Goal: Task Accomplishment & Management: Manage account settings

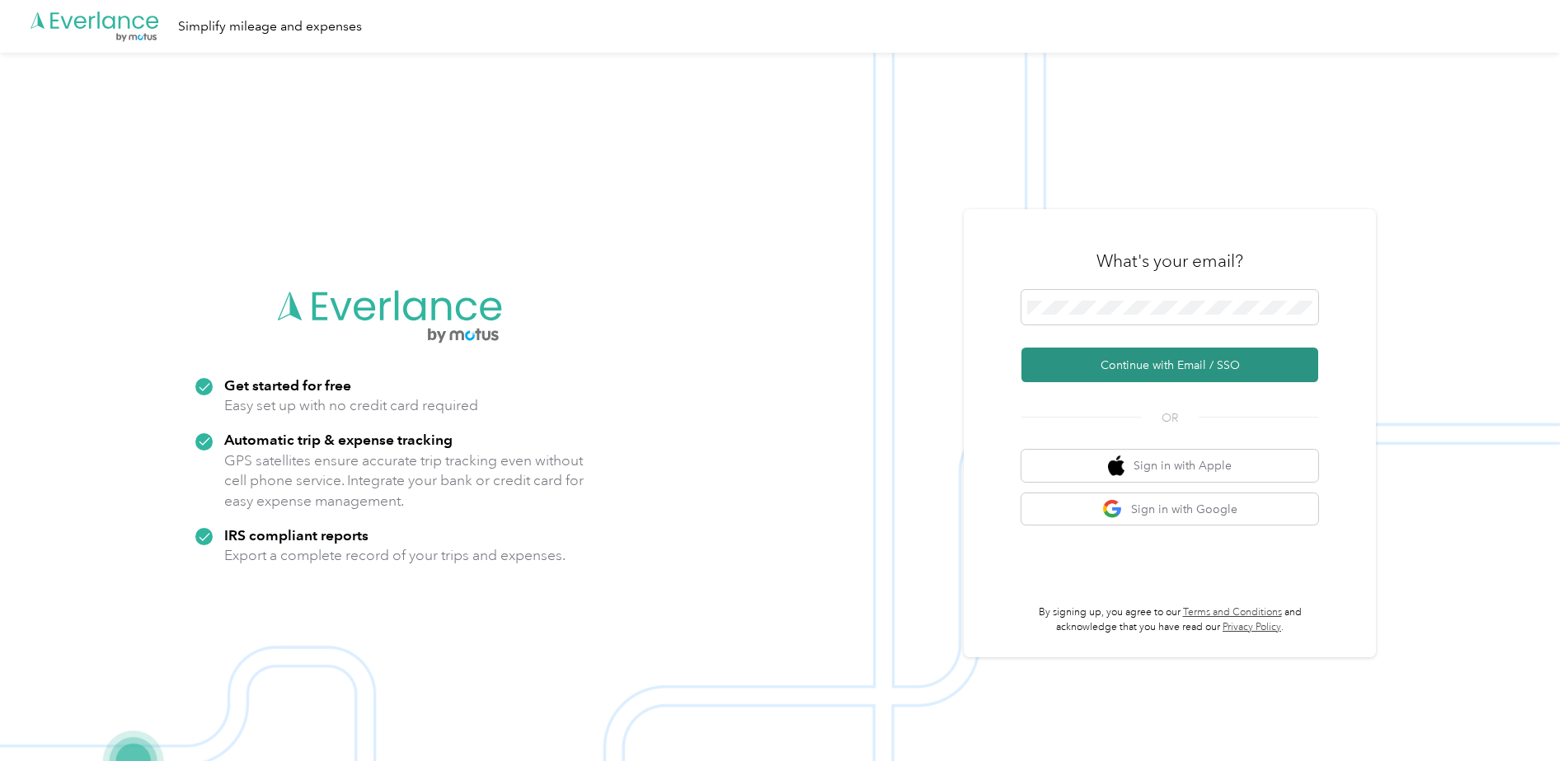
click at [1178, 359] on button "Continue with Email / SSO" at bounding box center [1169, 364] width 297 height 35
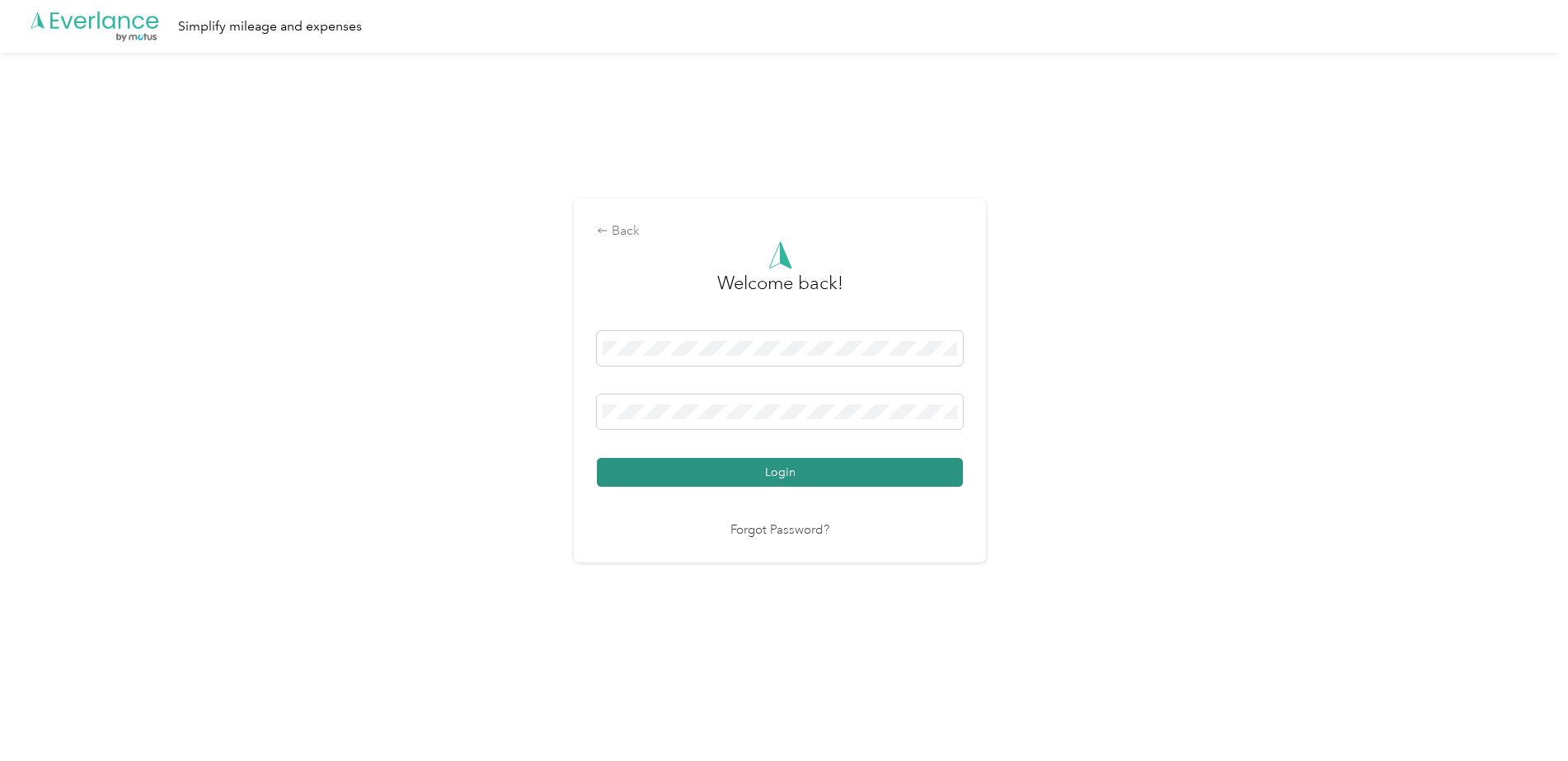
click at [820, 475] on button "Login" at bounding box center [779, 472] width 366 height 29
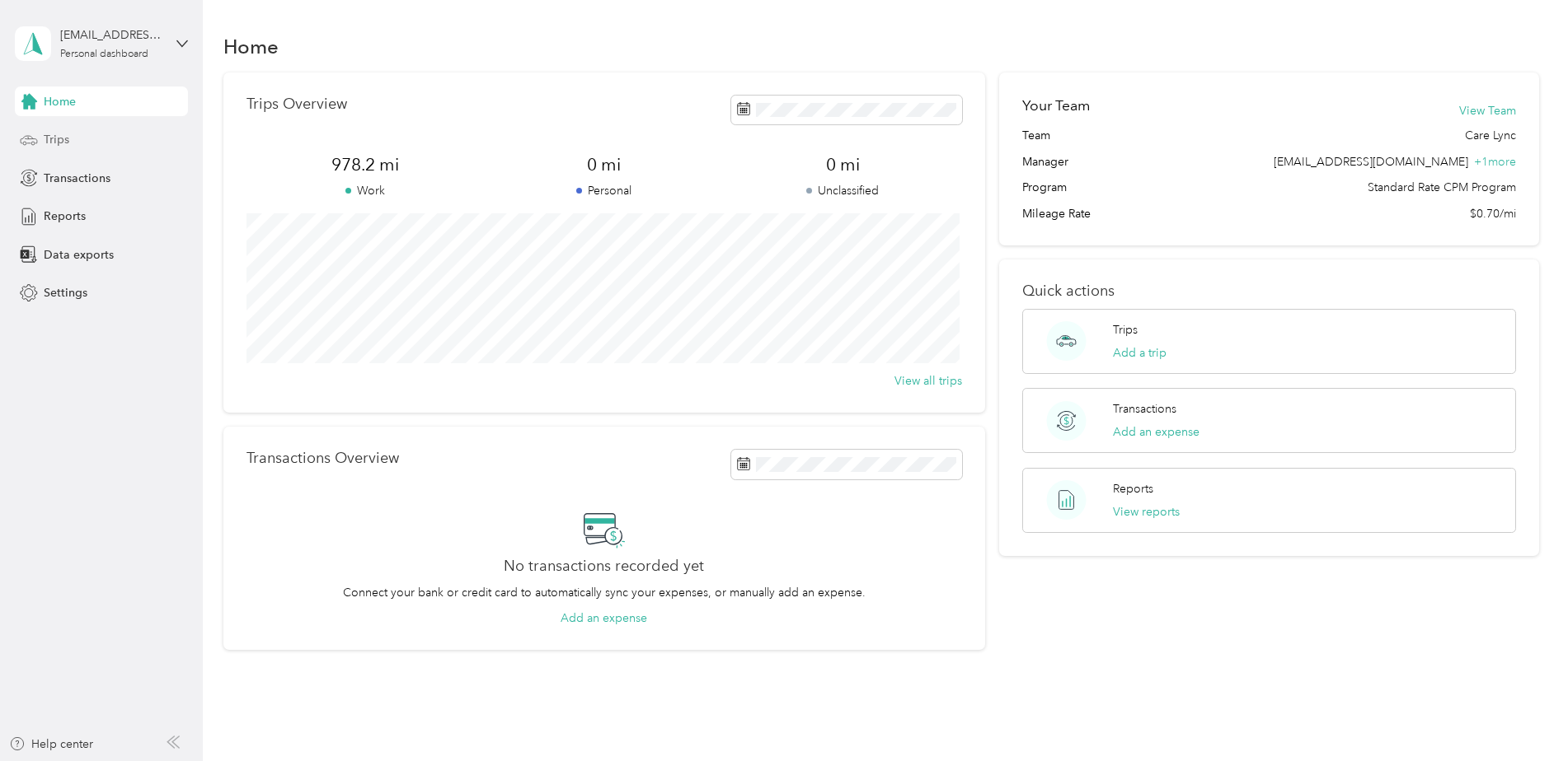
click at [57, 134] on span "Trips" at bounding box center [56, 140] width 26 height 17
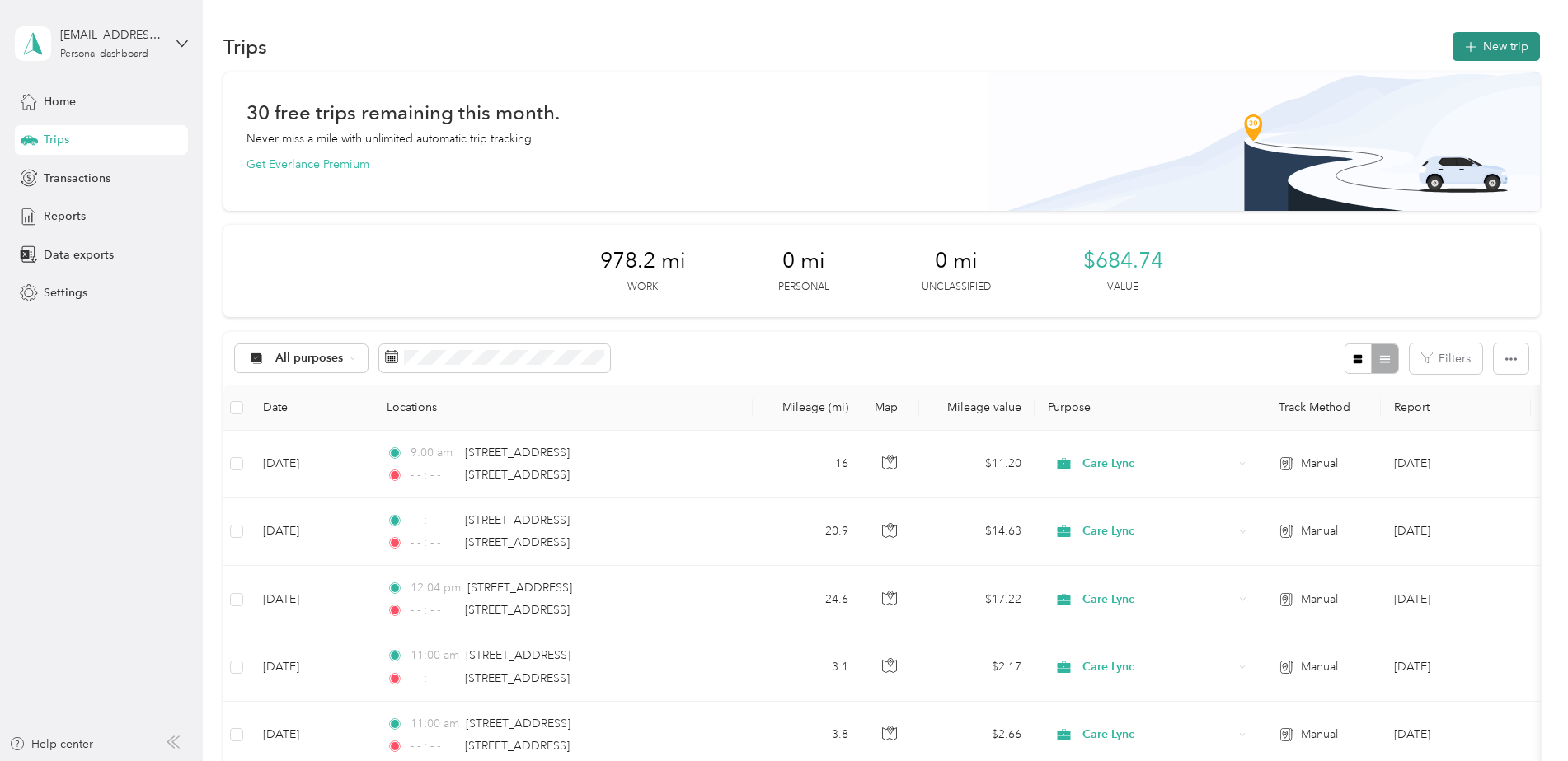
click at [1500, 43] on button "New trip" at bounding box center [1496, 46] width 88 height 29
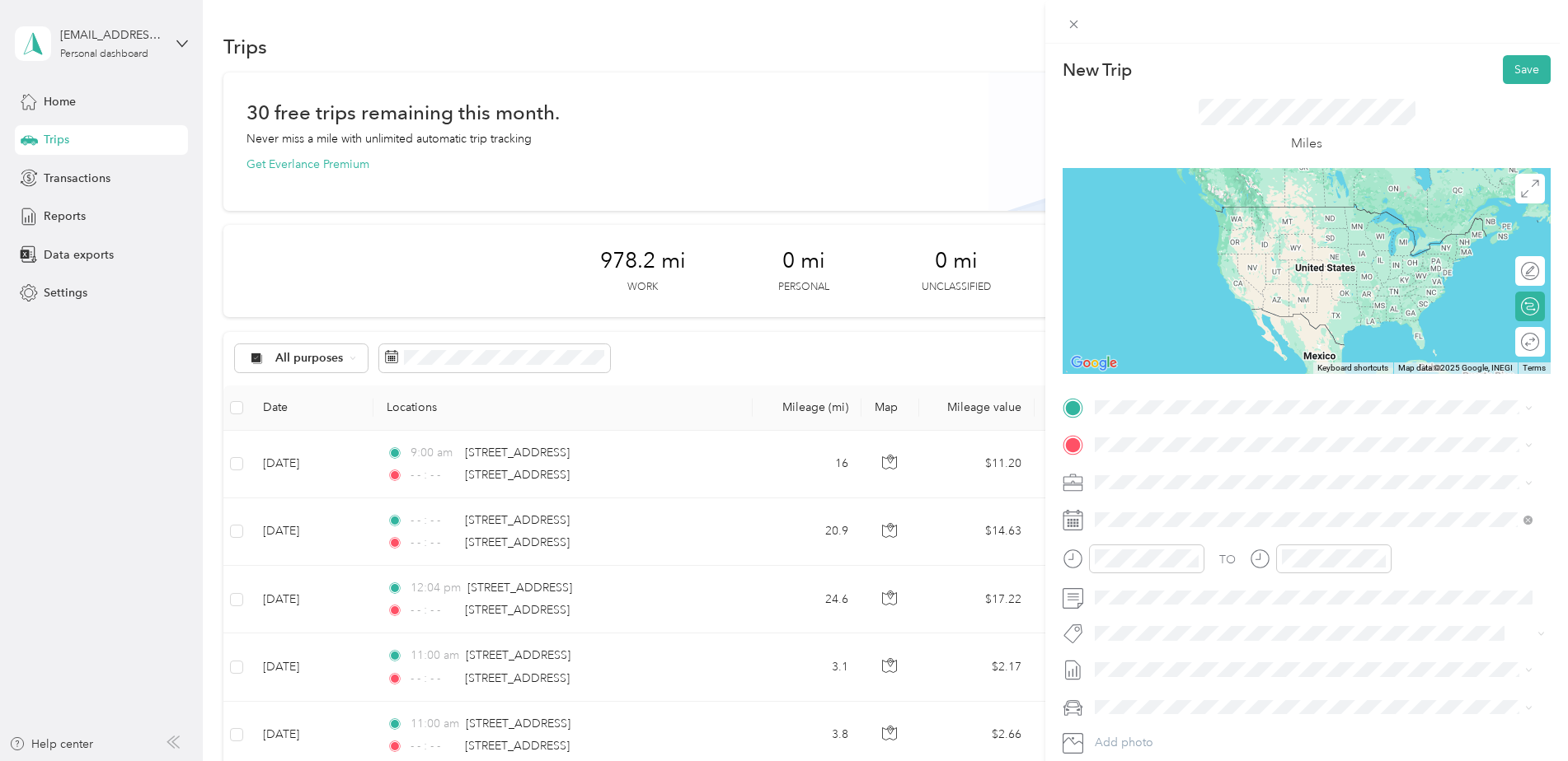
click at [1177, 463] on span "[STREET_ADDRESS][US_STATE]" at bounding box center [1208, 458] width 165 height 15
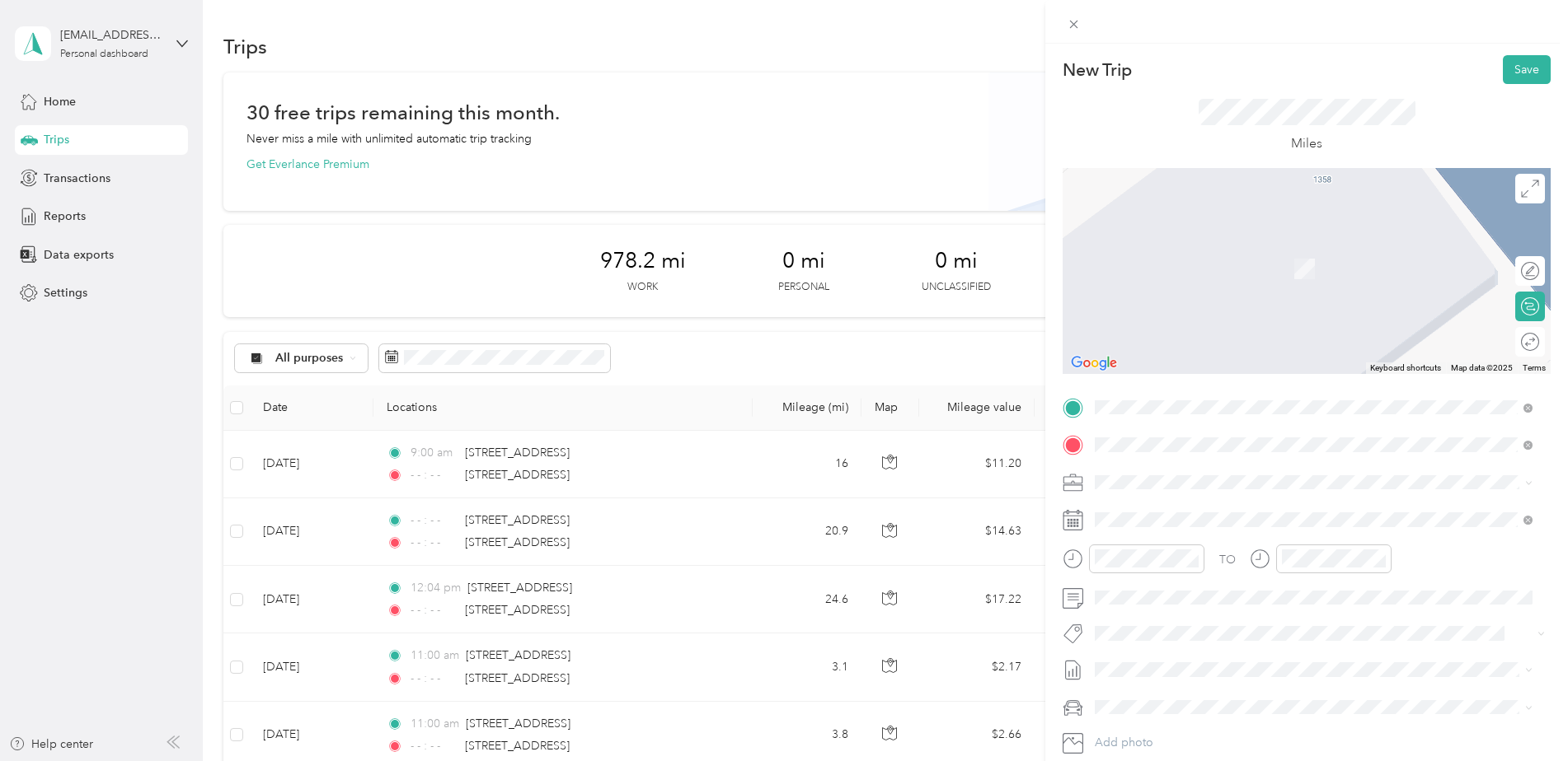
click at [1174, 504] on span "[STREET_ADDRESS][PERSON_NAME][PERSON_NAME][US_STATE]" at bounding box center [1300, 504] width 348 height 15
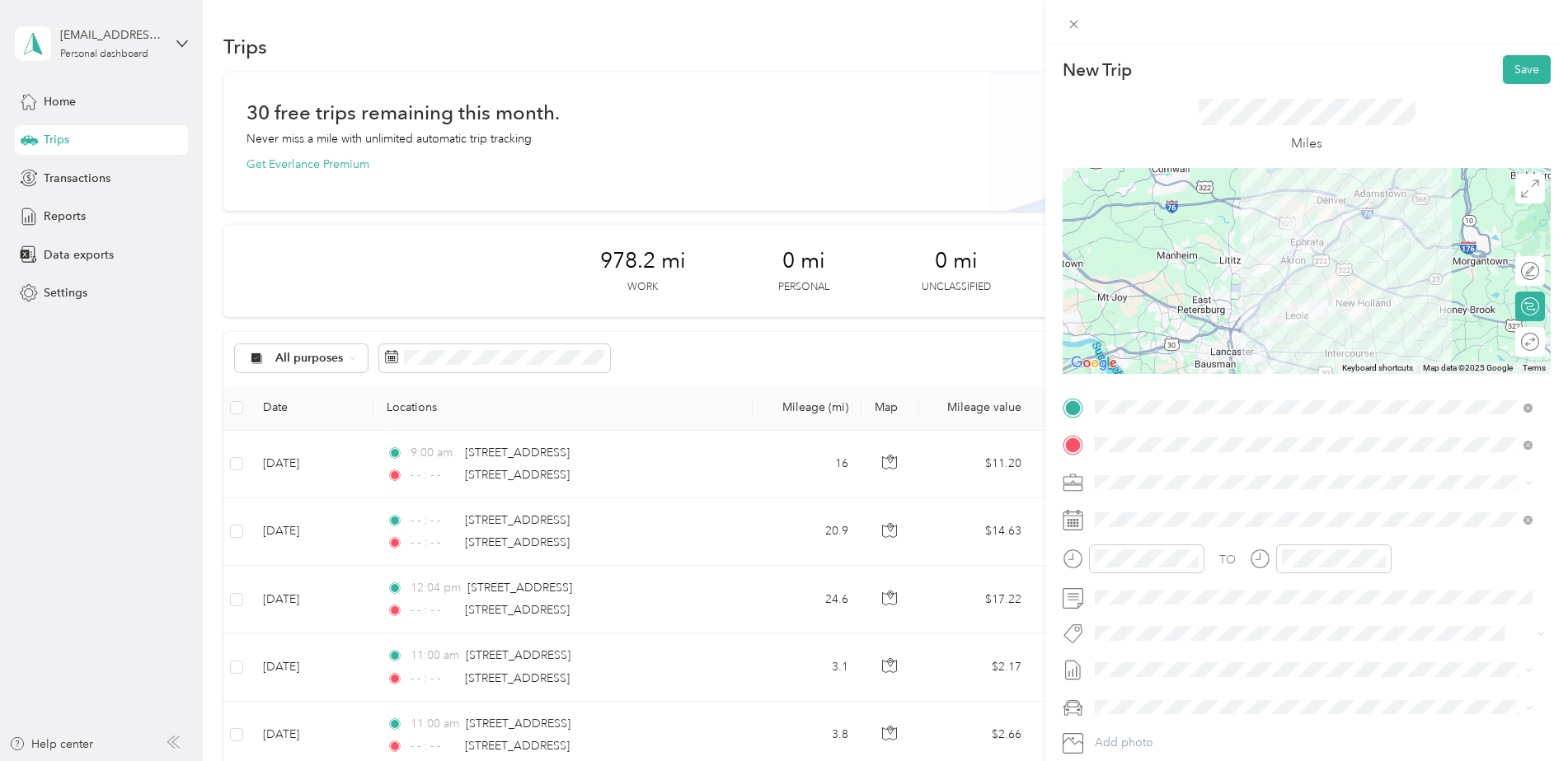
click at [1299, 289] on div at bounding box center [1306, 271] width 488 height 206
click at [1296, 262] on div at bounding box center [1306, 271] width 488 height 206
click at [1282, 275] on div at bounding box center [1306, 271] width 488 height 206
click at [1282, 280] on div at bounding box center [1306, 271] width 488 height 206
click at [1296, 285] on div at bounding box center [1306, 271] width 488 height 206
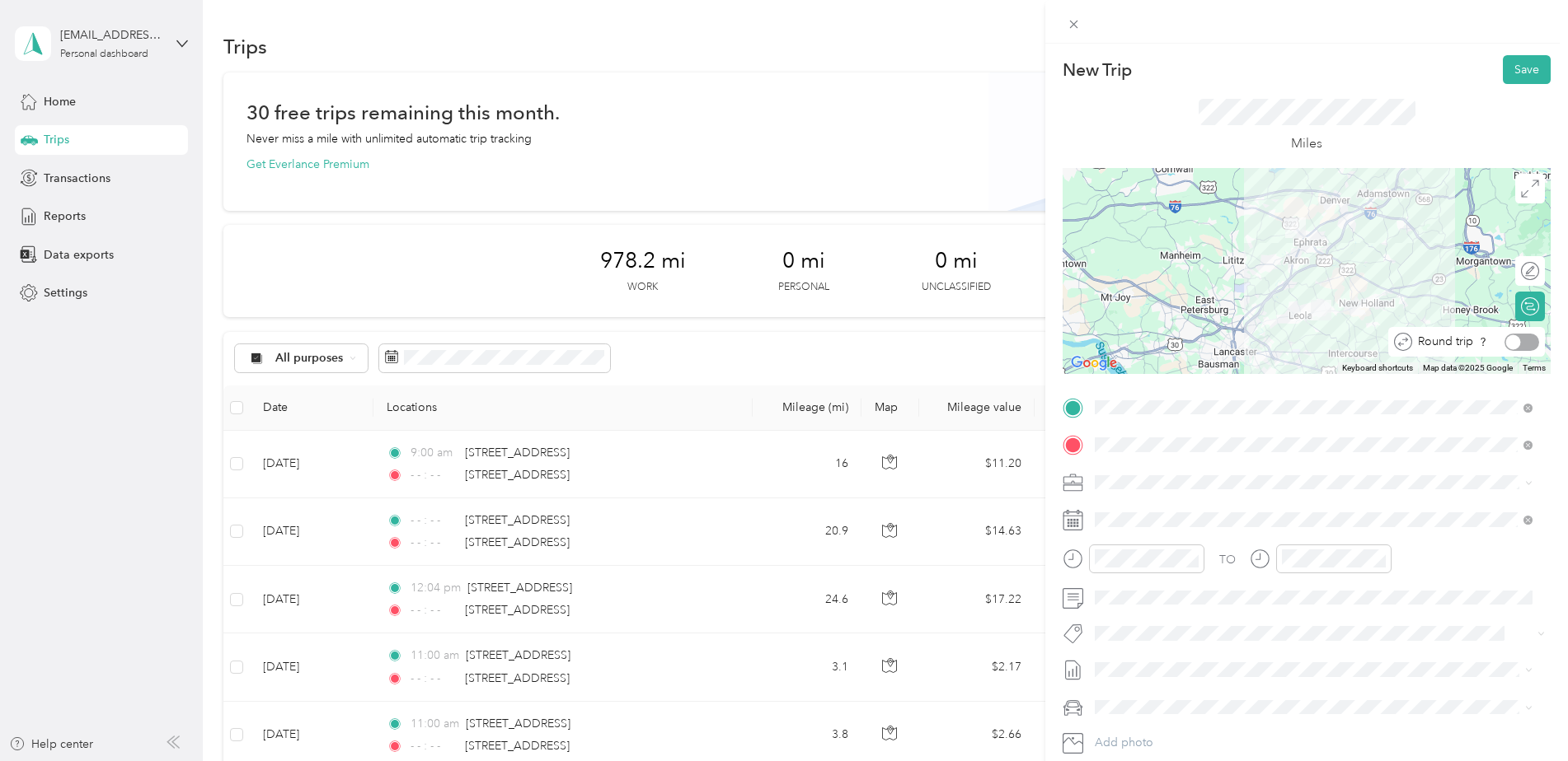
click at [1507, 337] on div at bounding box center [1514, 342] width 15 height 15
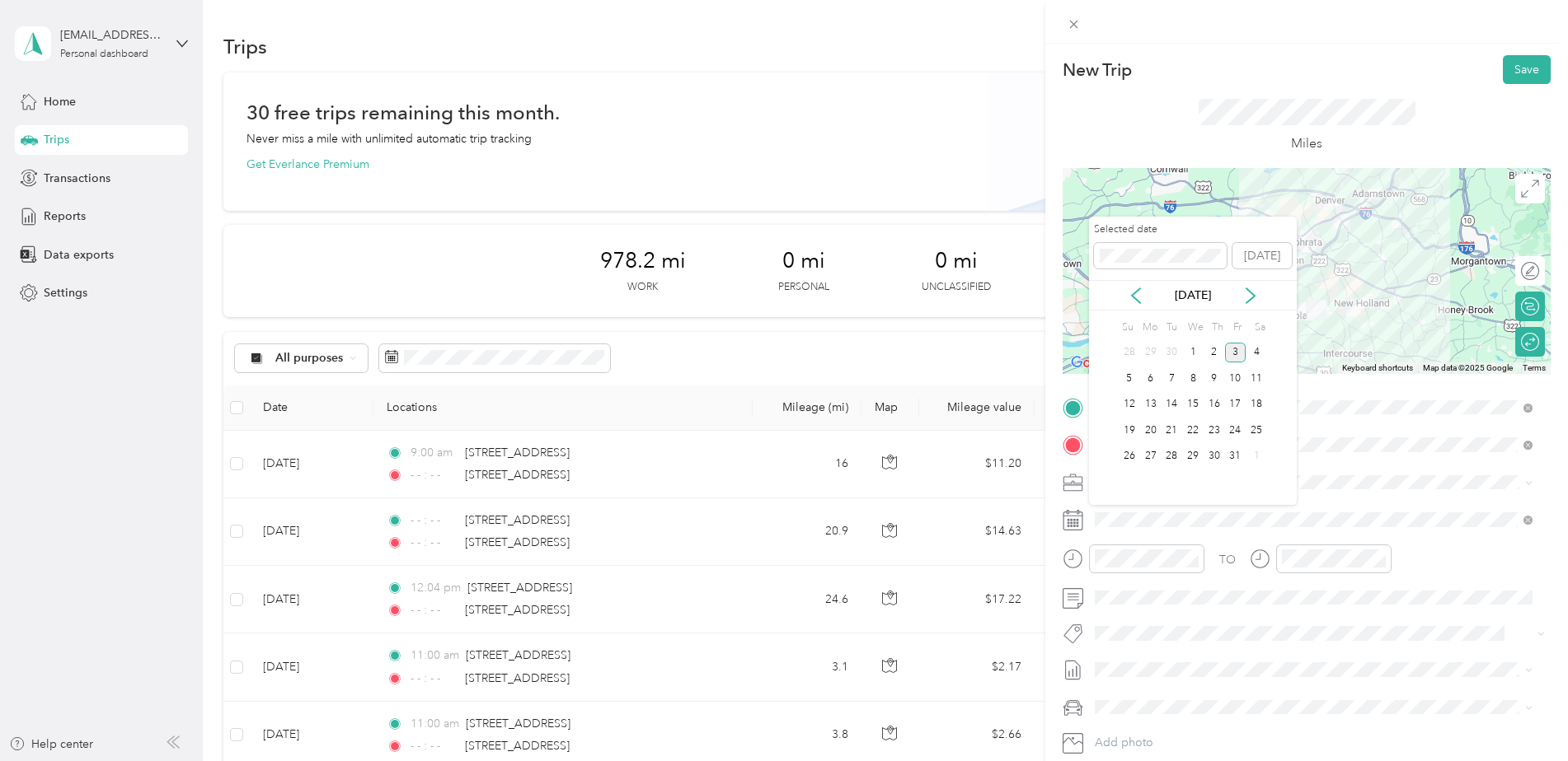
click at [1140, 304] on div "[DATE]" at bounding box center [1193, 296] width 208 height 30
click at [1134, 296] on icon at bounding box center [1135, 296] width 16 height 16
click at [1177, 381] on div "9" at bounding box center [1171, 379] width 22 height 21
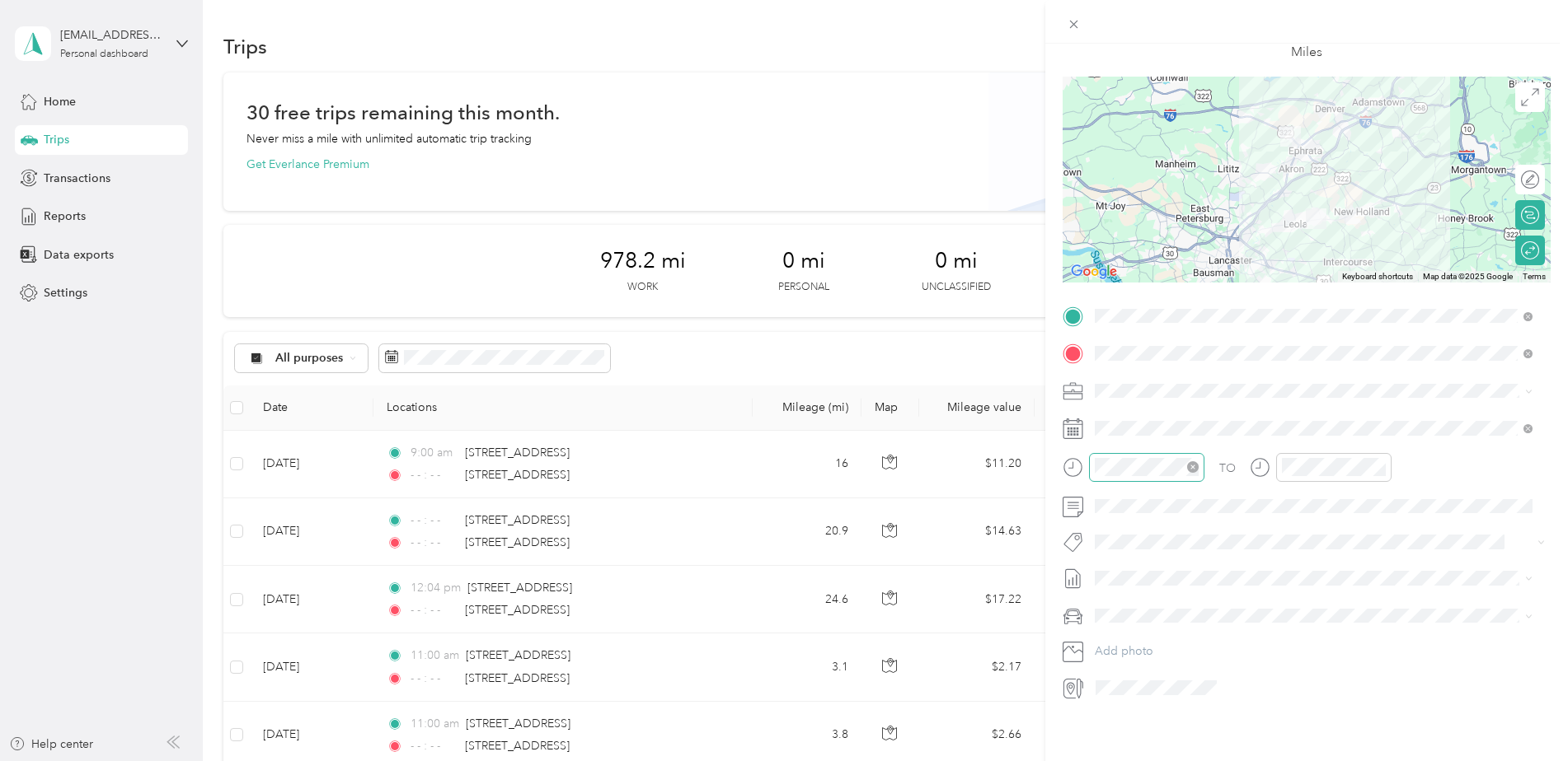
scroll to position [104, 0]
click at [1094, 454] on div at bounding box center [1147, 467] width 115 height 29
click at [1222, 513] on div "PM" at bounding box center [1205, 514] width 40 height 23
click at [1206, 513] on div "PM" at bounding box center [1205, 514] width 40 height 23
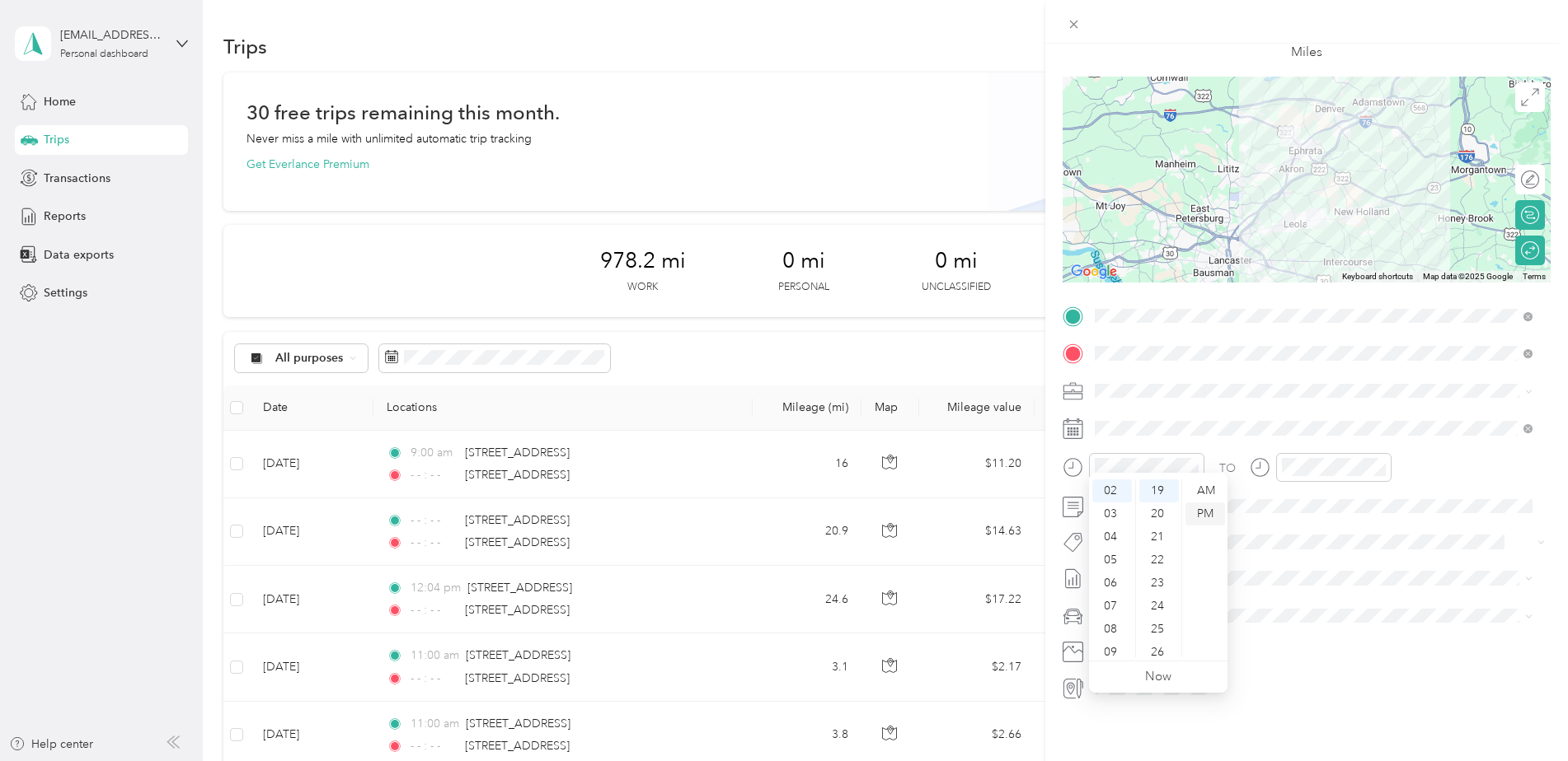
click at [1208, 510] on div "PM" at bounding box center [1205, 514] width 40 height 23
click at [1208, 515] on div "PM" at bounding box center [1205, 514] width 40 height 23
click at [1383, 462] on icon "close-circle" at bounding box center [1380, 467] width 11 height 11
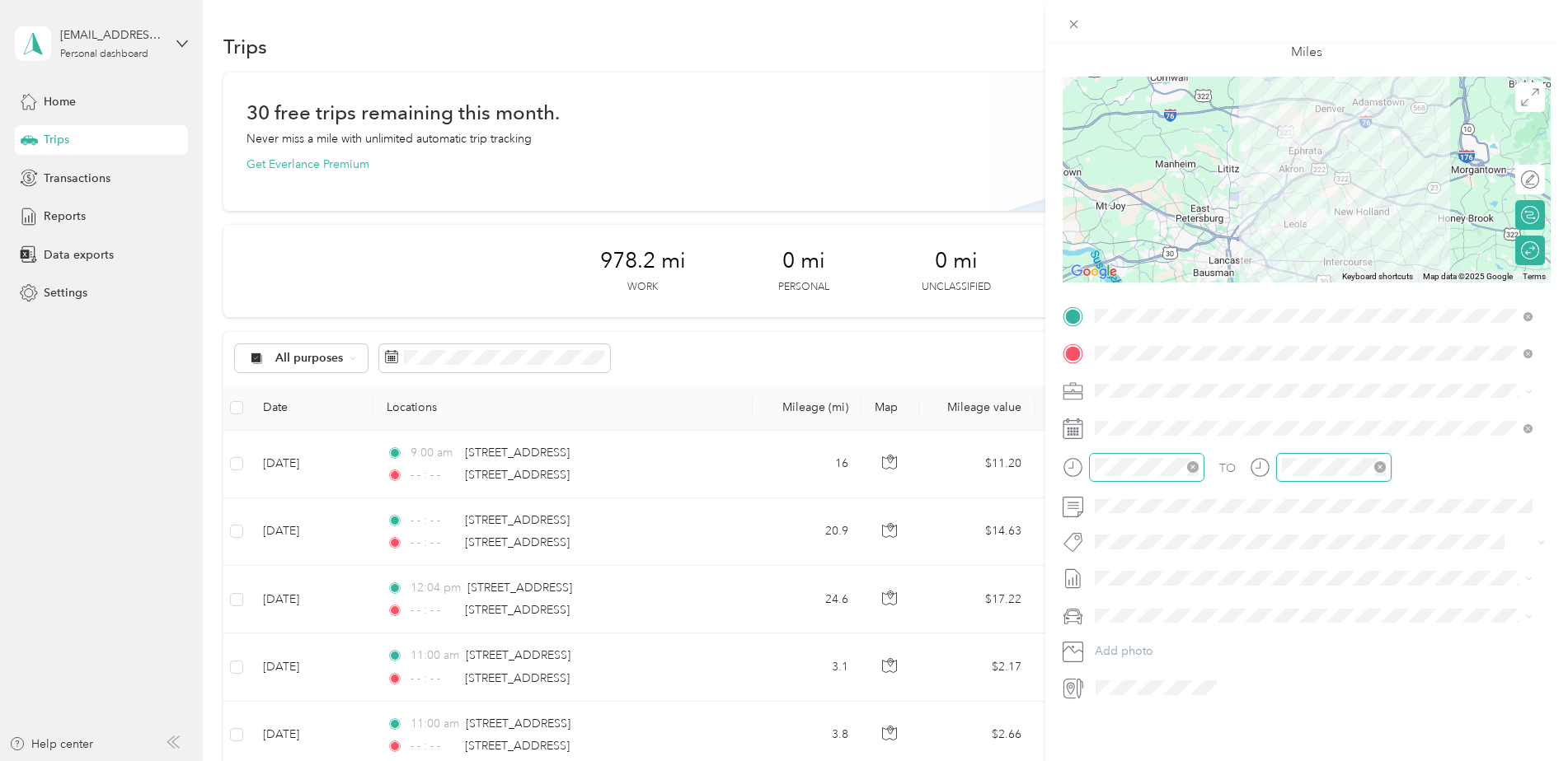
click at [1192, 462] on icon "close-circle" at bounding box center [1193, 467] width 11 height 11
click at [1383, 462] on icon "close-circle" at bounding box center [1380, 467] width 11 height 11
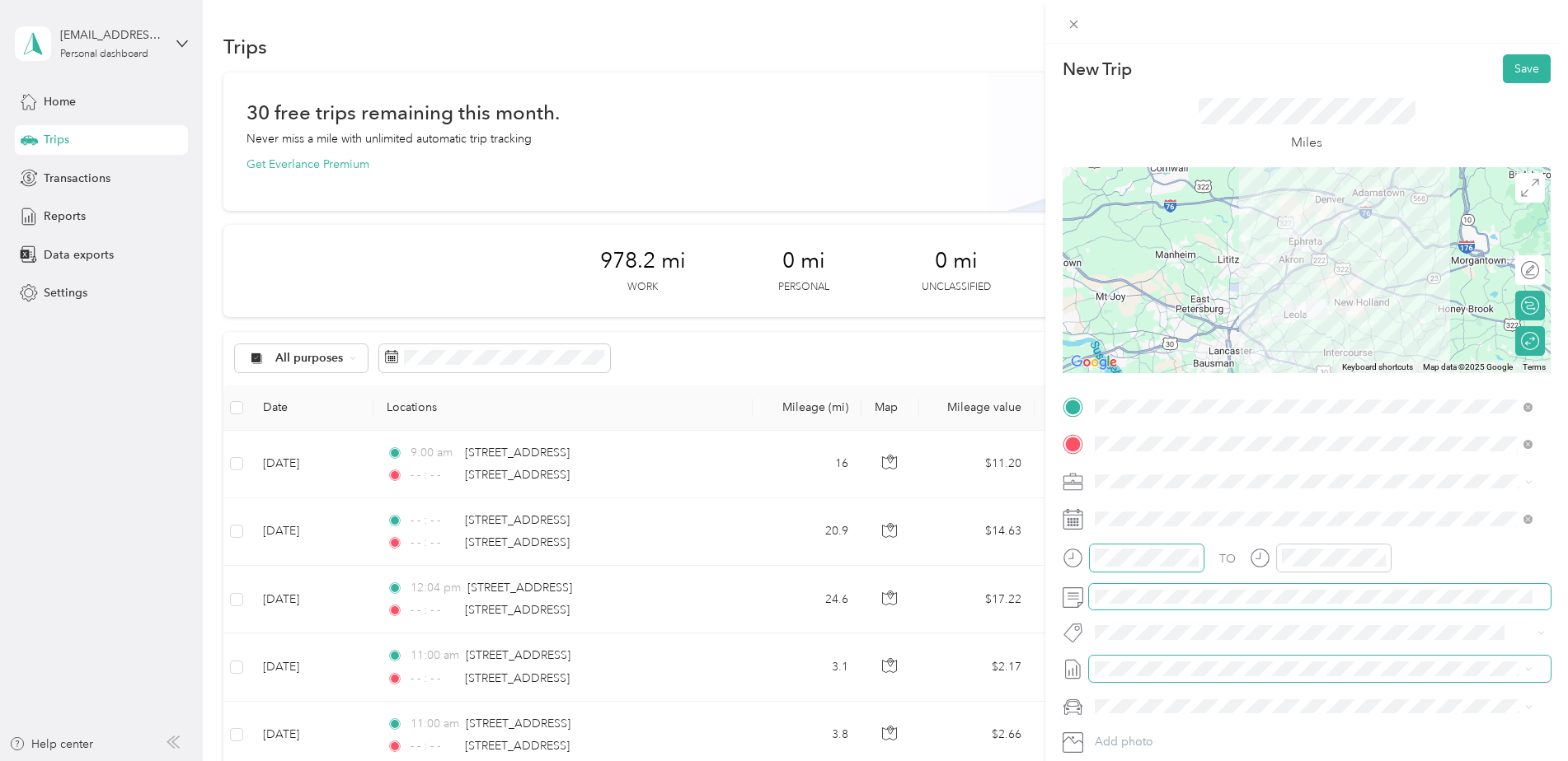
scroll to position [0, 0]
click at [1503, 59] on button "Save" at bounding box center [1526, 69] width 48 height 29
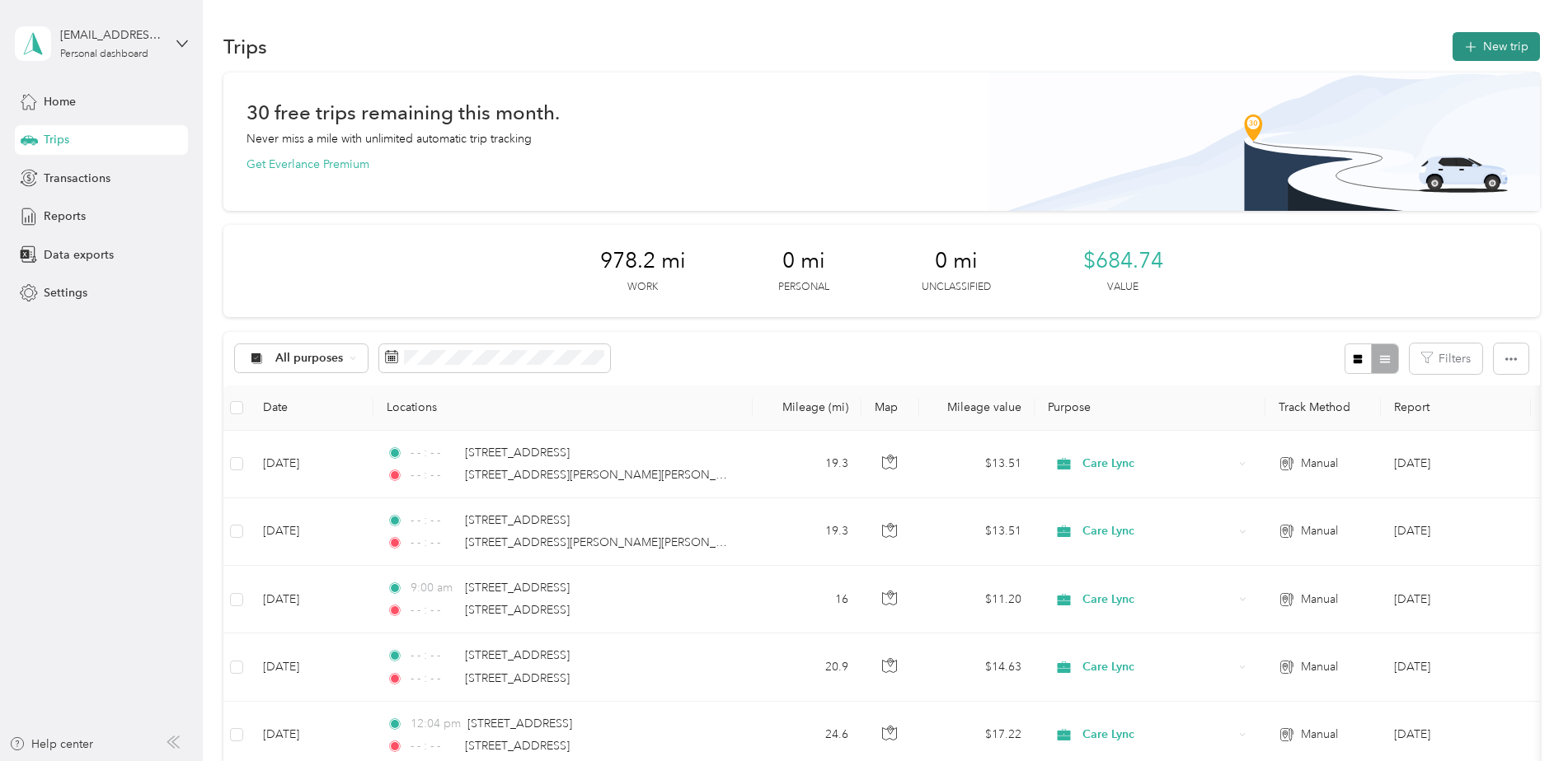
click at [1505, 45] on button "New trip" at bounding box center [1496, 46] width 88 height 29
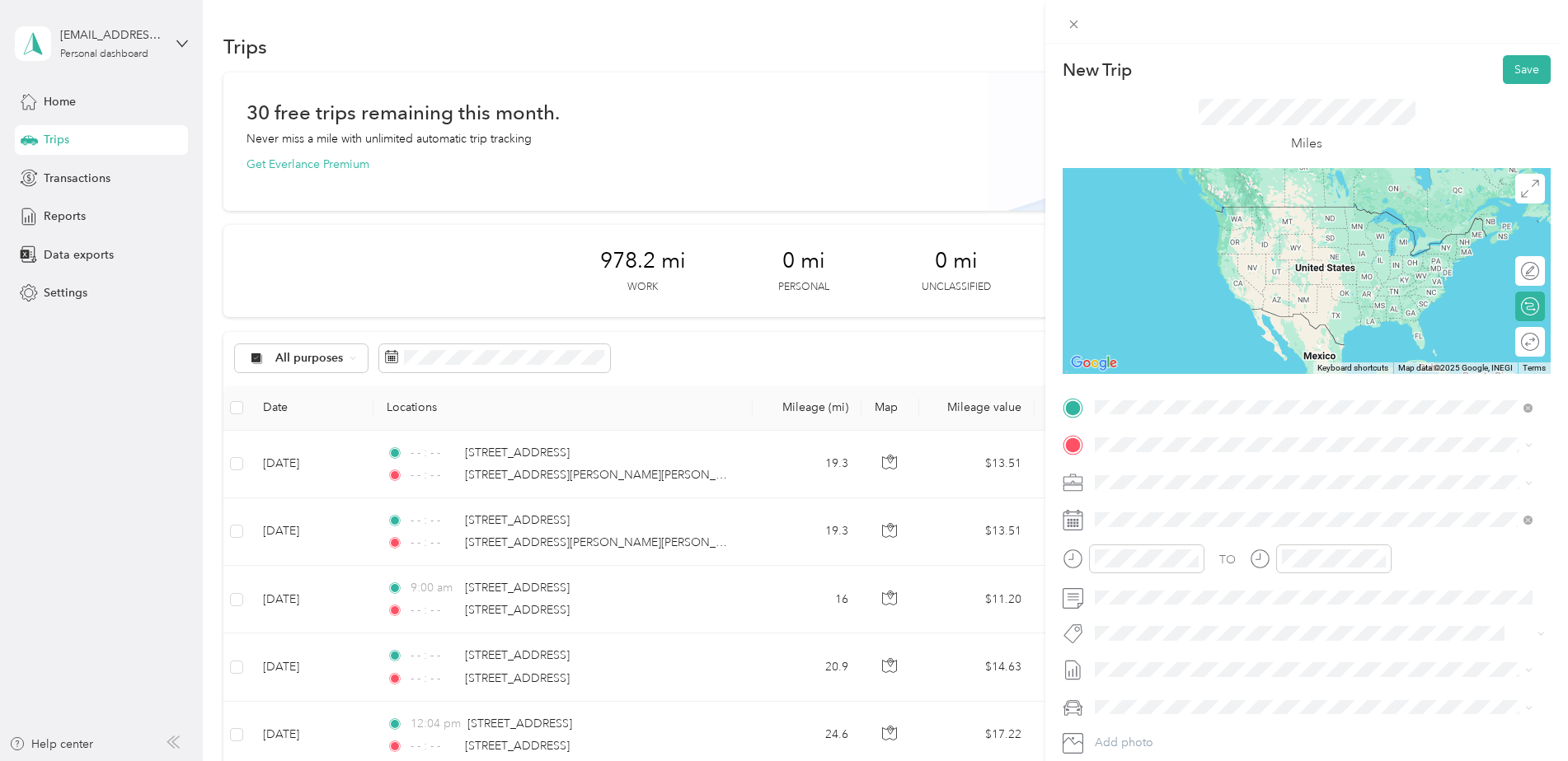
click at [1180, 471] on span "[STREET_ADDRESS][US_STATE]" at bounding box center [1208, 467] width 165 height 15
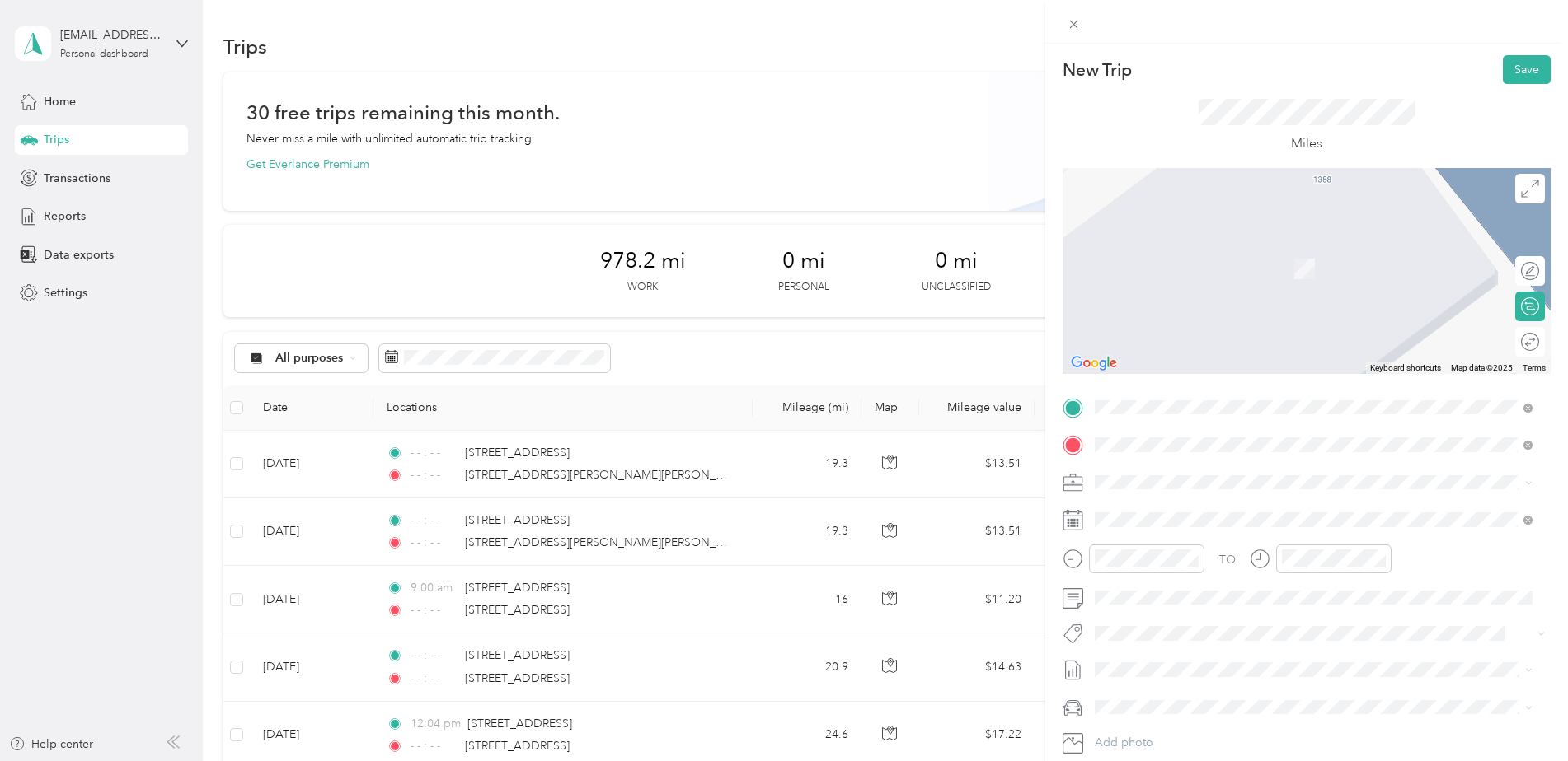
click at [1150, 508] on span "[STREET_ADDRESS][PERSON_NAME][US_STATE]" at bounding box center [1253, 504] width 256 height 15
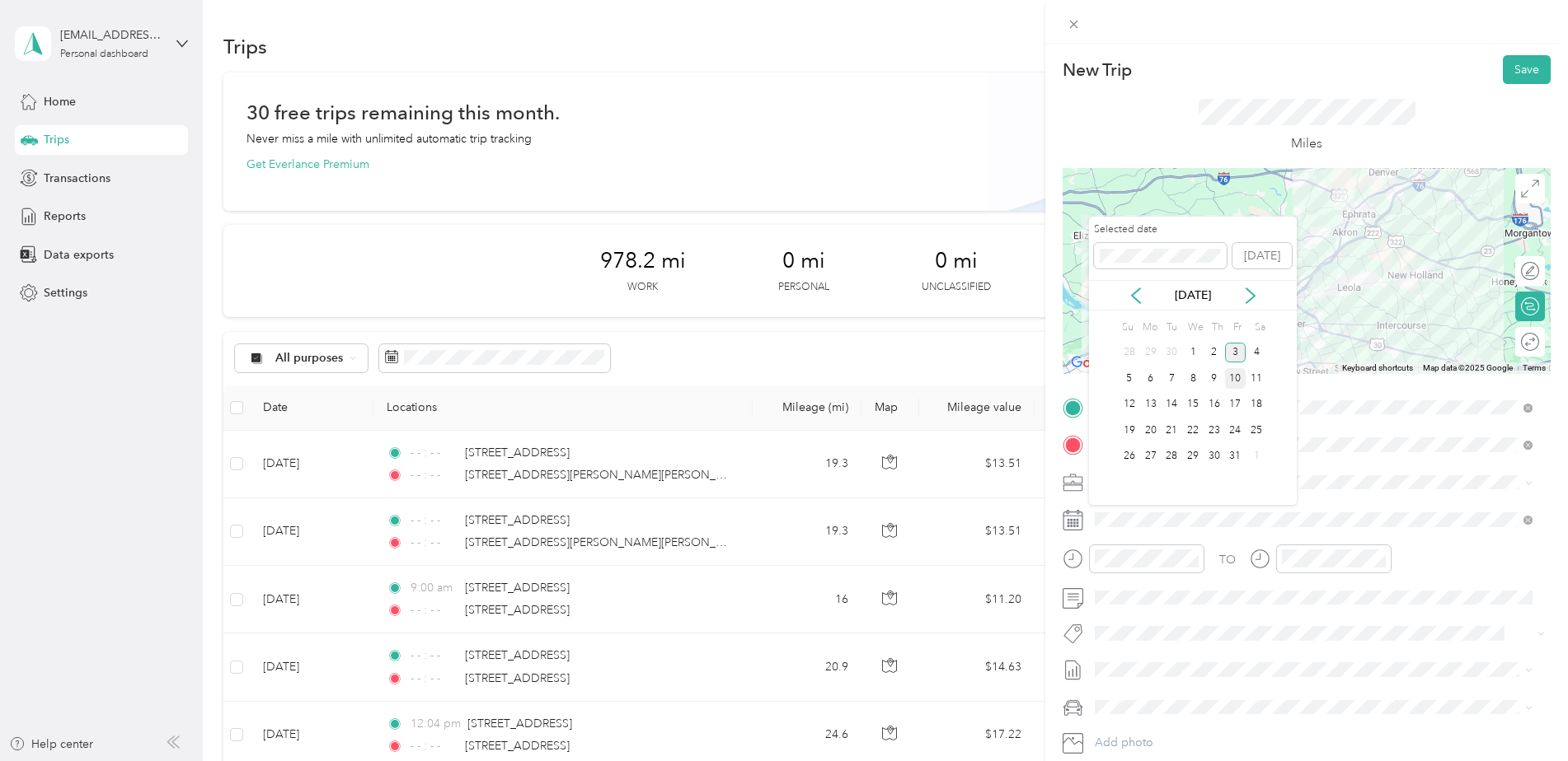
click at [1236, 380] on div "10" at bounding box center [1236, 379] width 22 height 21
click at [1133, 299] on icon at bounding box center [1135, 296] width 16 height 16
click at [1190, 377] on div "10" at bounding box center [1193, 379] width 22 height 21
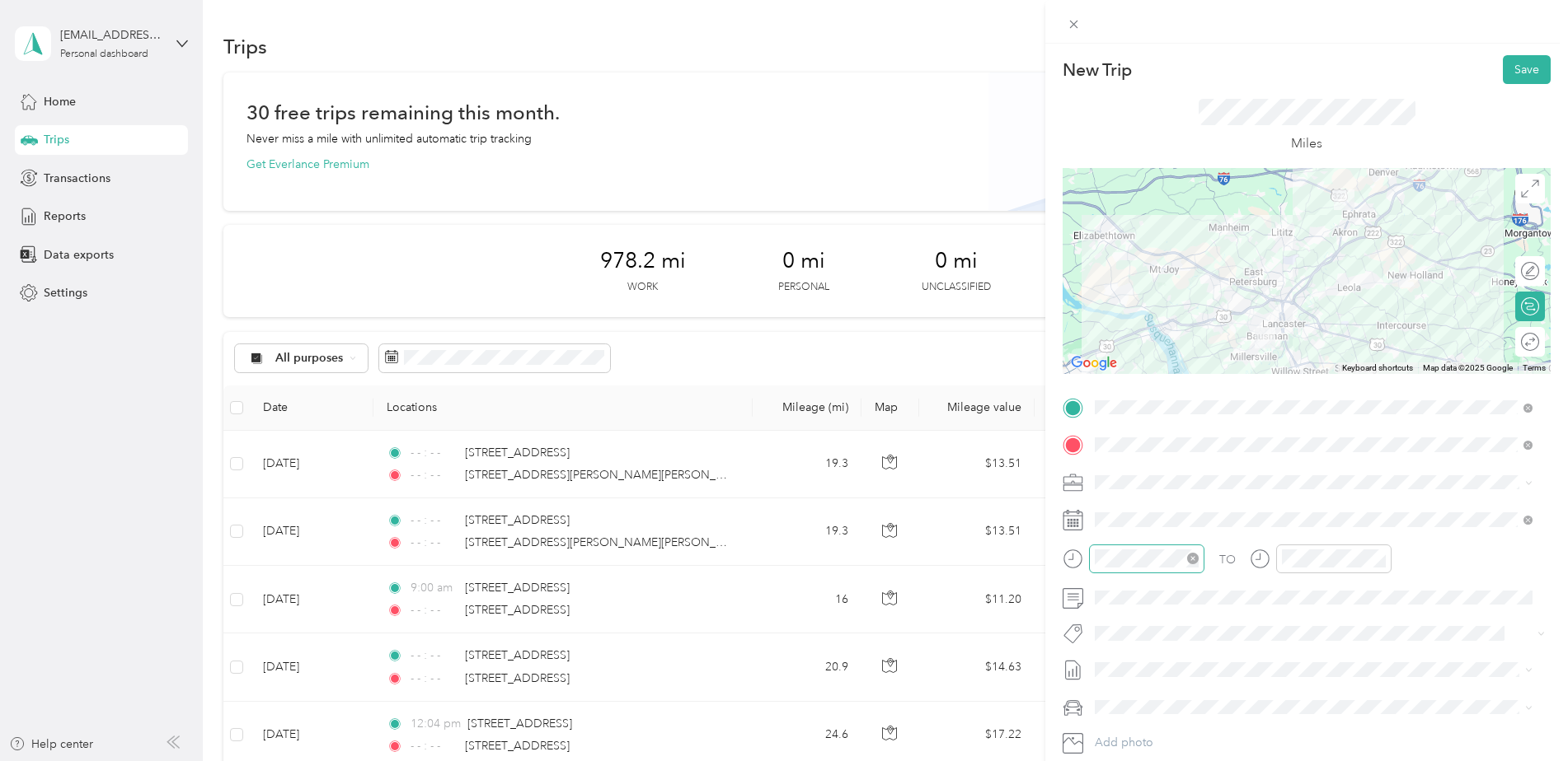
click at [1194, 561] on icon "close-circle" at bounding box center [1193, 559] width 11 height 11
click at [1383, 558] on icon "close-circle" at bounding box center [1380, 559] width 11 height 11
click at [1315, 237] on div at bounding box center [1306, 271] width 488 height 206
click at [1321, 234] on div at bounding box center [1306, 271] width 488 height 206
click at [1323, 222] on div at bounding box center [1306, 271] width 488 height 206
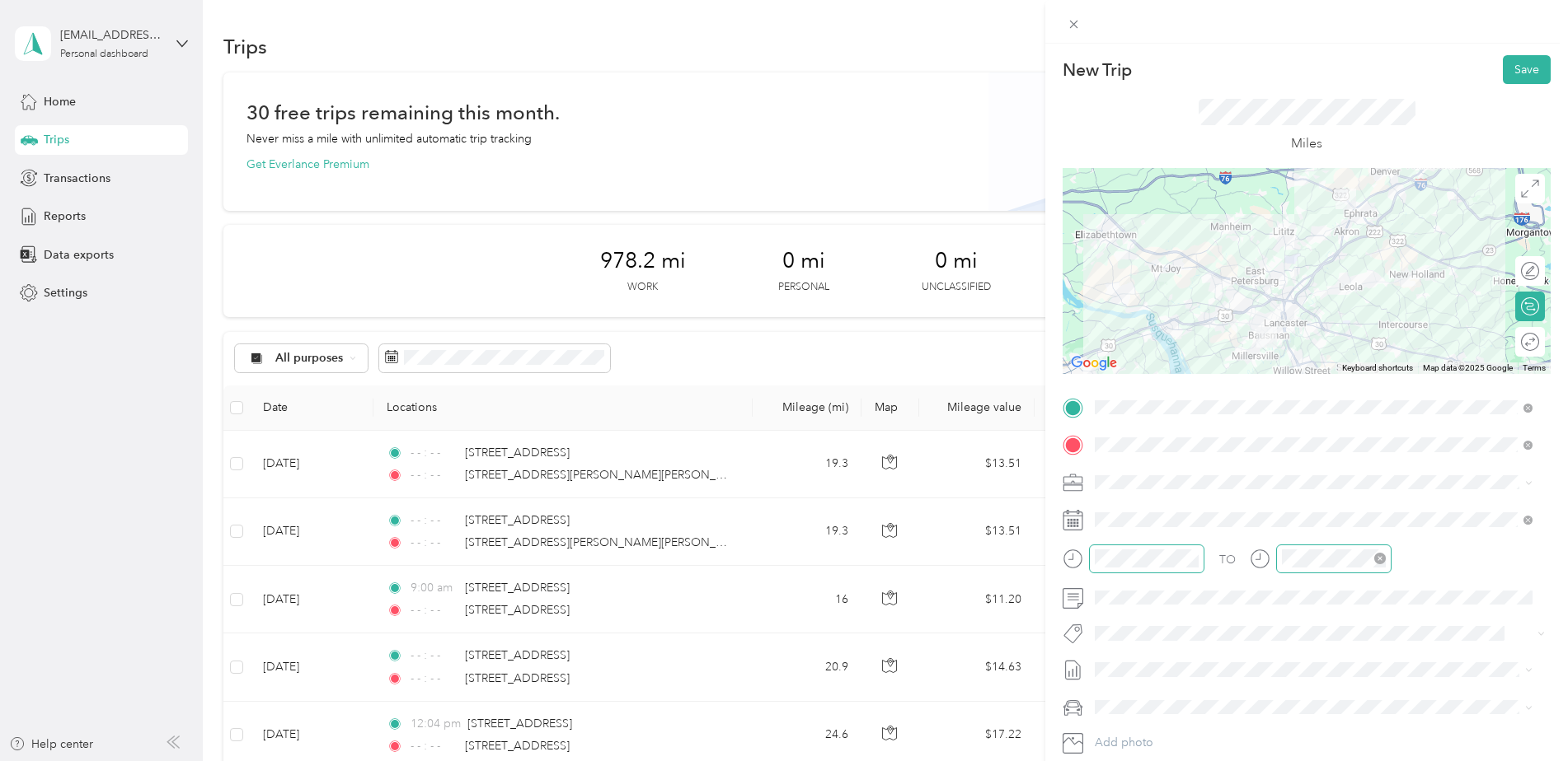
click at [1327, 245] on div at bounding box center [1306, 271] width 488 height 206
click at [1337, 211] on img at bounding box center [1346, 199] width 34 height 34
click at [1335, 211] on img at bounding box center [1346, 199] width 34 height 34
click at [1338, 209] on img at bounding box center [1348, 199] width 34 height 34
click at [1295, 307] on div at bounding box center [1306, 271] width 488 height 206
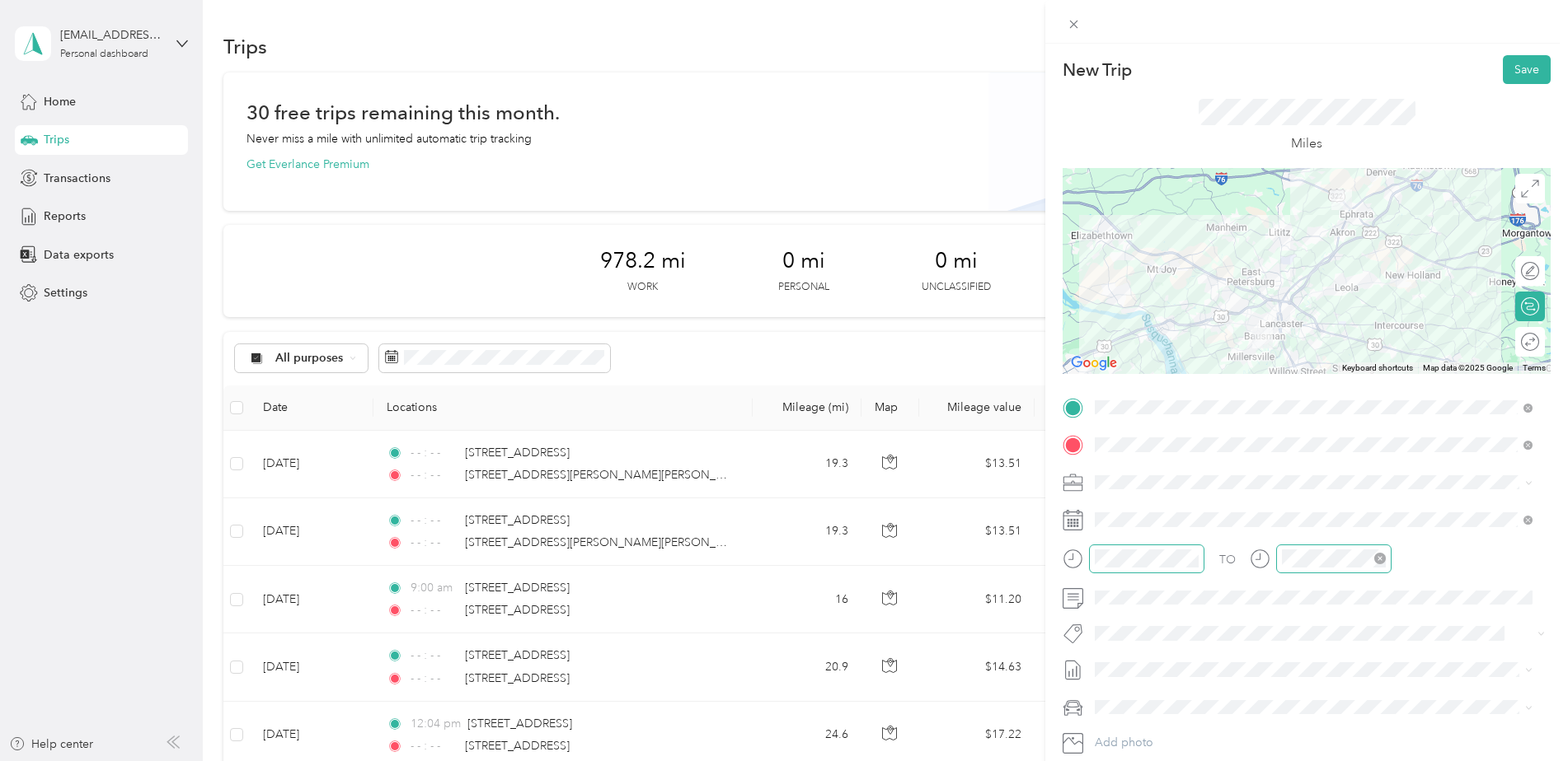
click at [1270, 299] on div at bounding box center [1306, 271] width 488 height 206
click at [1520, 344] on div at bounding box center [1523, 342] width 34 height 17
click at [1503, 75] on button "Save" at bounding box center [1526, 69] width 48 height 29
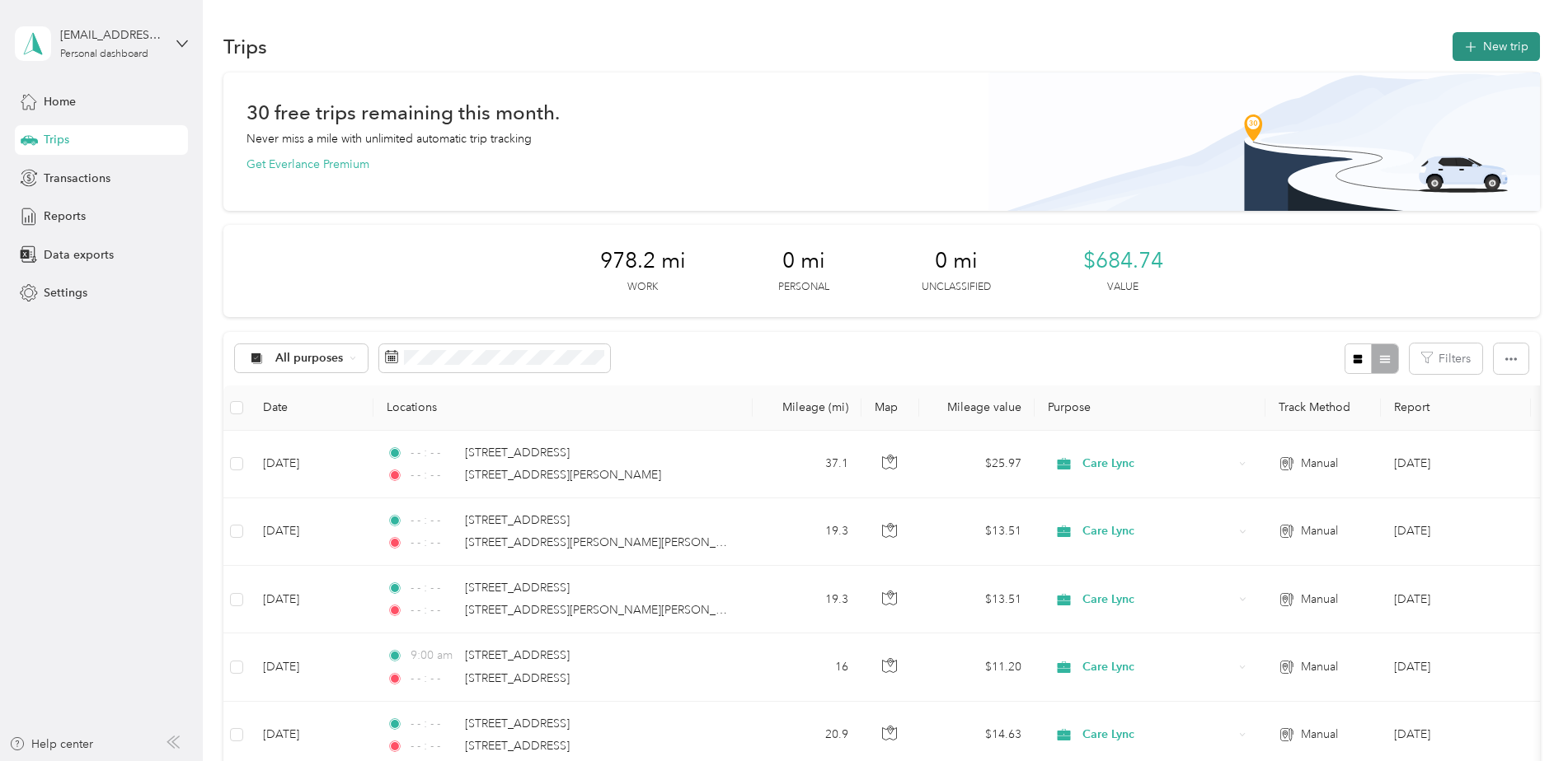
click at [1473, 57] on button "New trip" at bounding box center [1496, 46] width 88 height 29
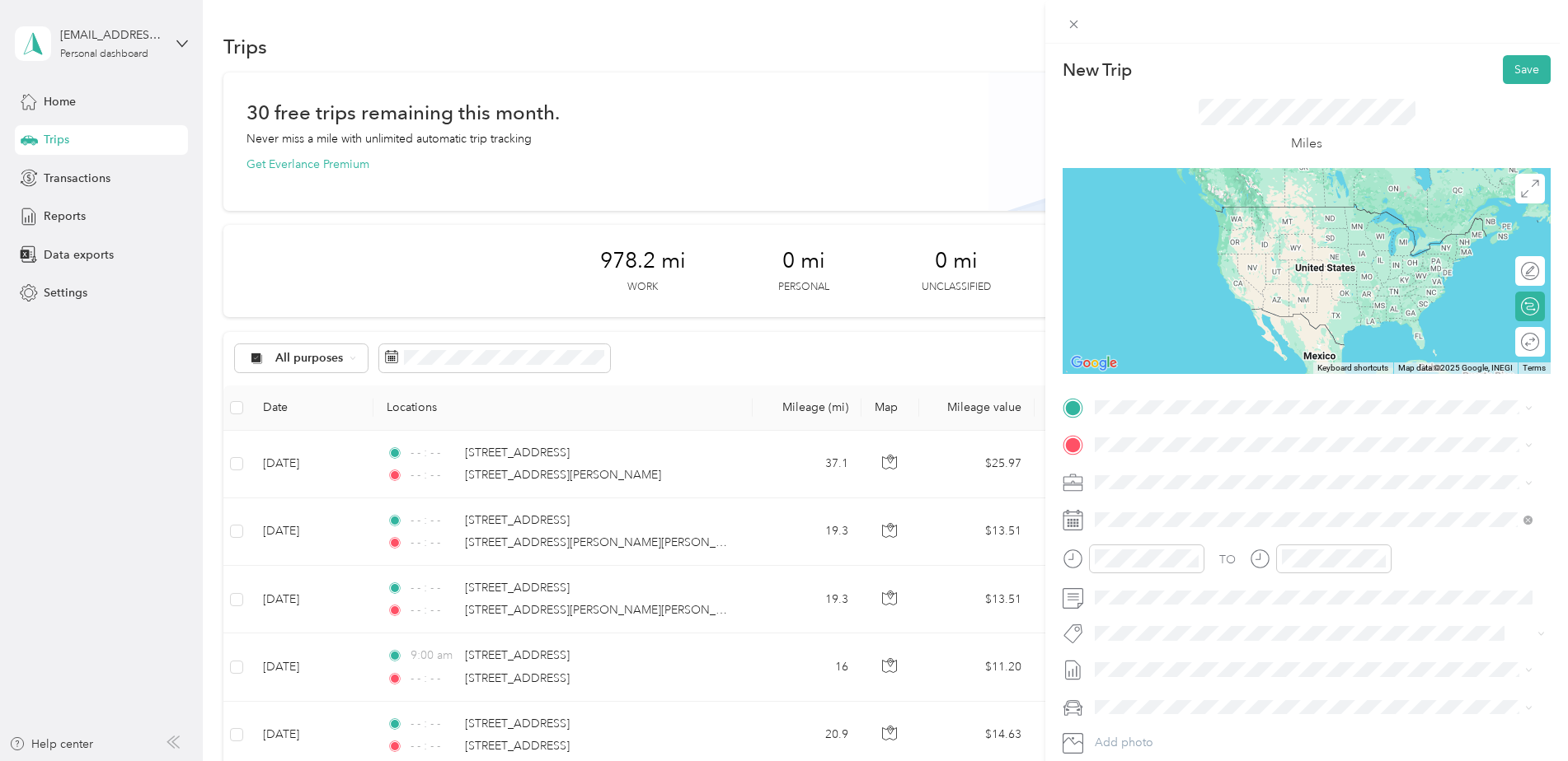
click at [1193, 465] on span "[STREET_ADDRESS][US_STATE]" at bounding box center [1208, 465] width 165 height 15
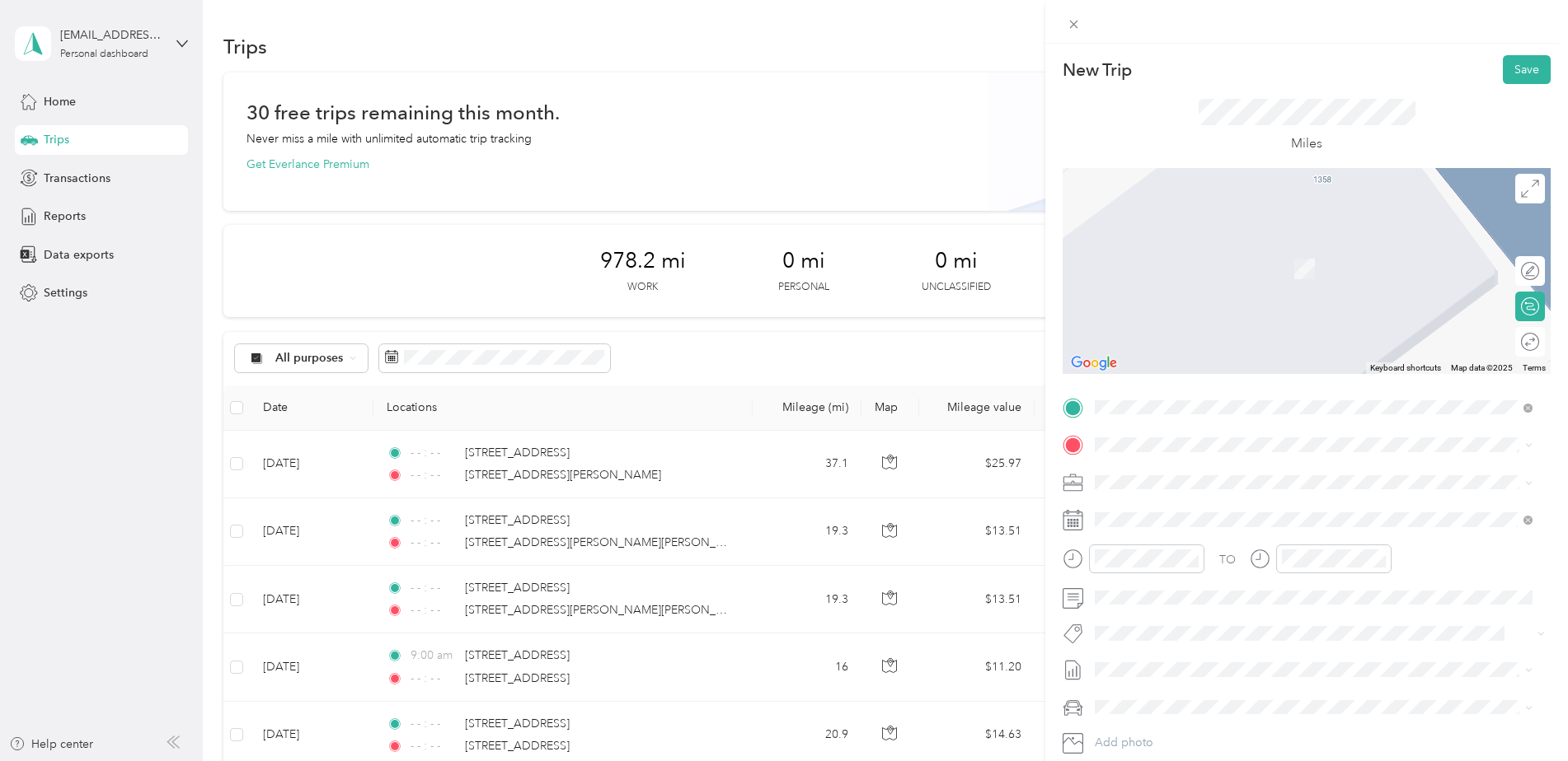
click at [1167, 537] on span "[STREET_ADDRESS][US_STATE]" at bounding box center [1208, 530] width 165 height 15
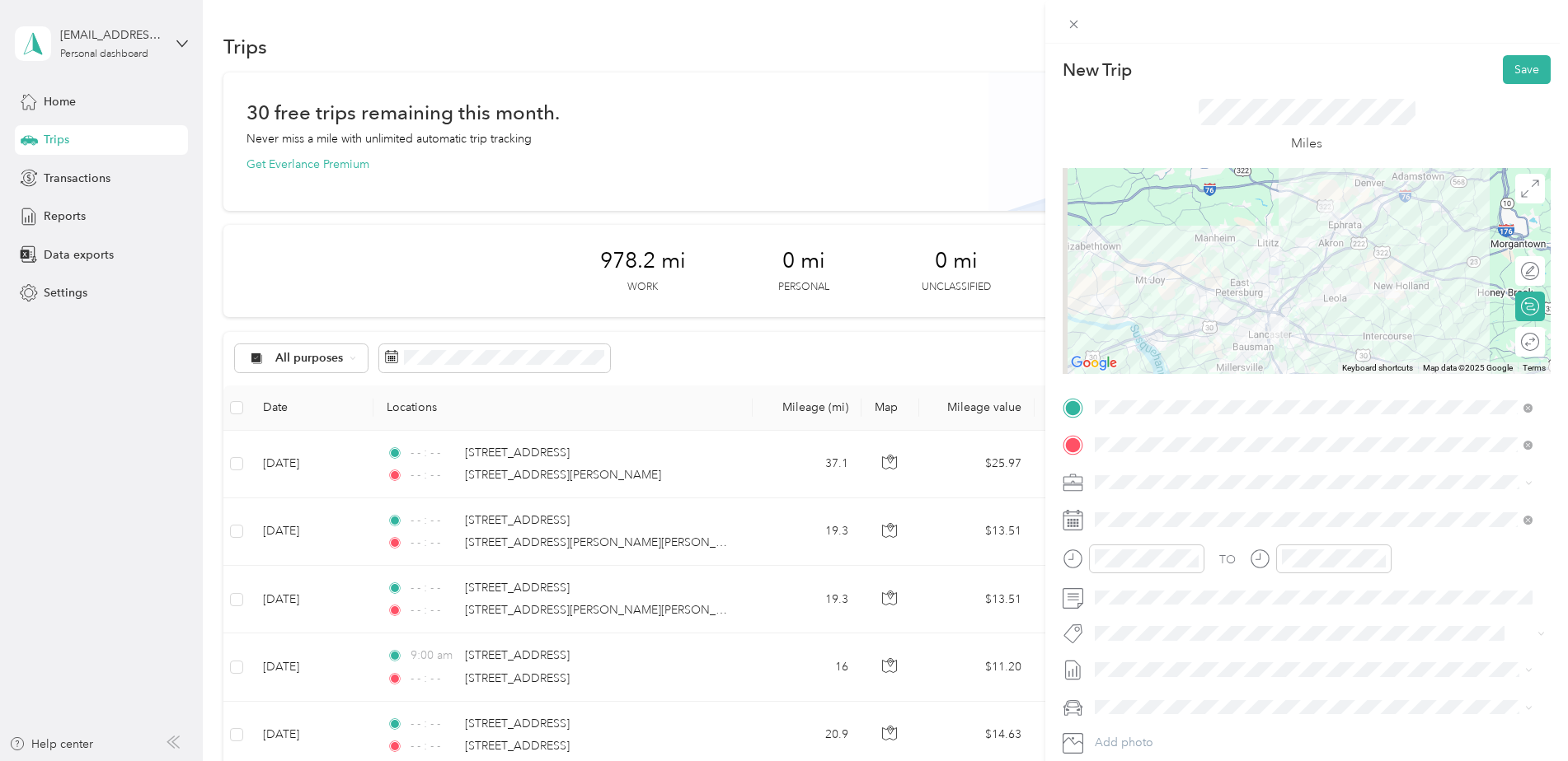
click at [1296, 259] on div at bounding box center [1306, 271] width 488 height 206
click at [1313, 250] on div at bounding box center [1306, 271] width 488 height 206
click at [1518, 340] on div at bounding box center [1522, 342] width 35 height 17
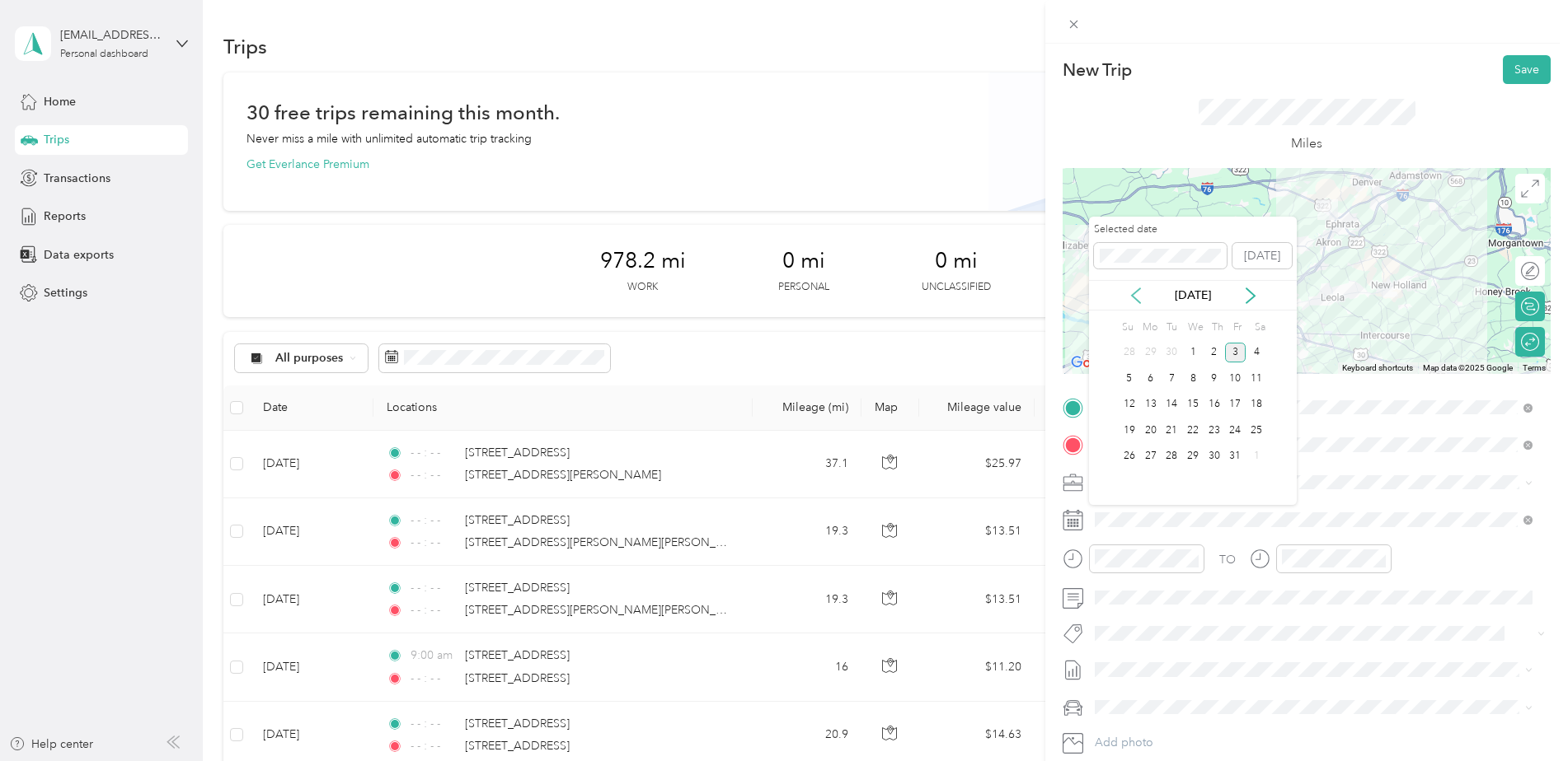
click at [1132, 296] on icon at bounding box center [1135, 296] width 9 height 15
click at [1149, 398] on div "15" at bounding box center [1150, 405] width 22 height 21
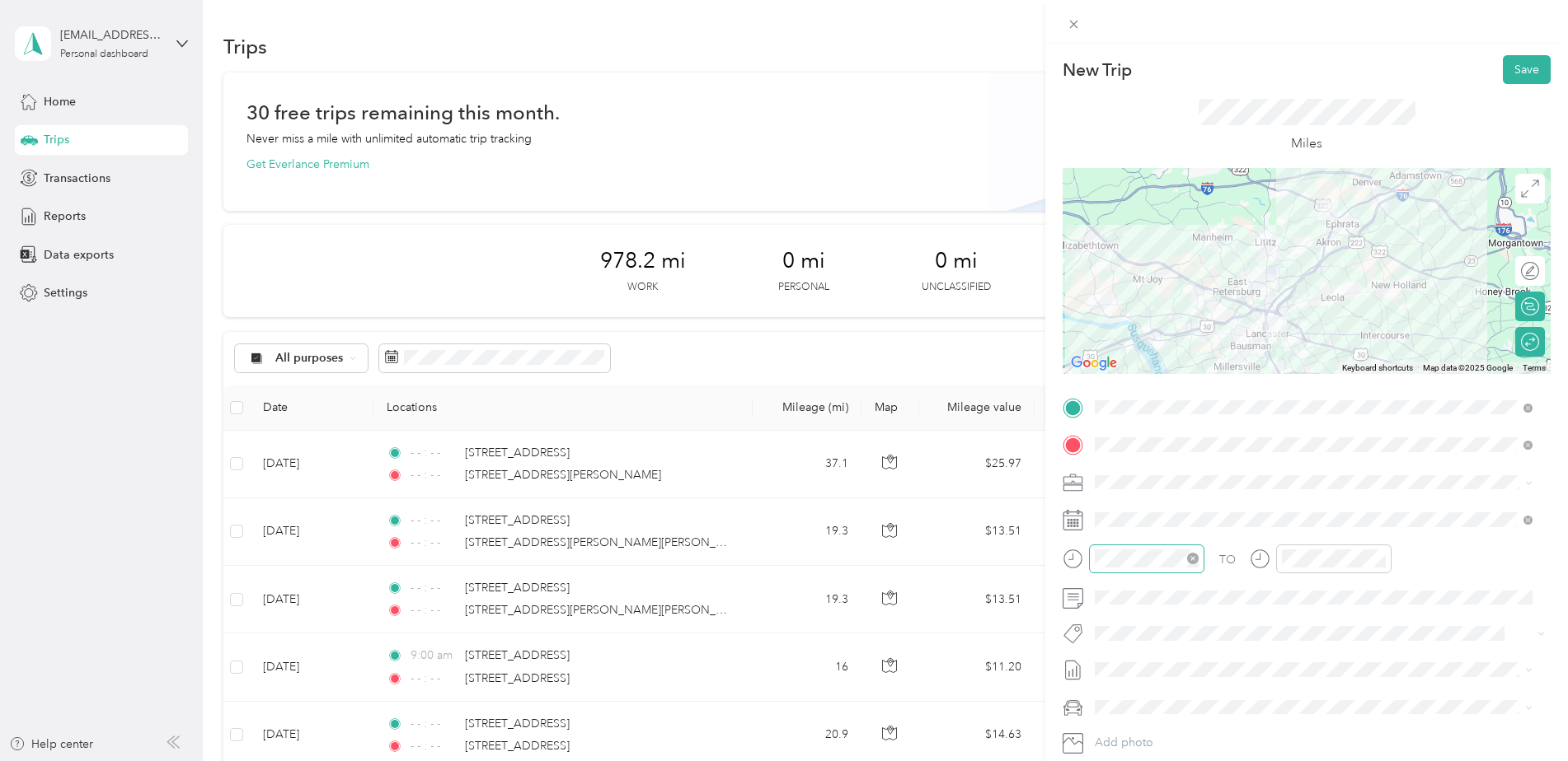
click at [1196, 561] on icon "close-circle" at bounding box center [1193, 559] width 11 height 11
click at [1380, 560] on icon "close-circle" at bounding box center [1380, 559] width 11 height 11
click at [1510, 76] on button "Save" at bounding box center [1526, 69] width 48 height 29
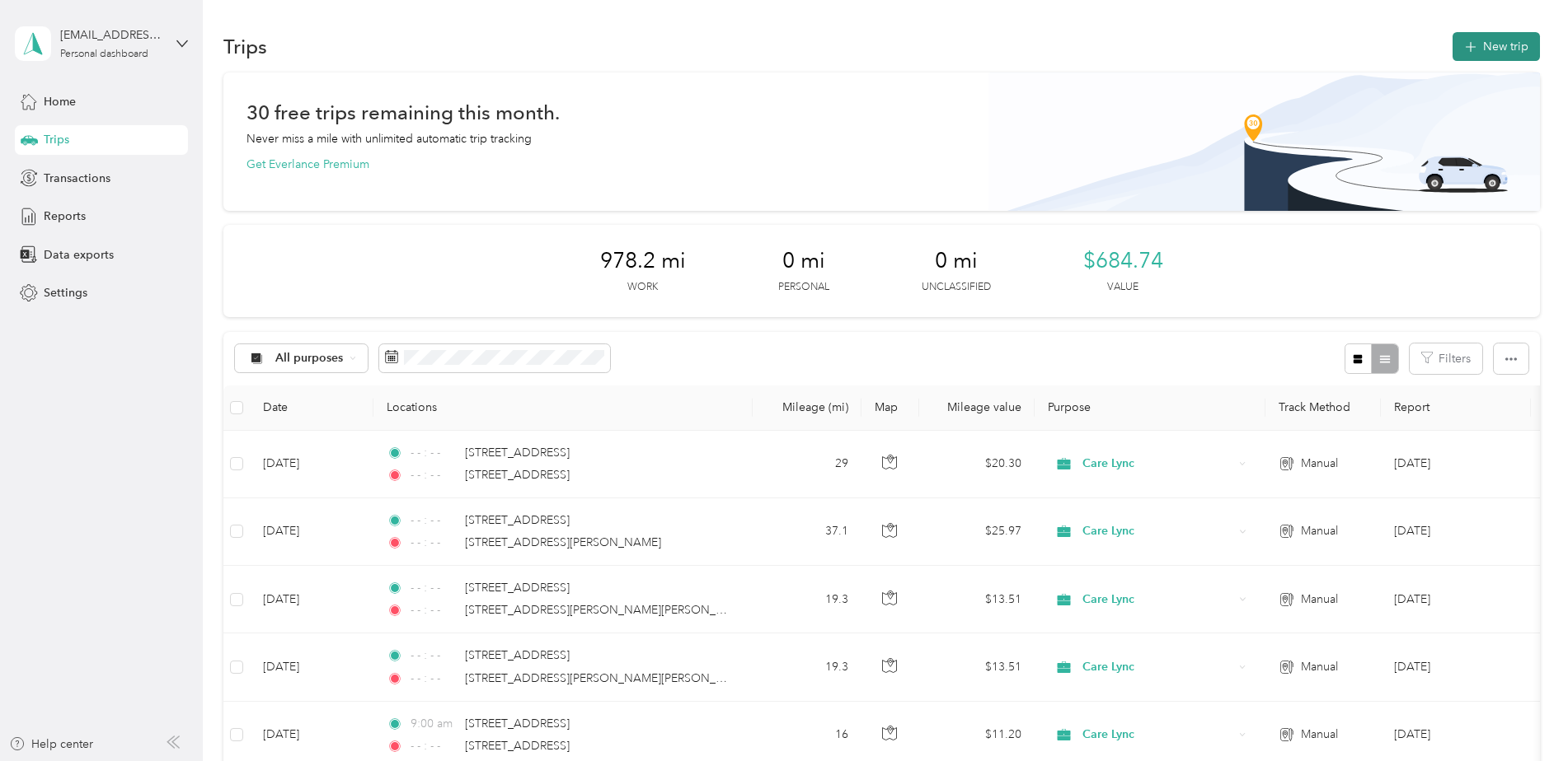
click at [1474, 55] on button "New trip" at bounding box center [1496, 46] width 88 height 29
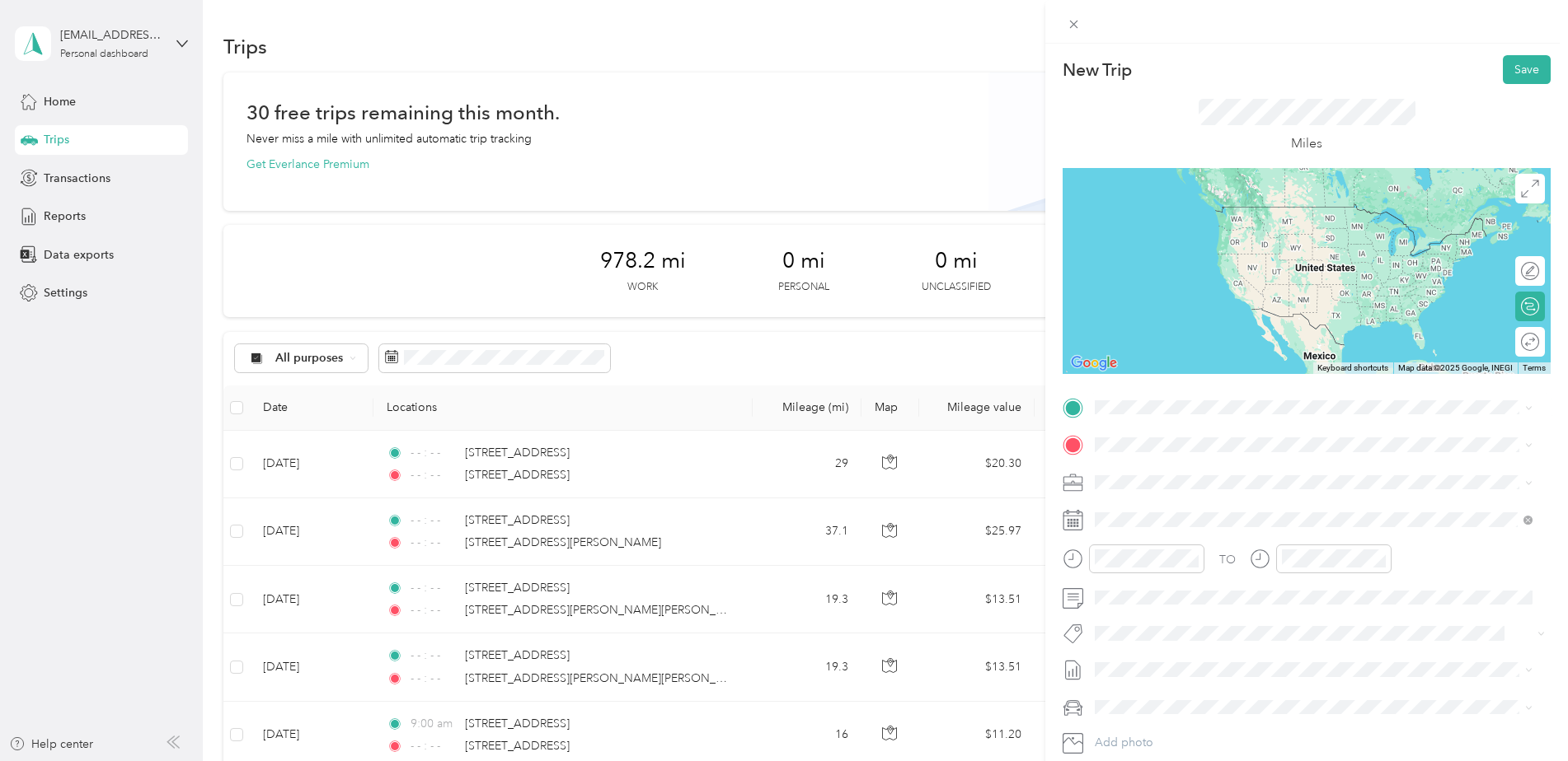
click at [1174, 469] on span "[STREET_ADDRESS][US_STATE]" at bounding box center [1208, 463] width 165 height 15
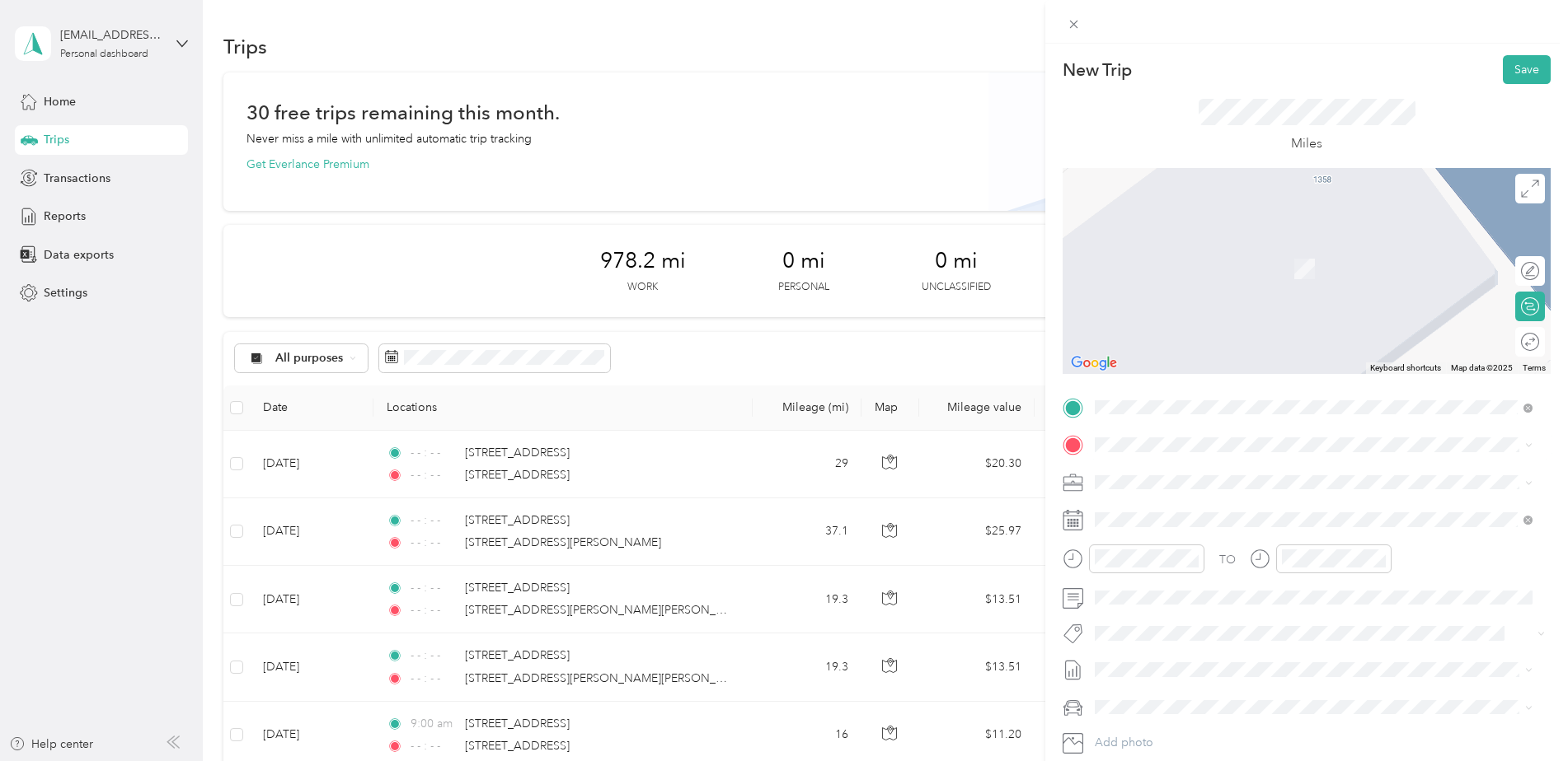
click at [1162, 499] on span "[STREET_ADDRESS][US_STATE]" at bounding box center [1208, 502] width 165 height 15
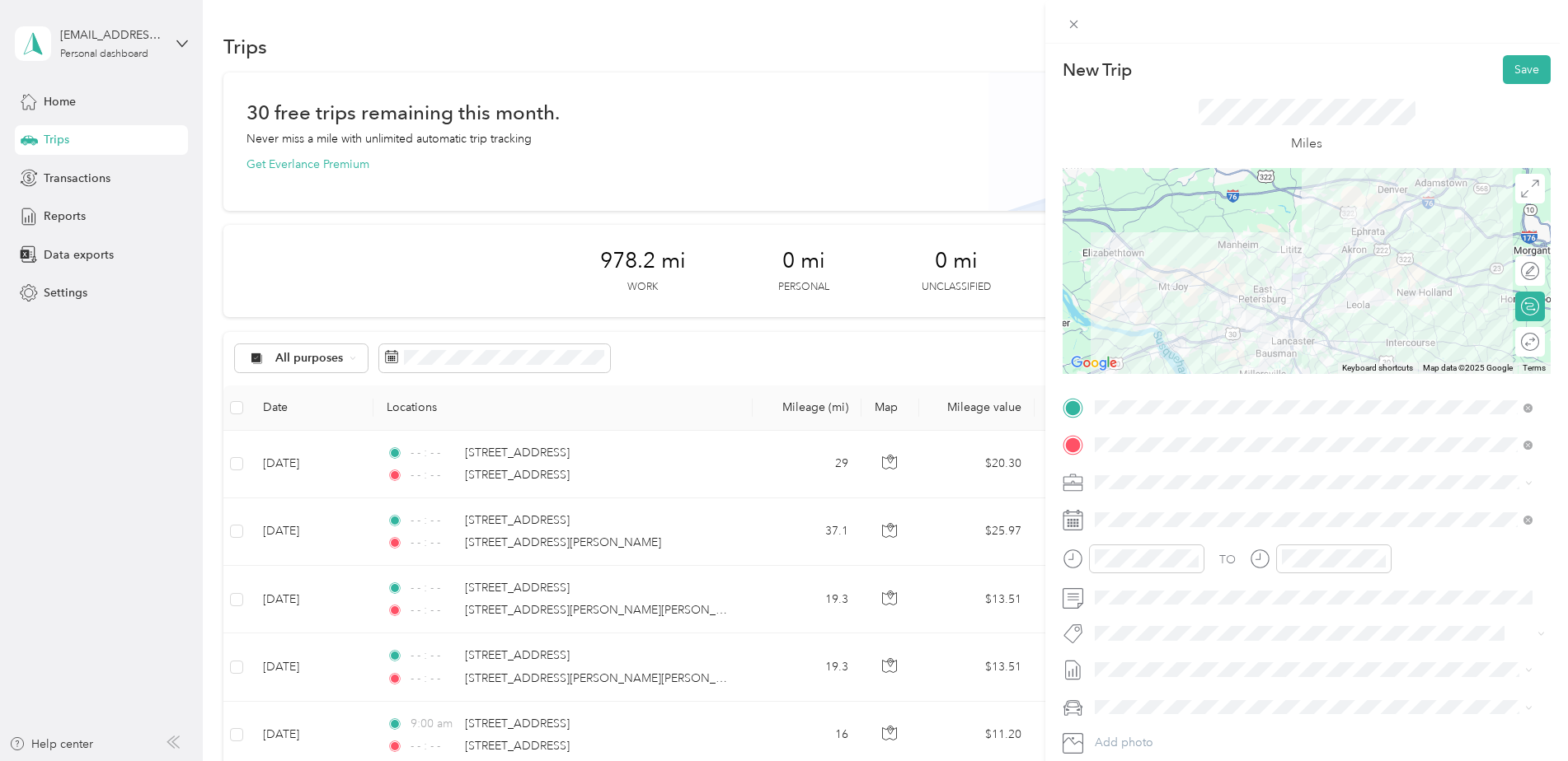
click at [1328, 253] on div at bounding box center [1306, 271] width 488 height 206
click at [1324, 253] on div at bounding box center [1306, 271] width 488 height 206
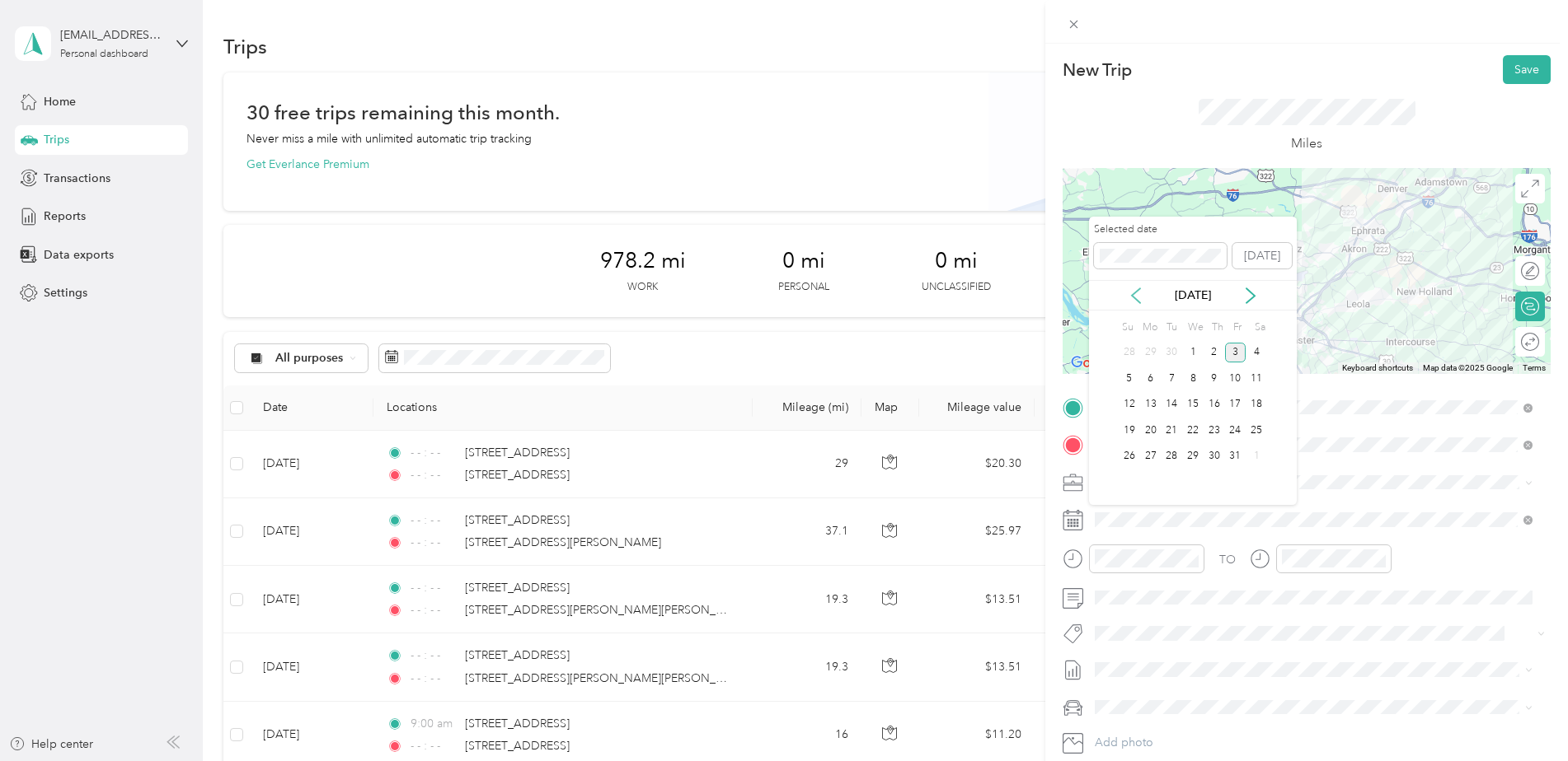
click at [1138, 297] on icon at bounding box center [1135, 296] width 16 height 16
click at [1216, 400] on div "18" at bounding box center [1214, 405] width 22 height 21
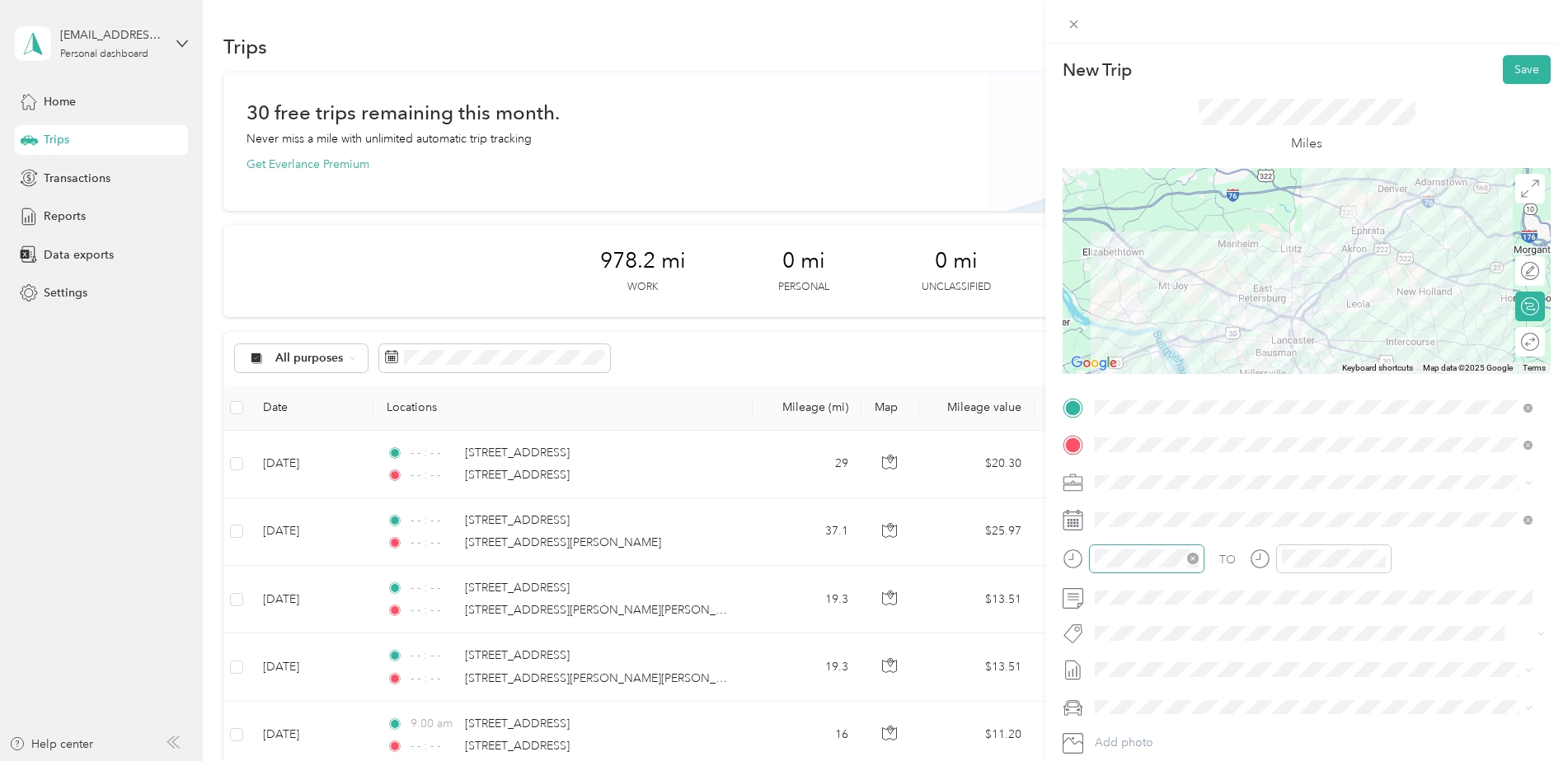
click at [1195, 563] on icon "close-circle" at bounding box center [1193, 559] width 11 height 11
click at [1377, 560] on icon "close-circle" at bounding box center [1380, 559] width 11 height 11
click at [1521, 343] on div at bounding box center [1522, 342] width 35 height 17
click at [1513, 73] on button "Save" at bounding box center [1526, 69] width 48 height 29
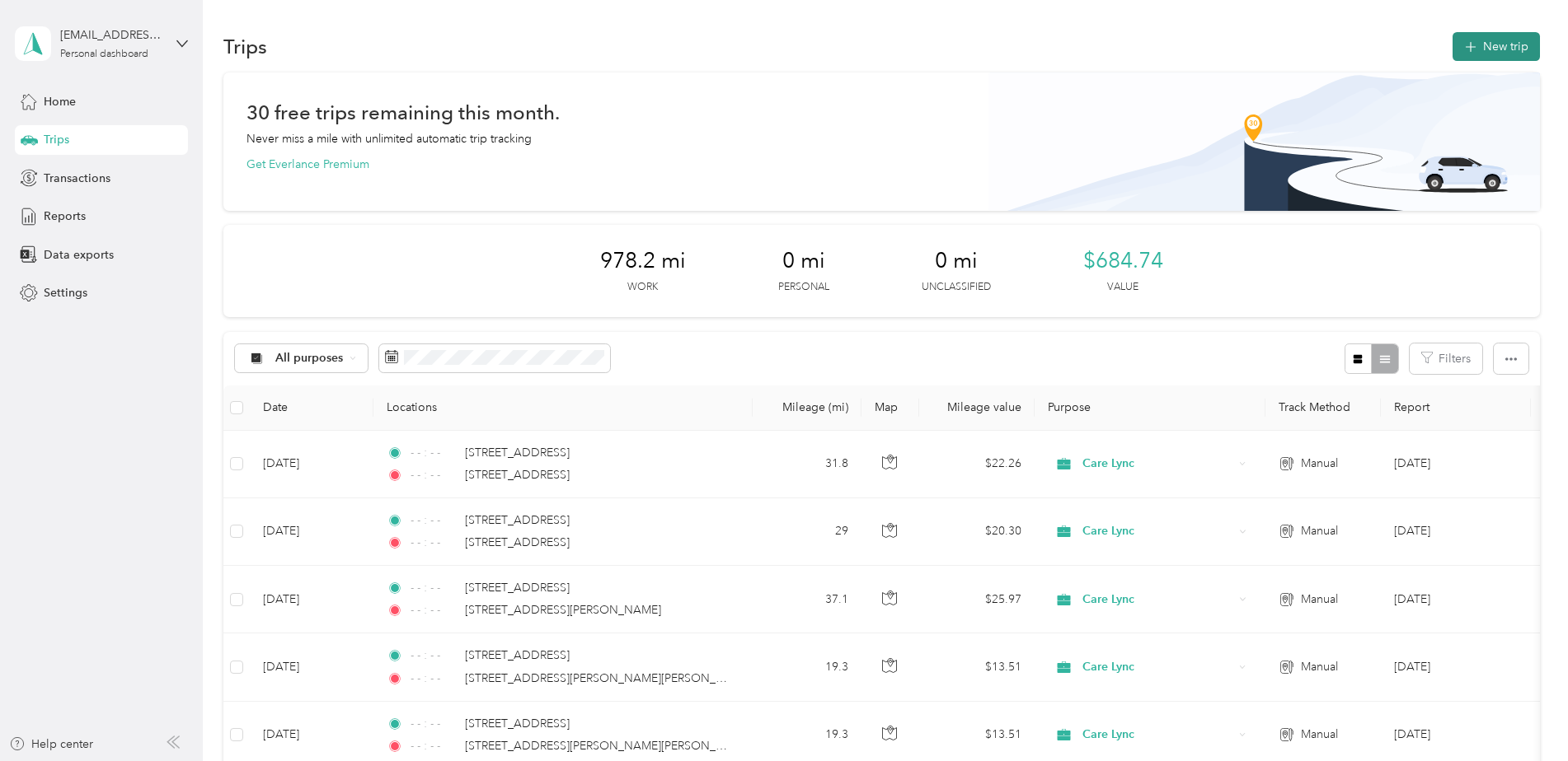
click at [1493, 51] on button "New trip" at bounding box center [1496, 46] width 88 height 29
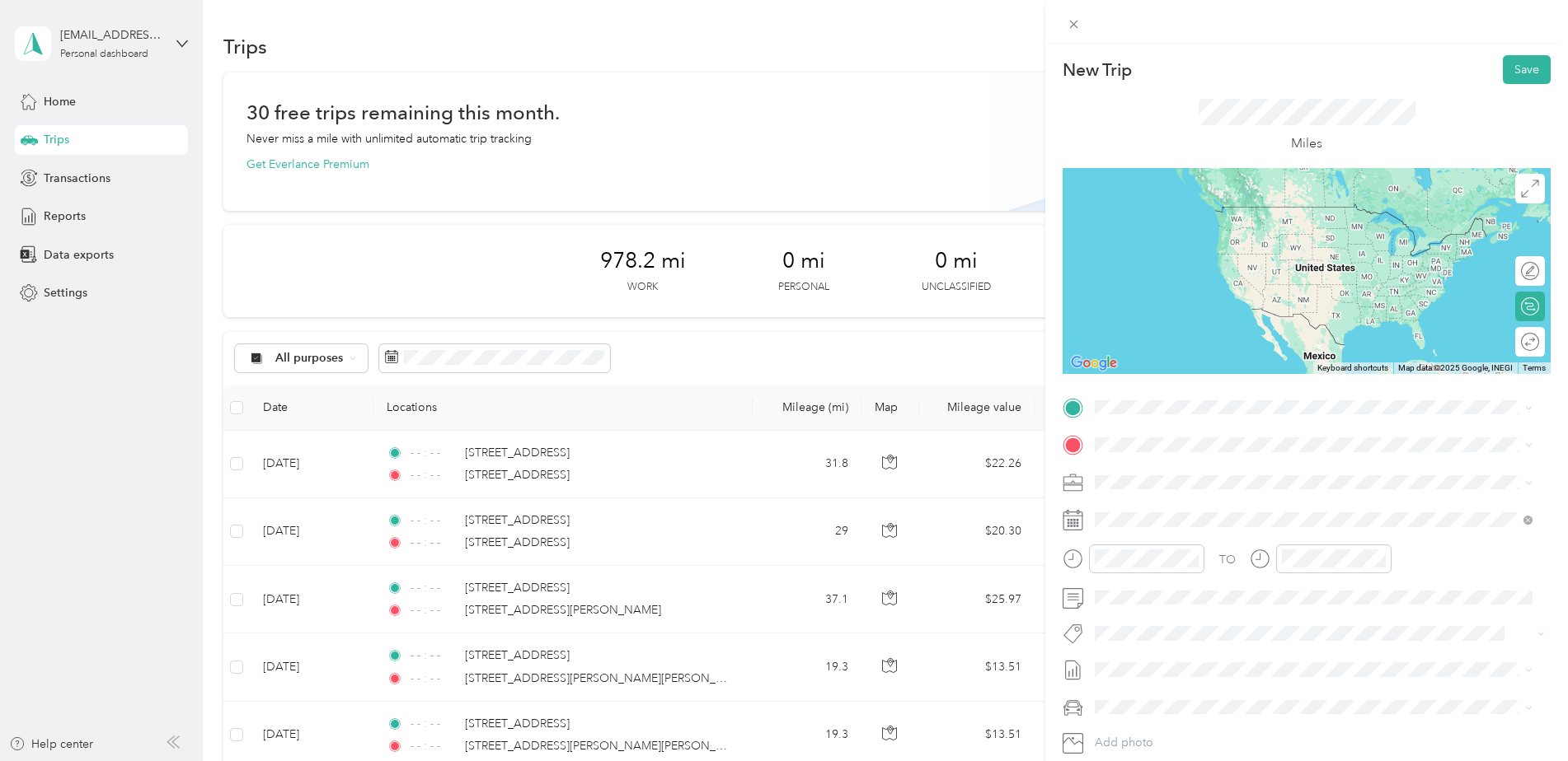
click at [1160, 467] on span "[STREET_ADDRESS][US_STATE]" at bounding box center [1208, 460] width 165 height 15
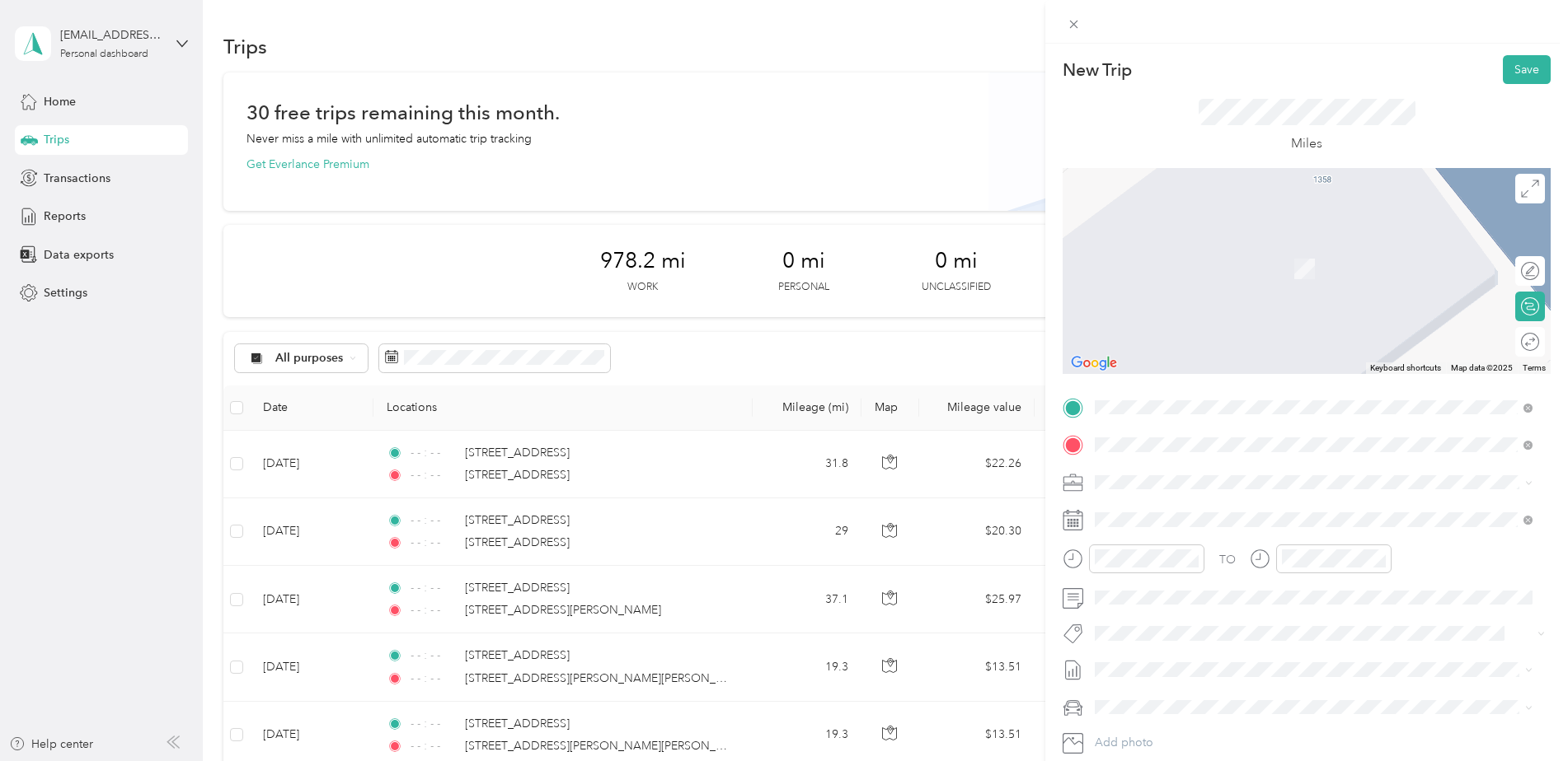
click at [1203, 508] on span "[STREET_ADDRESS][PERSON_NAME][US_STATE]" at bounding box center [1253, 504] width 256 height 15
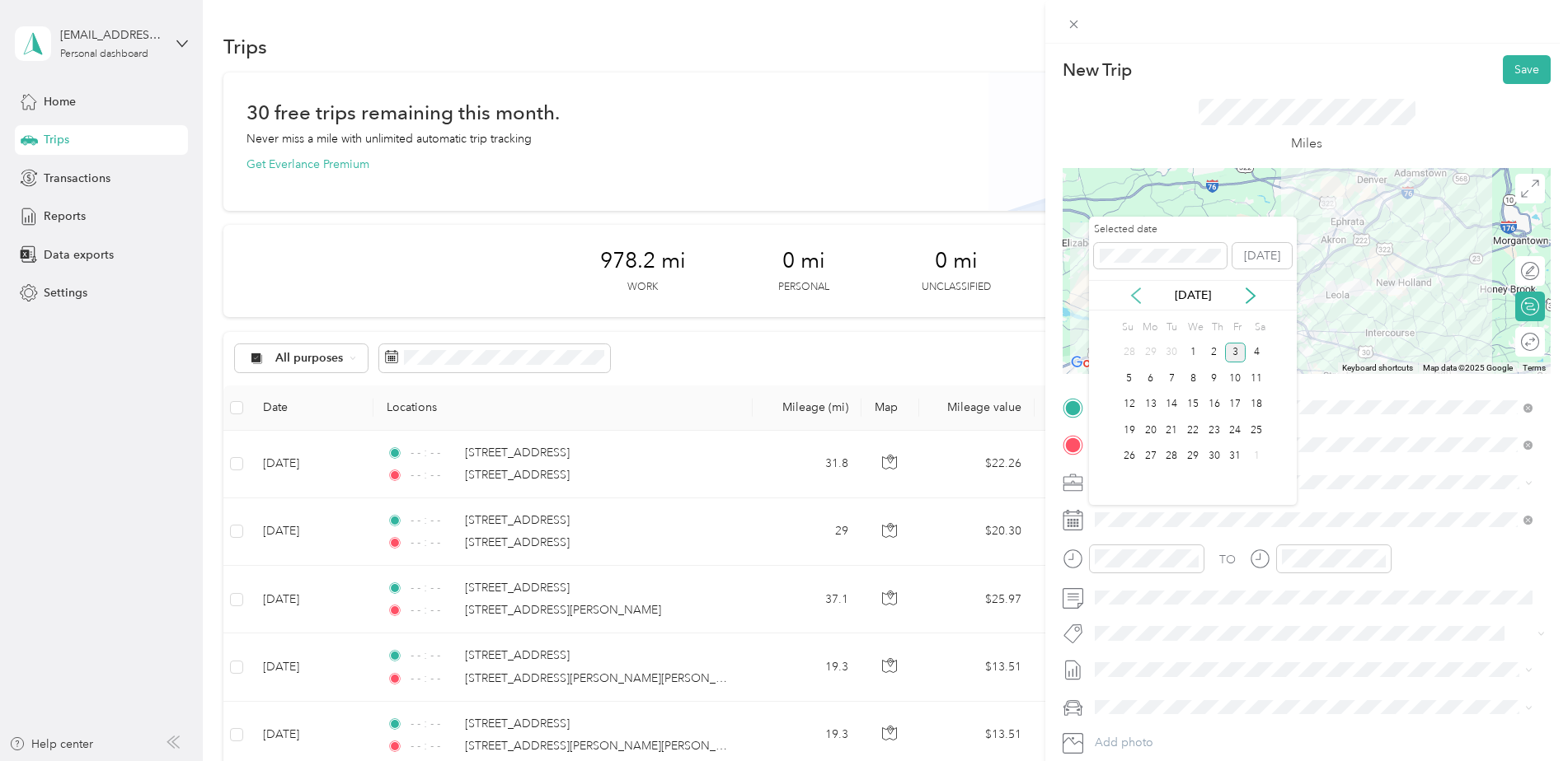
click at [1136, 299] on icon at bounding box center [1135, 296] width 9 height 15
click at [1176, 431] on div "23" at bounding box center [1171, 431] width 22 height 21
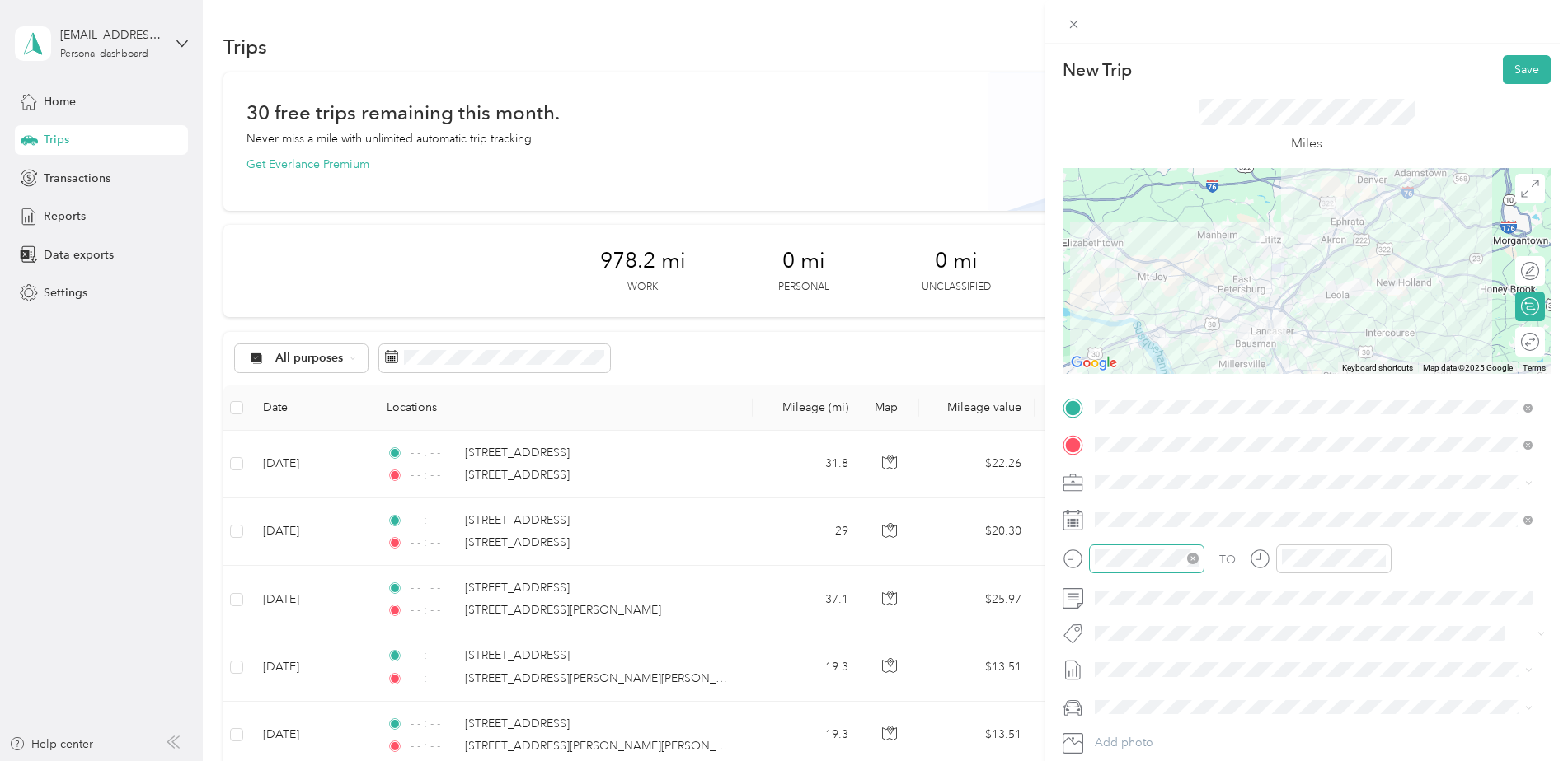
click at [1190, 560] on icon "close-circle" at bounding box center [1193, 559] width 11 height 11
click at [1376, 560] on icon "close-circle" at bounding box center [1380, 559] width 11 height 11
click at [1315, 249] on div at bounding box center [1306, 271] width 488 height 206
click at [1298, 250] on div at bounding box center [1306, 271] width 488 height 206
click at [1312, 250] on div at bounding box center [1306, 271] width 488 height 206
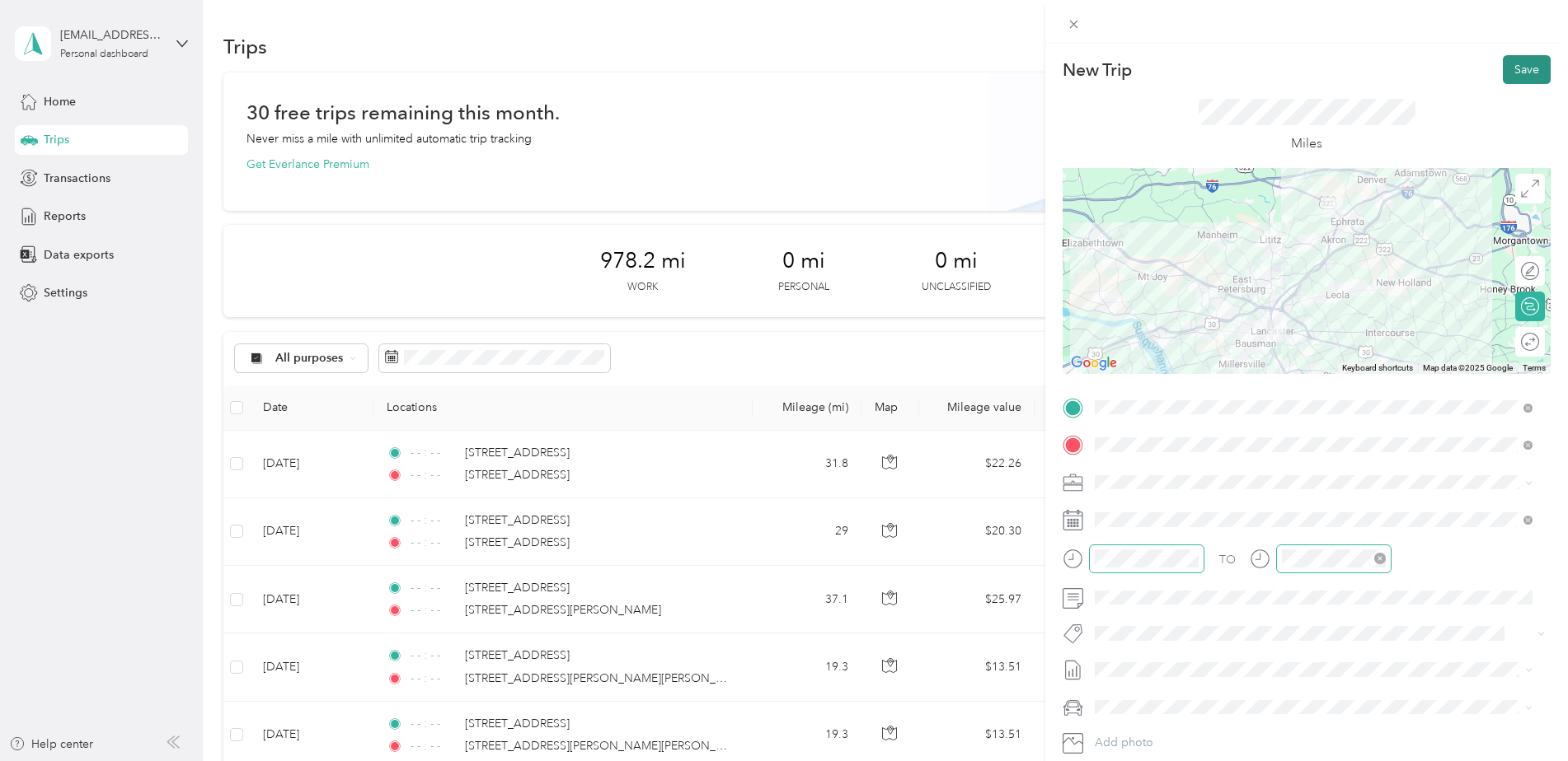
click at [1512, 73] on button "Save" at bounding box center [1526, 69] width 48 height 29
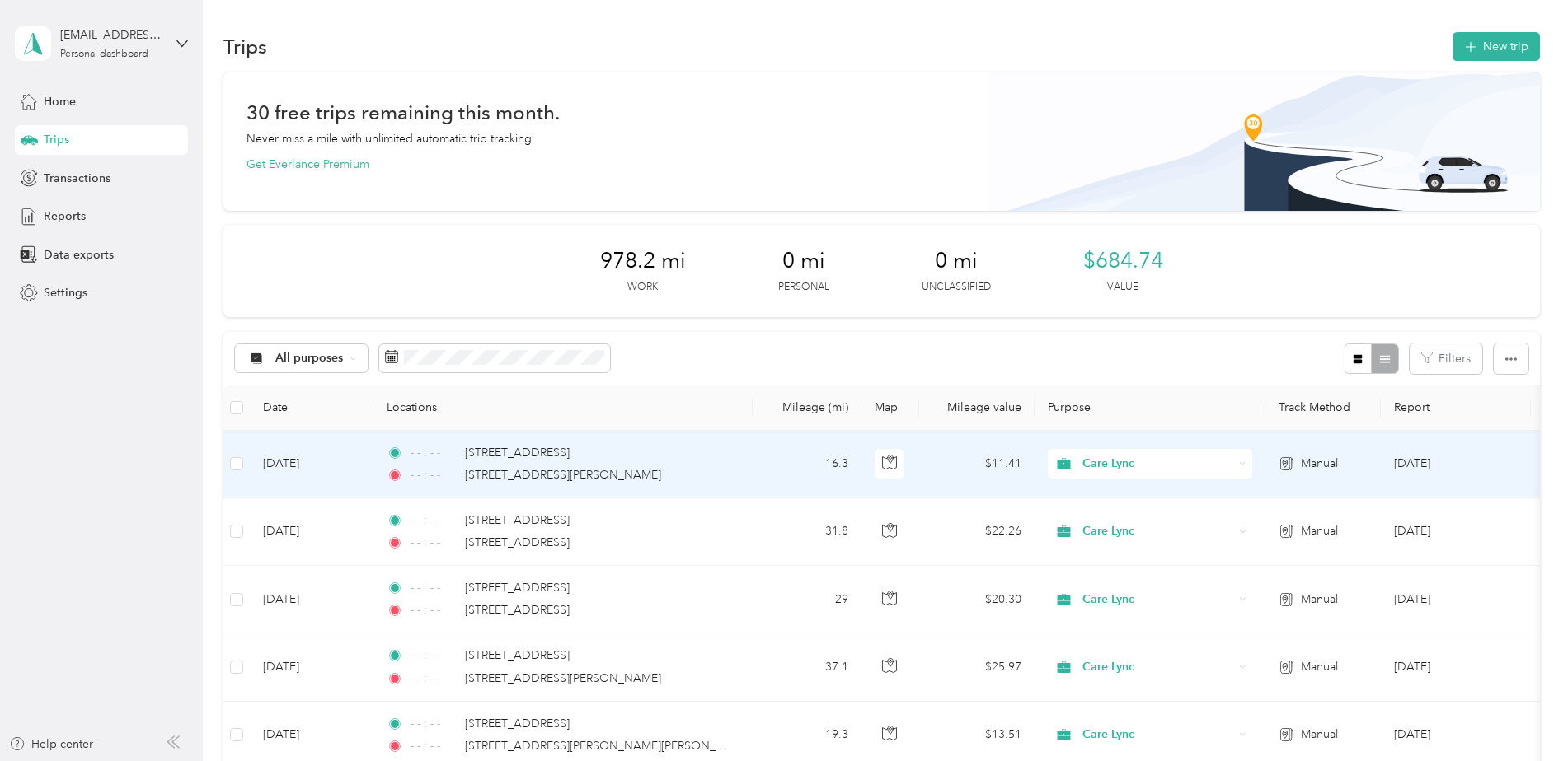
click at [677, 479] on div "- - : - - [STREET_ADDRESS][PERSON_NAME]" at bounding box center [559, 475] width 347 height 18
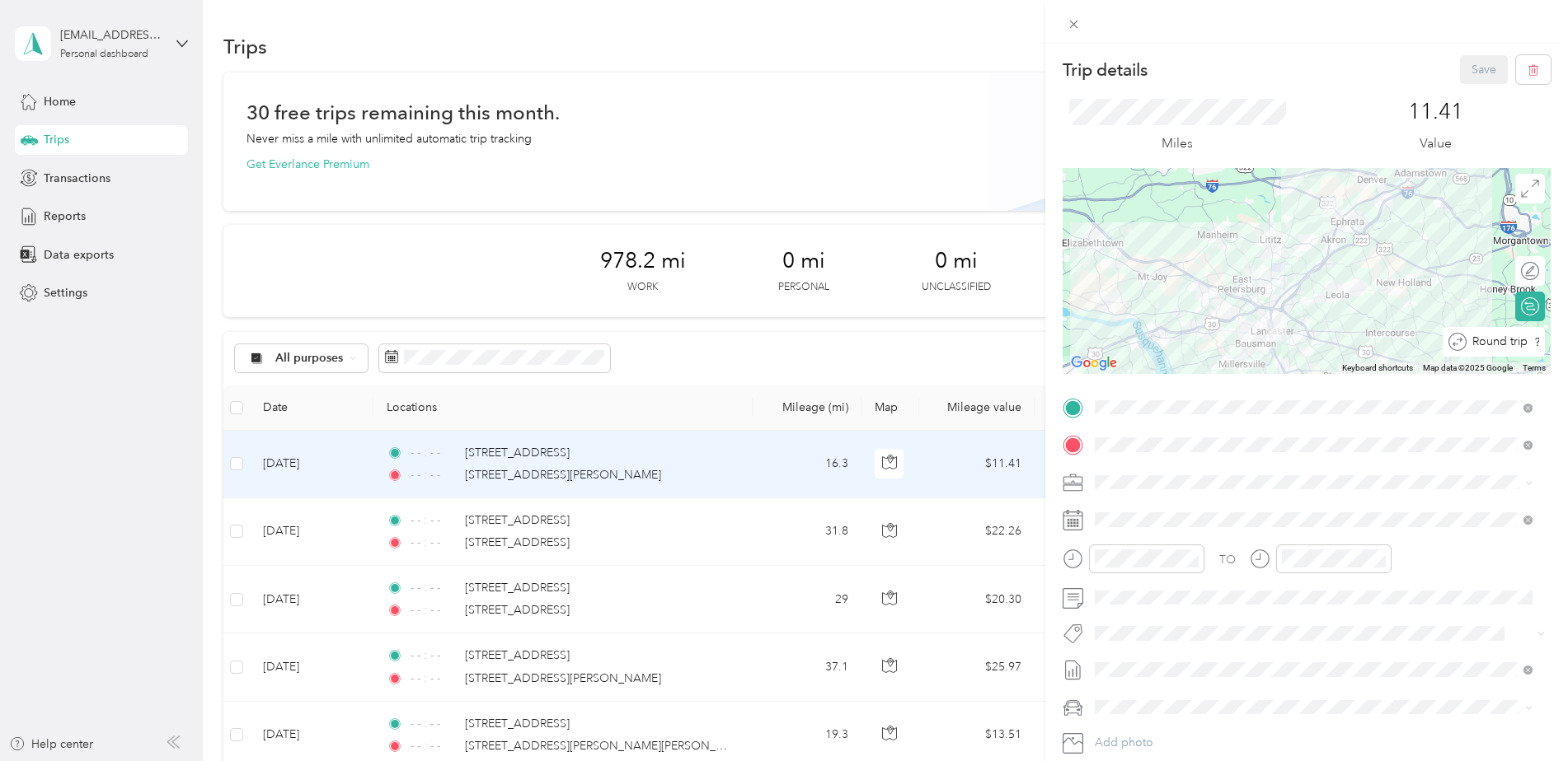
click at [1559, 342] on div at bounding box center [1559, 342] width 0 height 17
click at [1469, 71] on button "Save" at bounding box center [1484, 69] width 48 height 29
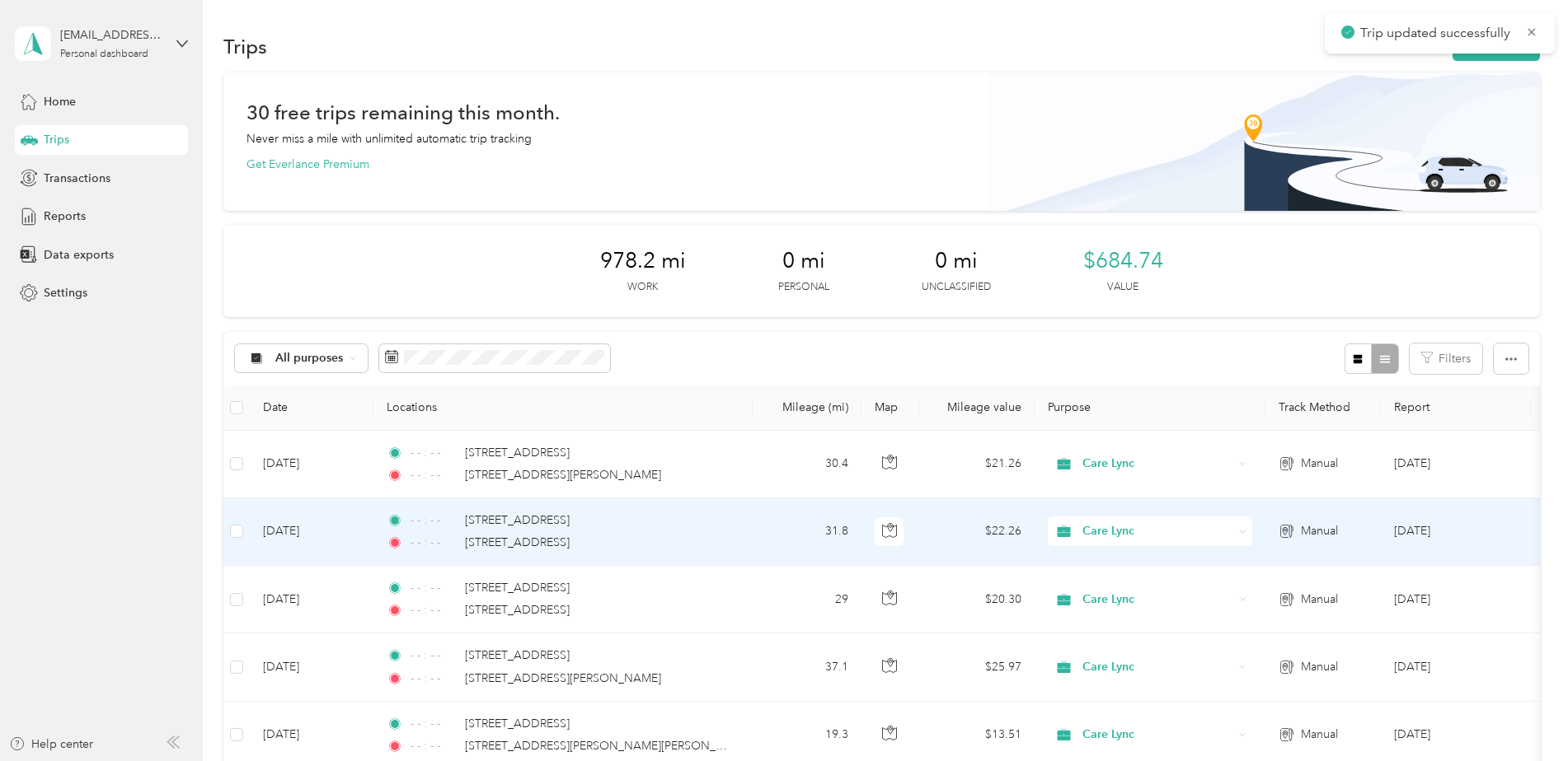
click at [758, 532] on td "31.8" at bounding box center [807, 533] width 109 height 68
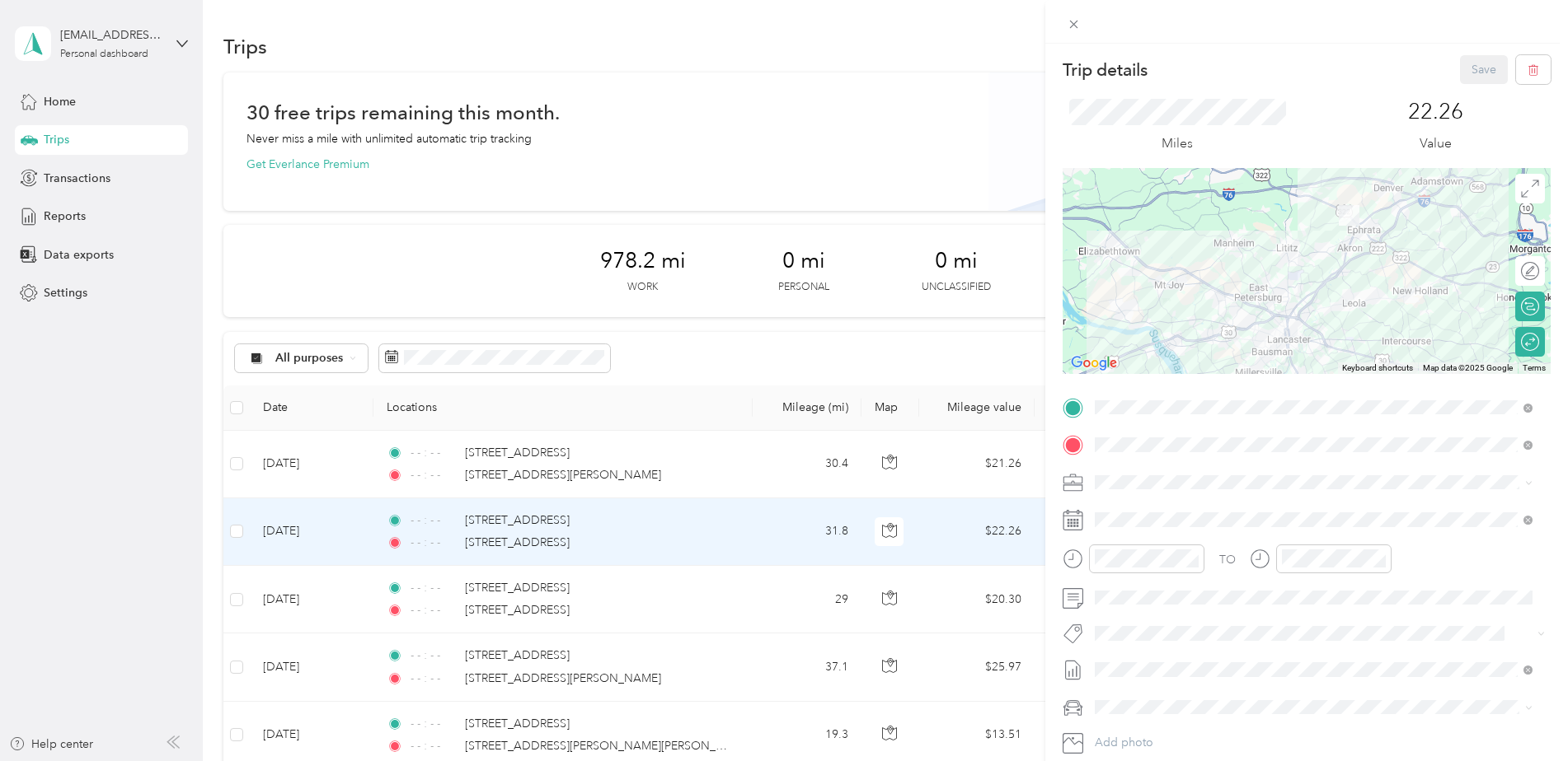
click at [743, 590] on div "Trip details Save This trip cannot be edited because it is either under review,…" at bounding box center [784, 380] width 1568 height 761
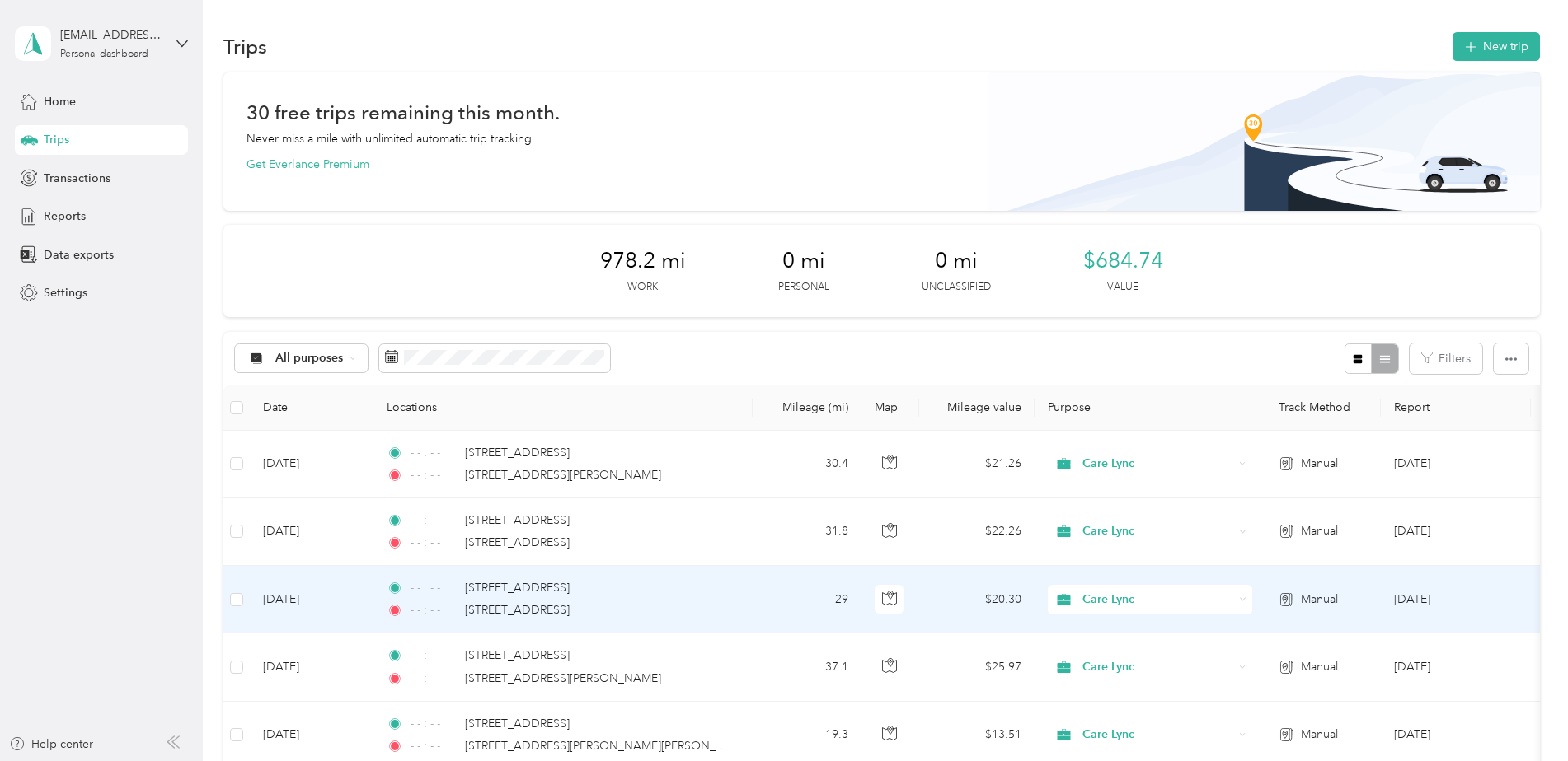
click at [739, 597] on td "- - : - - [STREET_ADDRESS] - - : - - [STREET_ADDRESS]" at bounding box center [562, 600] width 379 height 68
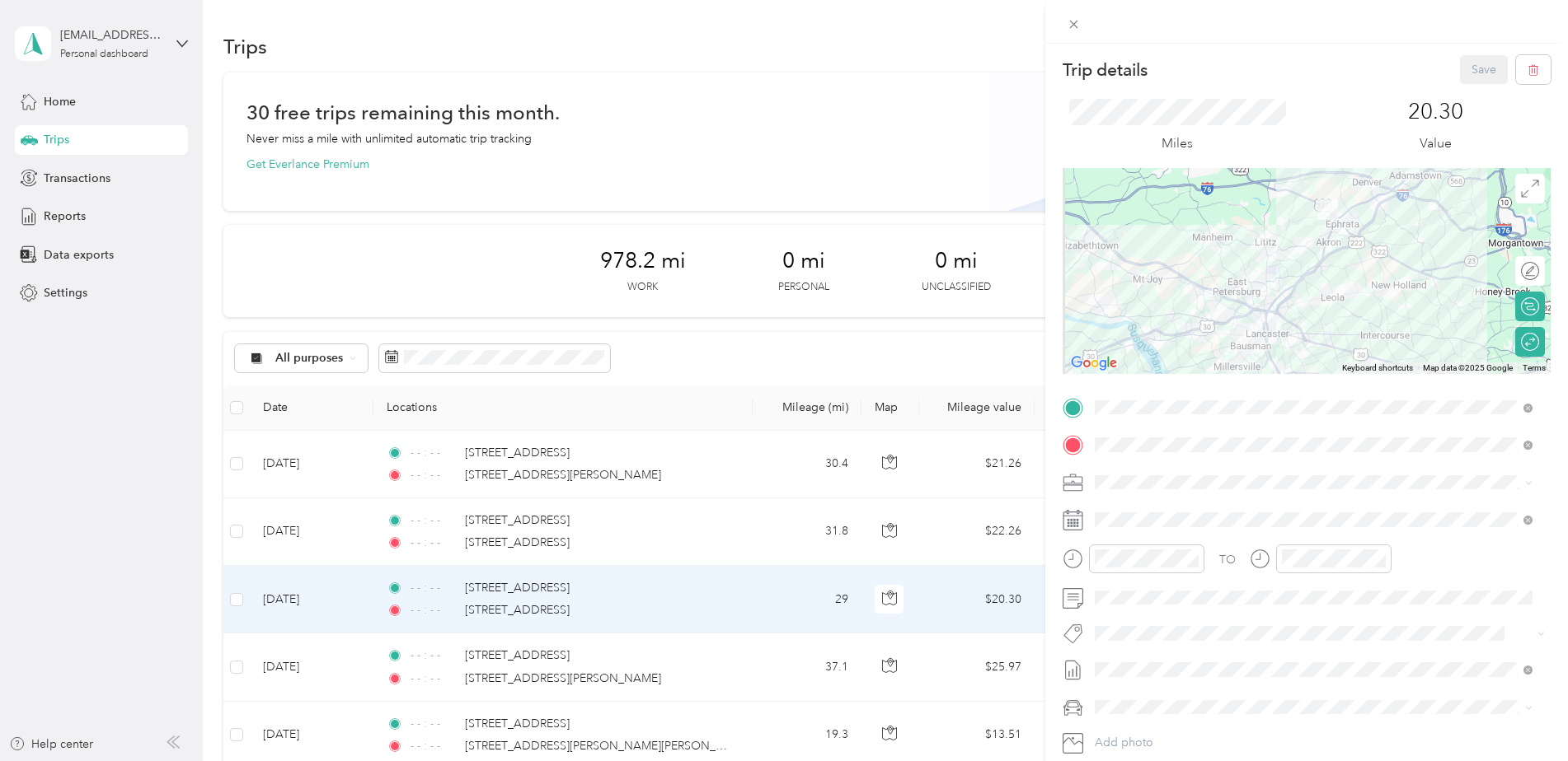
click at [709, 658] on div "Trip details Save This trip cannot be edited because it is either under review,…" at bounding box center [784, 380] width 1568 height 761
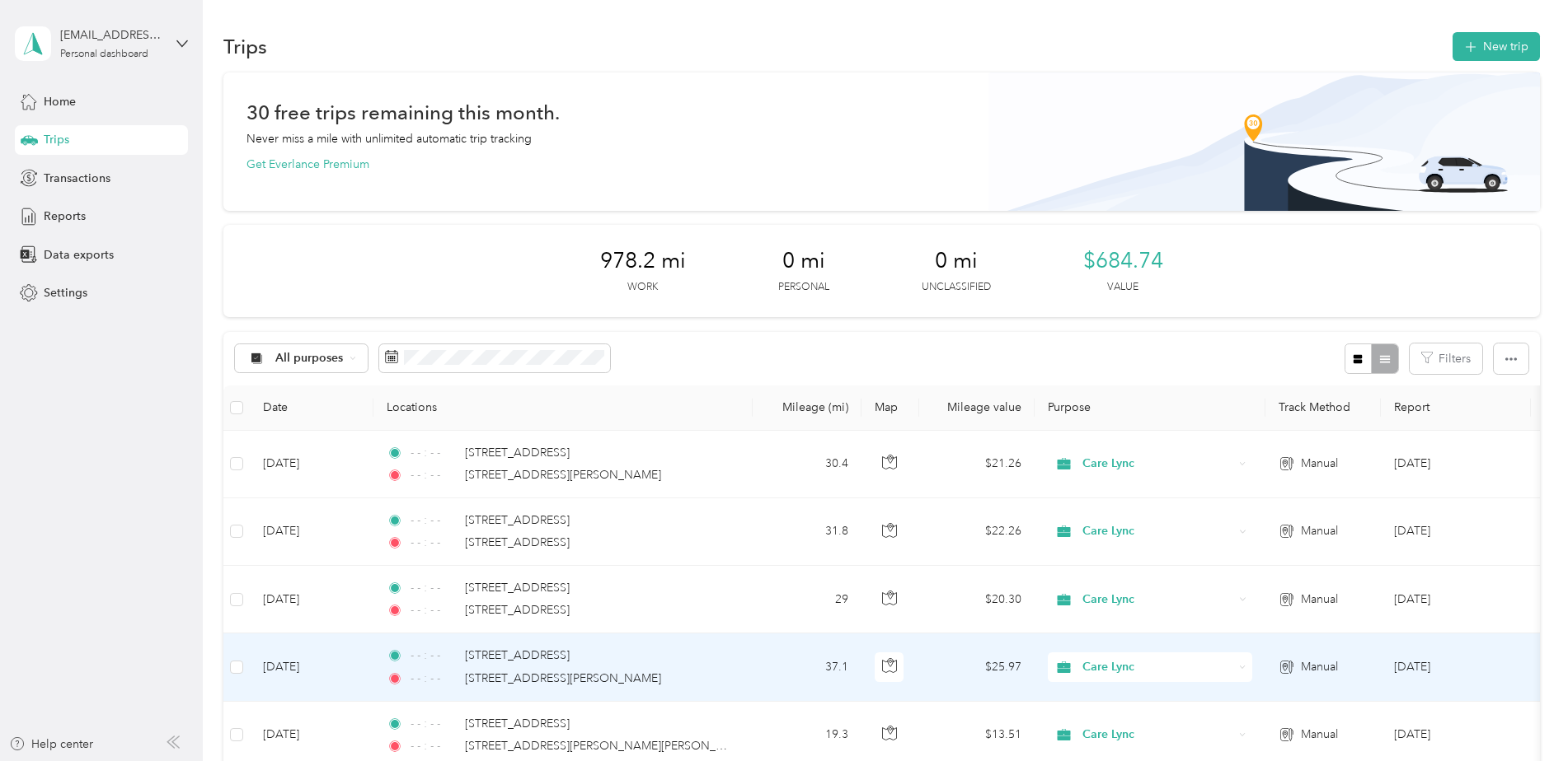
click at [701, 671] on div "- - : - - [STREET_ADDRESS][PERSON_NAME]" at bounding box center [559, 679] width 347 height 18
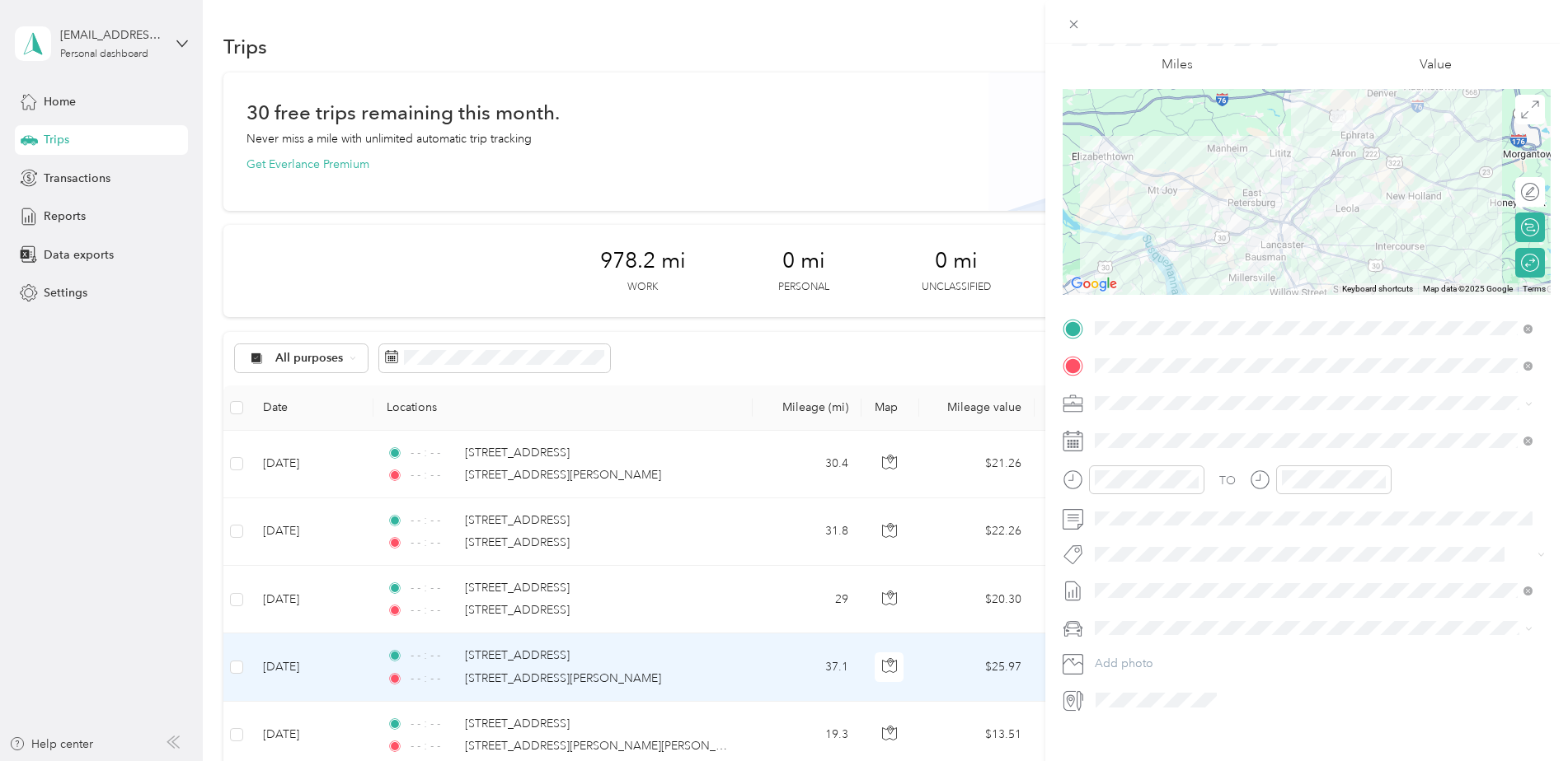
scroll to position [83, 0]
click at [595, 729] on div "Trip details Save This trip cannot be edited because it is either under review,…" at bounding box center [784, 380] width 1568 height 761
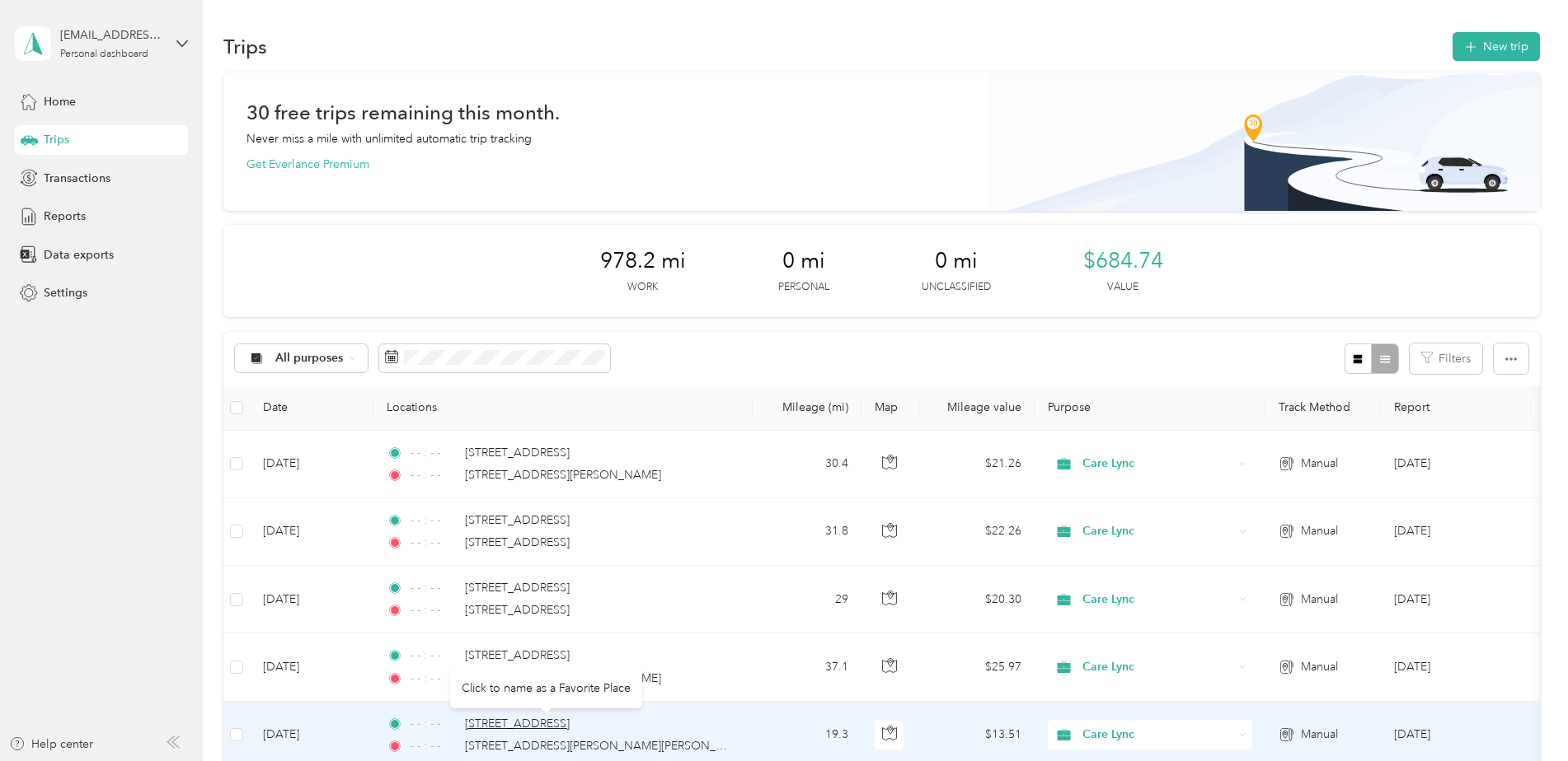
click at [570, 729] on span "[STREET_ADDRESS]" at bounding box center [517, 723] width 105 height 14
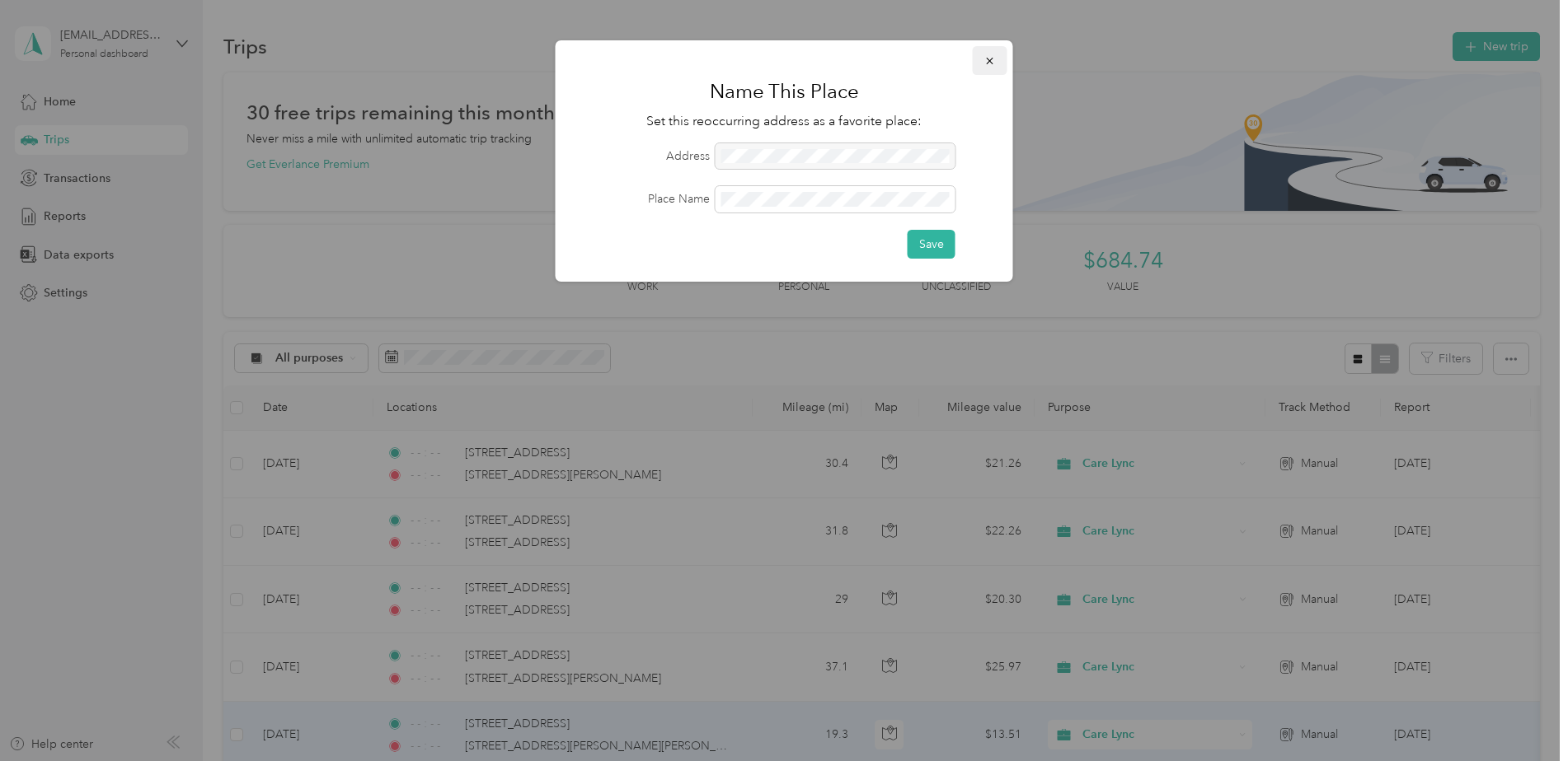
click at [988, 60] on icon "button" at bounding box center [990, 60] width 11 height 11
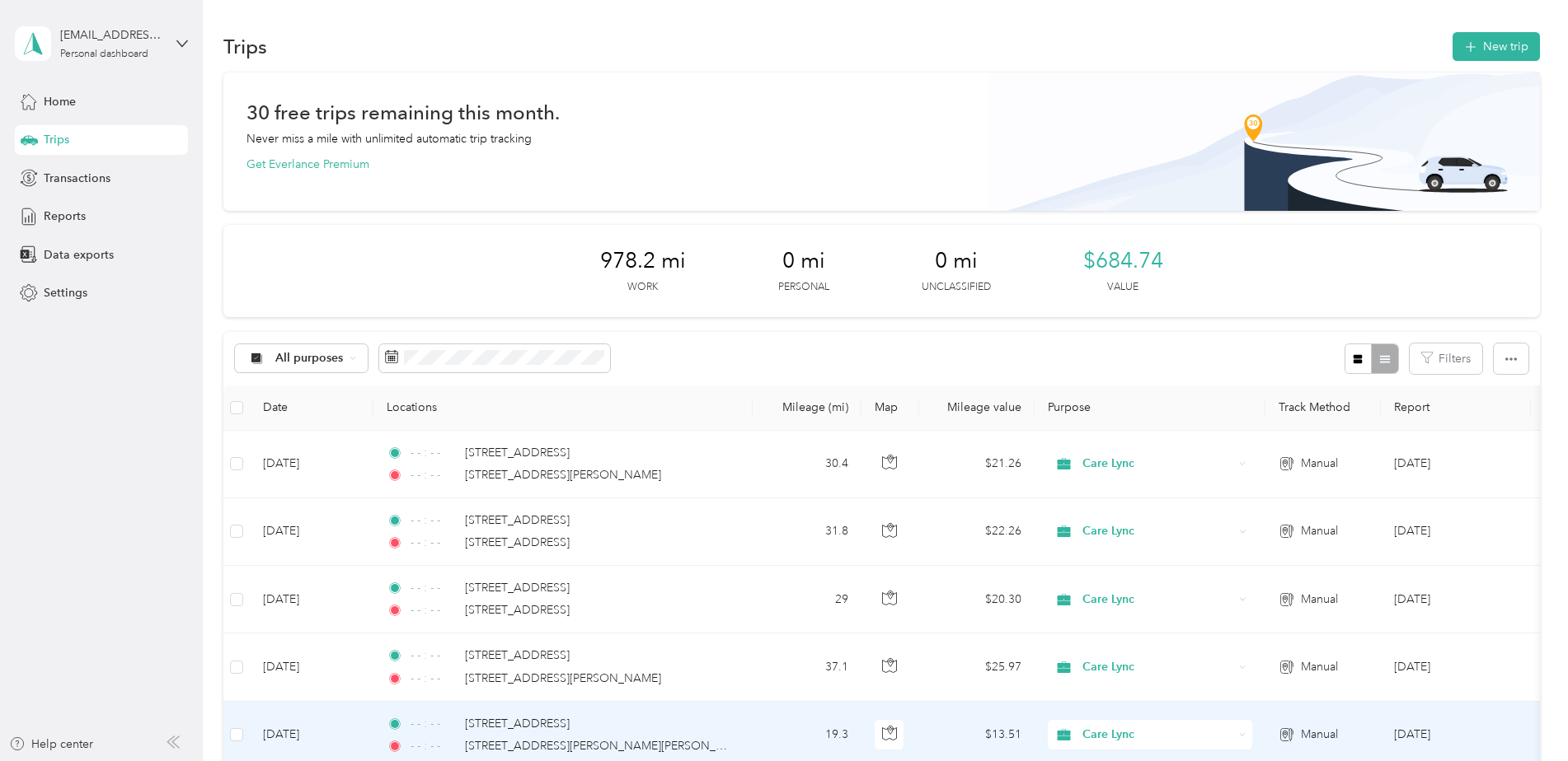
click at [734, 725] on td "- - : - - [STREET_ADDRESS] - - : - - [STREET_ADDRESS][PERSON_NAME][PERSON_NAME]" at bounding box center [562, 736] width 379 height 68
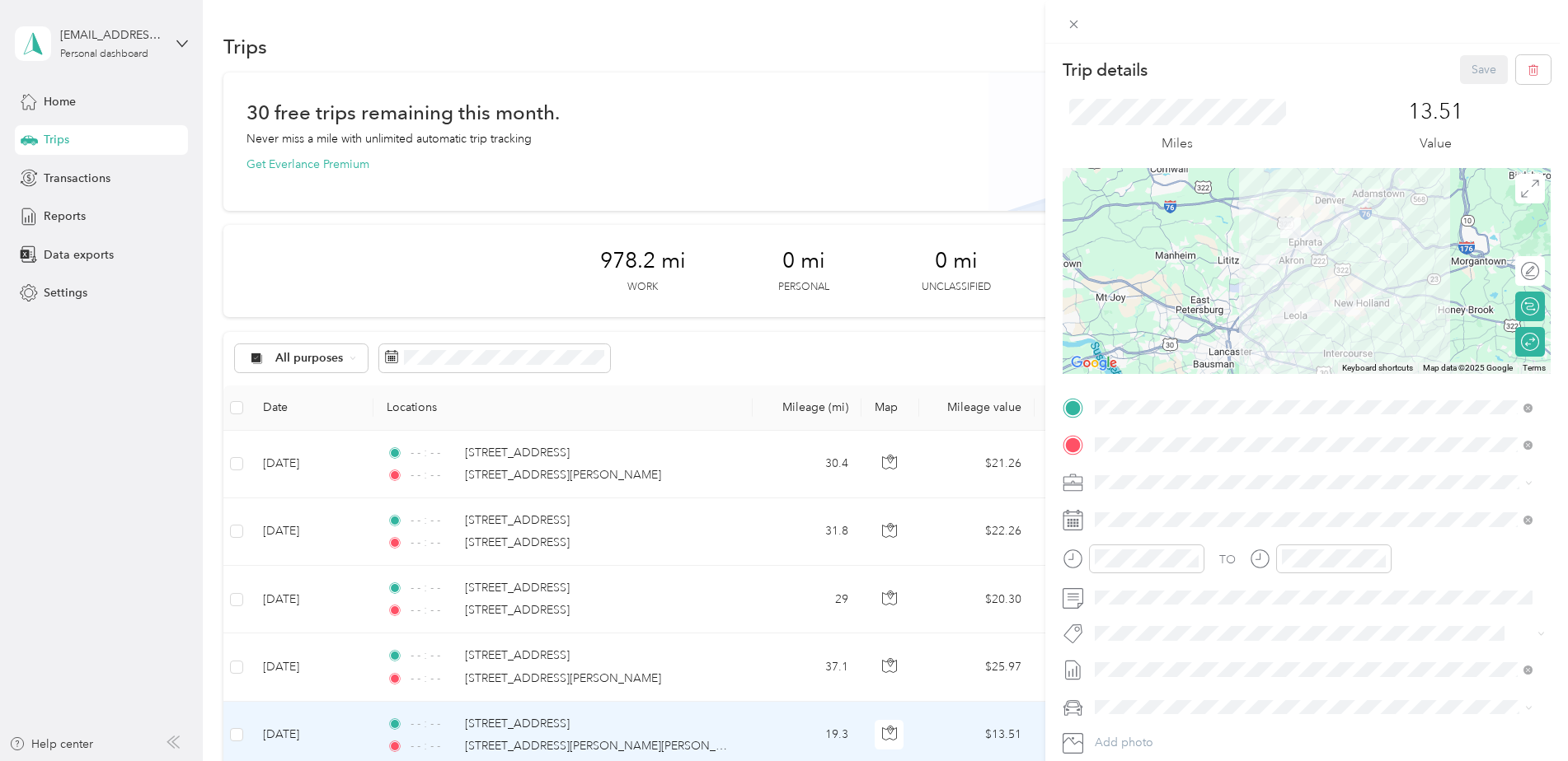
click at [613, 720] on div "Trip details Save This trip cannot be edited because it is either under review,…" at bounding box center [784, 380] width 1568 height 761
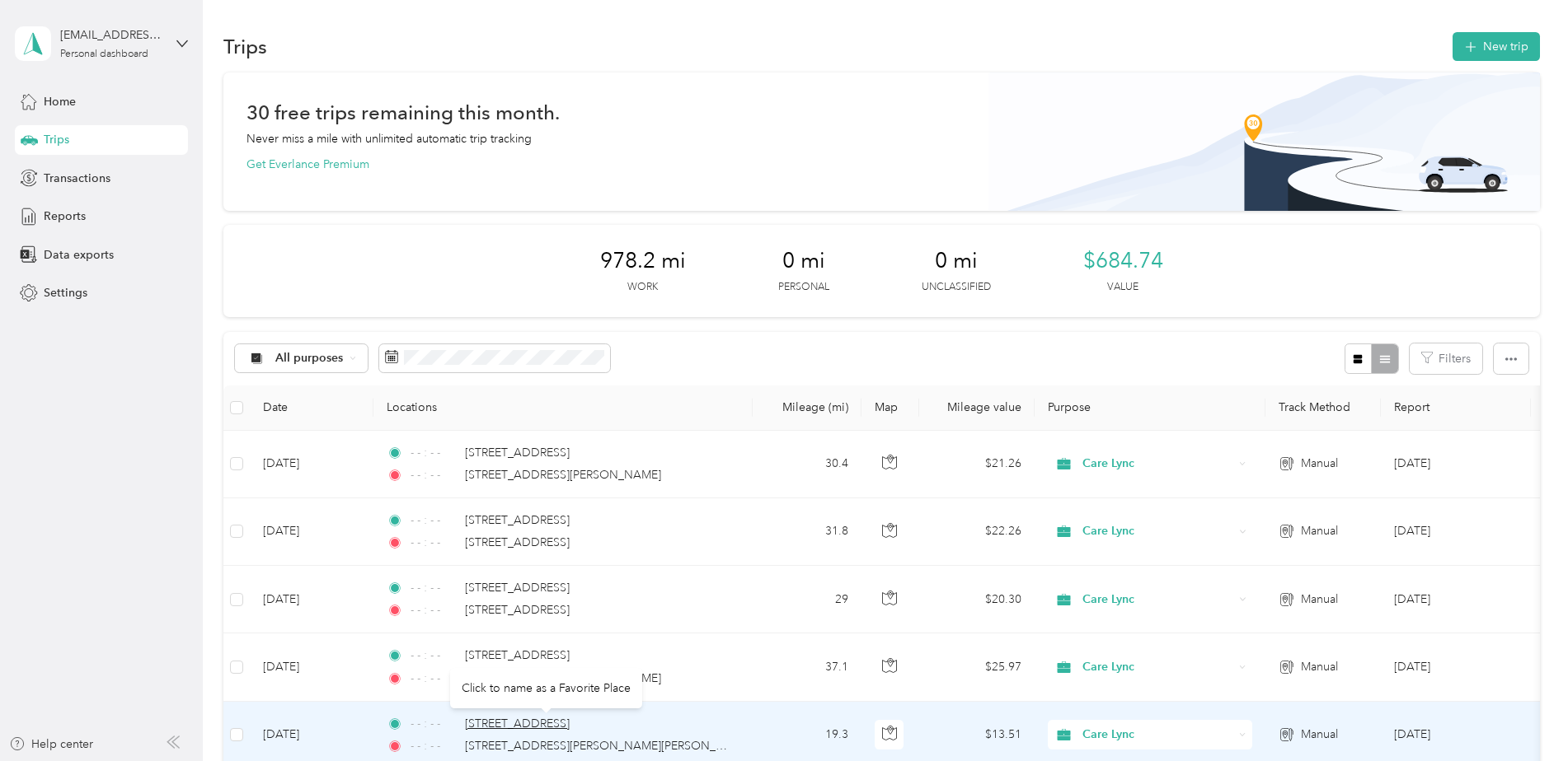
click at [570, 724] on span "[STREET_ADDRESS]" at bounding box center [517, 723] width 105 height 14
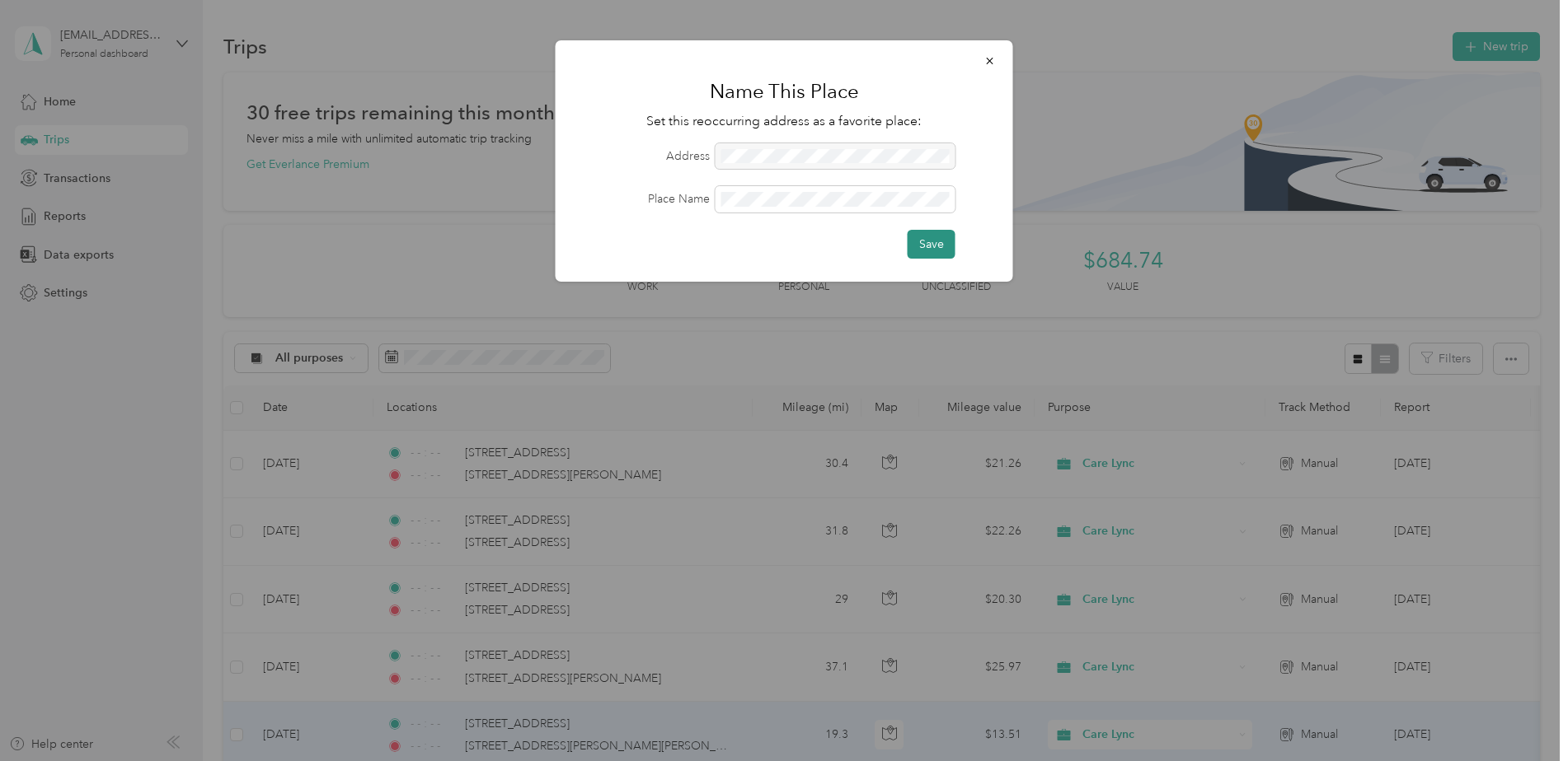
click at [929, 245] on button "Save" at bounding box center [931, 244] width 48 height 29
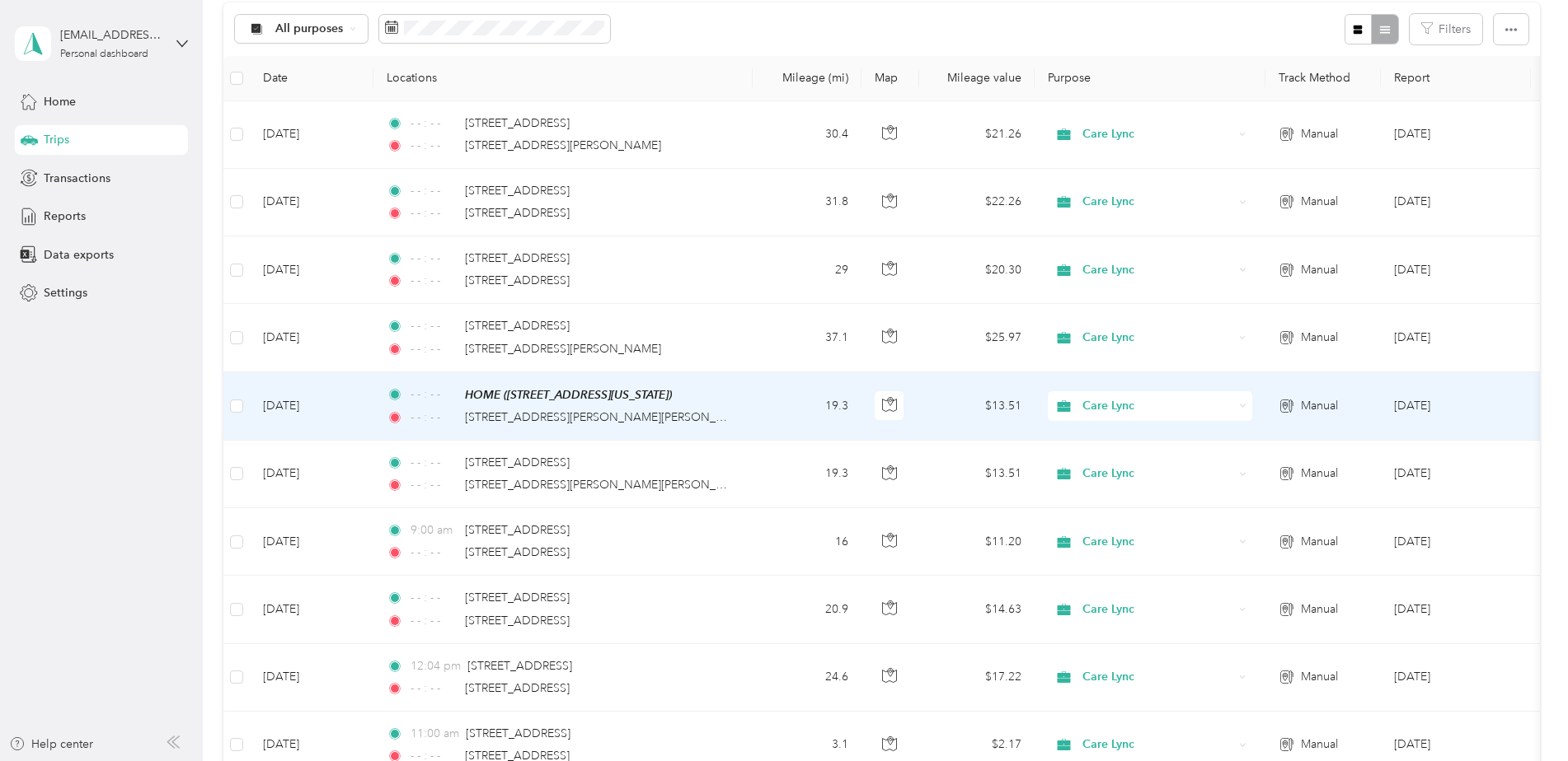
scroll to position [328, 0]
click at [513, 33] on button "button" at bounding box center [524, 30] width 35 height 29
click at [647, 97] on button "Yes" at bounding box center [647, 99] width 32 height 26
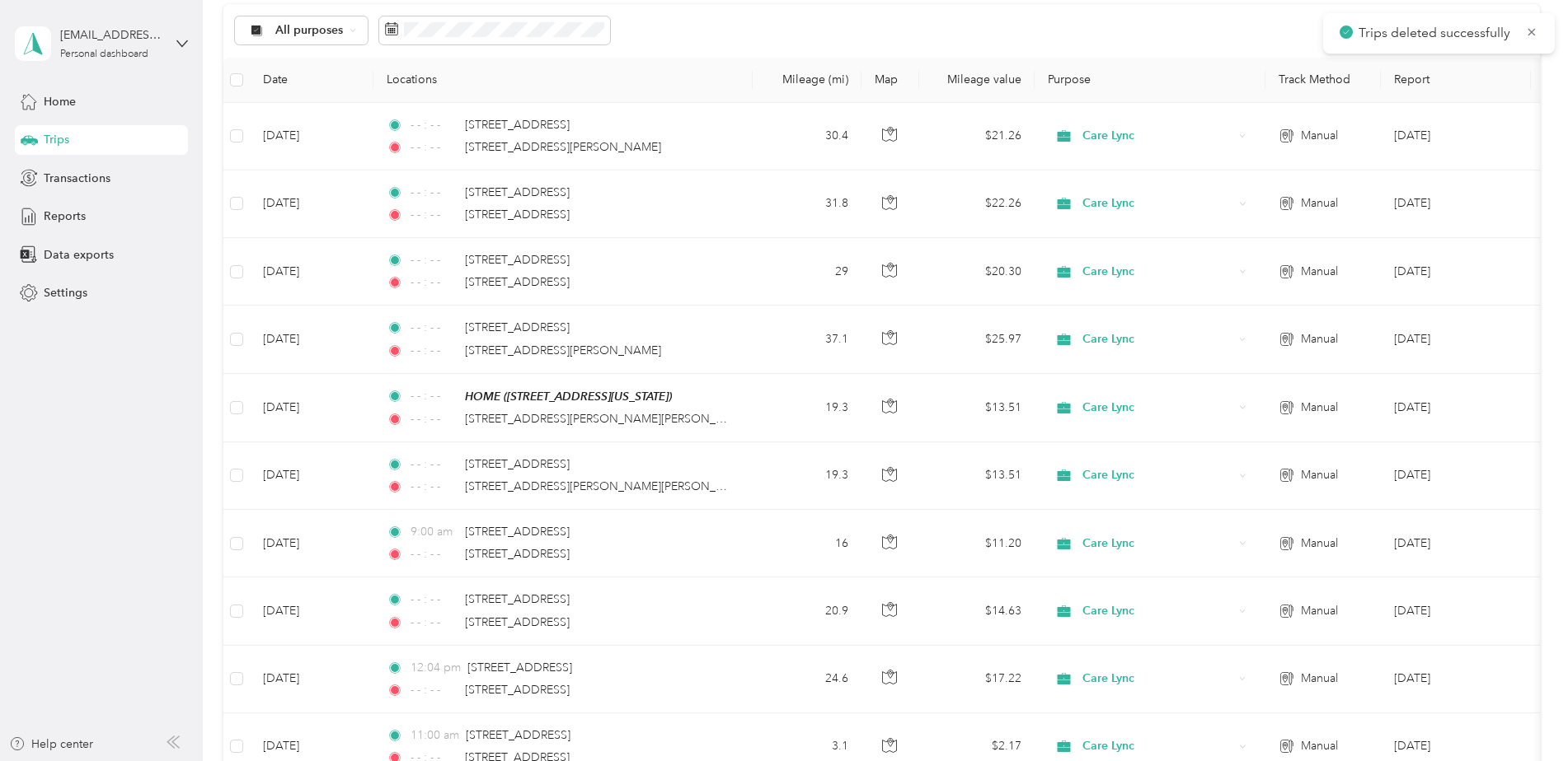
scroll to position [330, 0]
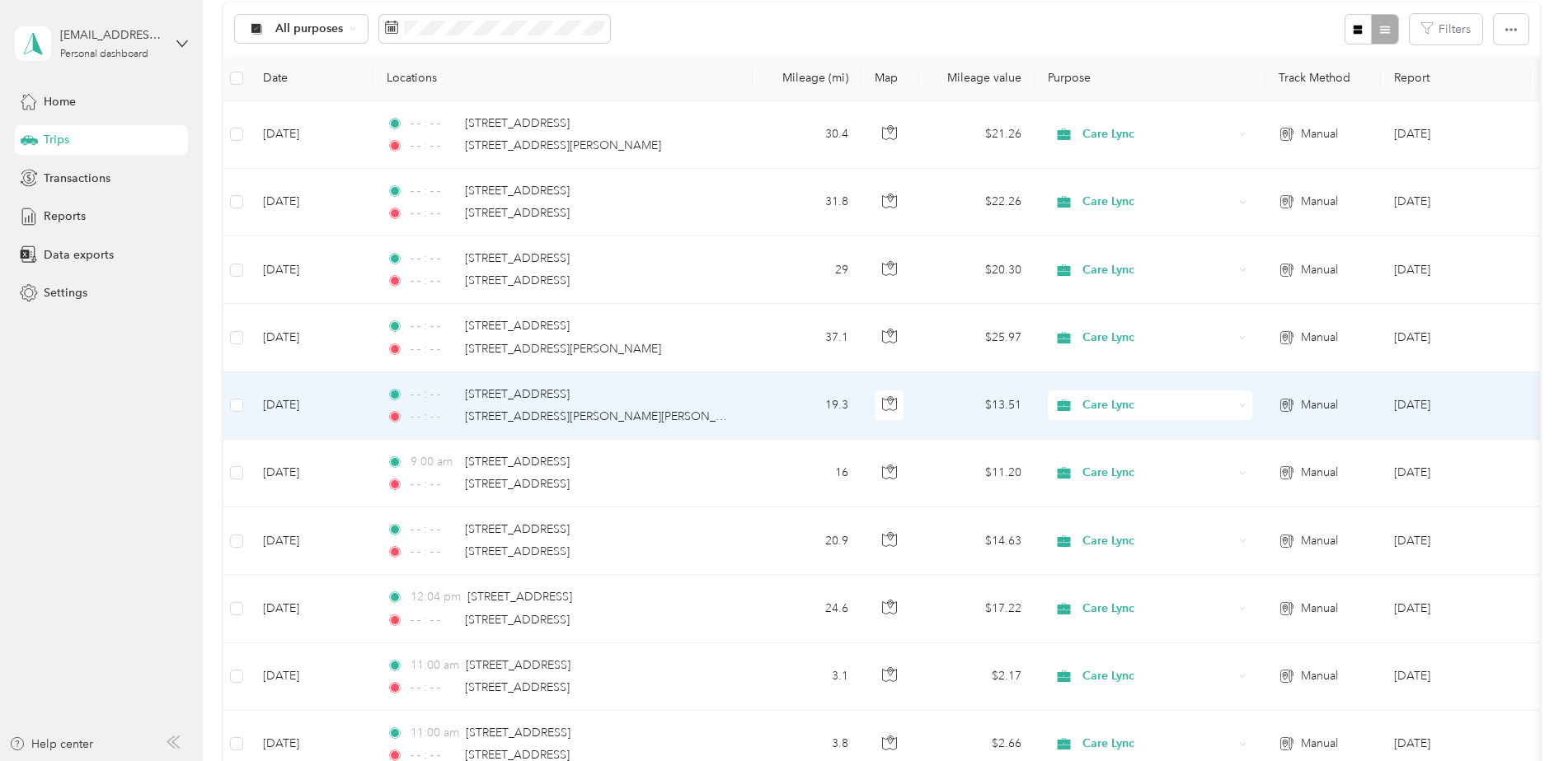
click at [694, 411] on div "- - : - - [STREET_ADDRESS][PERSON_NAME][PERSON_NAME]" at bounding box center [559, 416] width 347 height 18
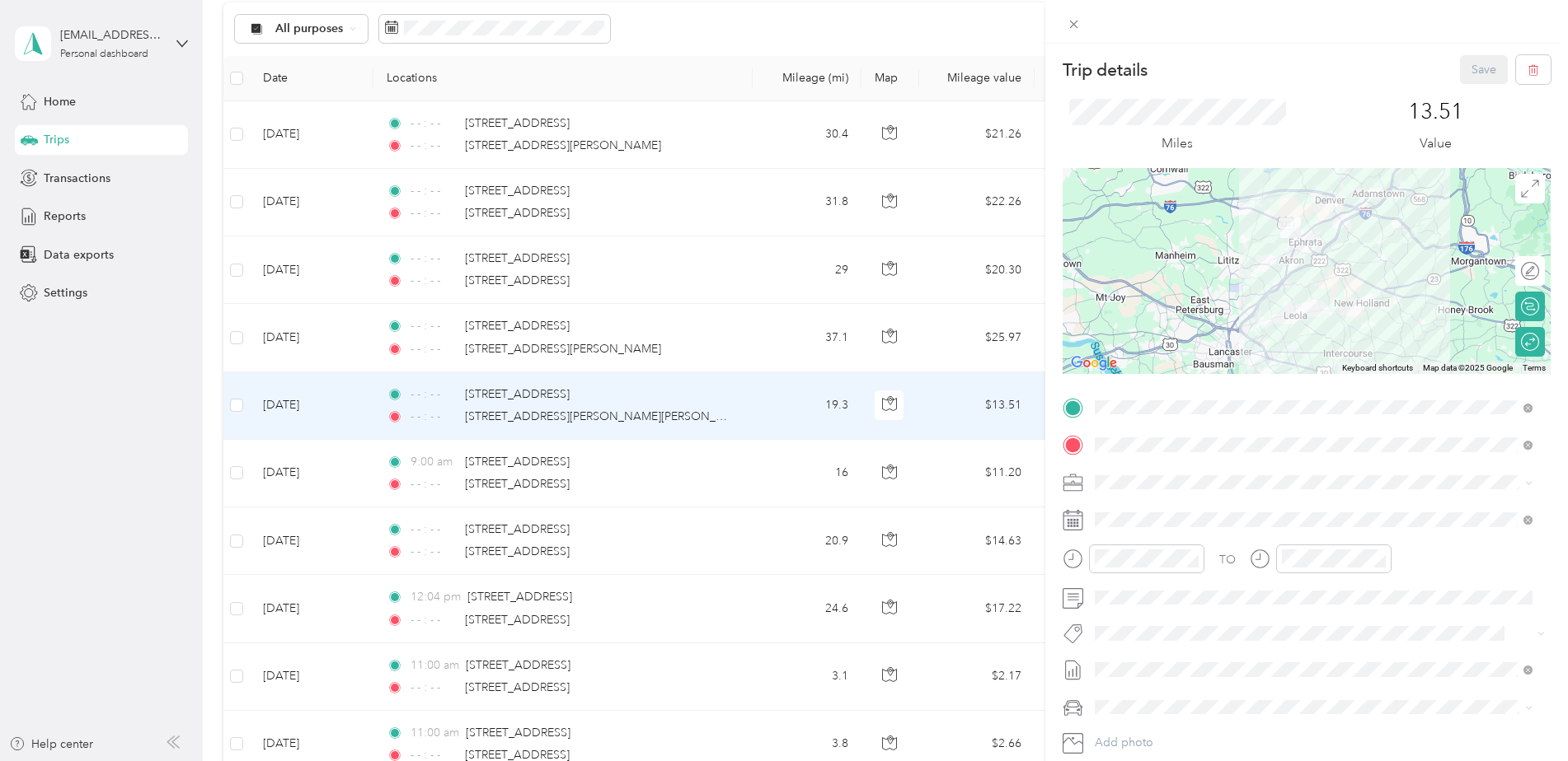
click at [237, 136] on div "Trip details Save This trip cannot be edited because it is either under review,…" at bounding box center [784, 380] width 1568 height 761
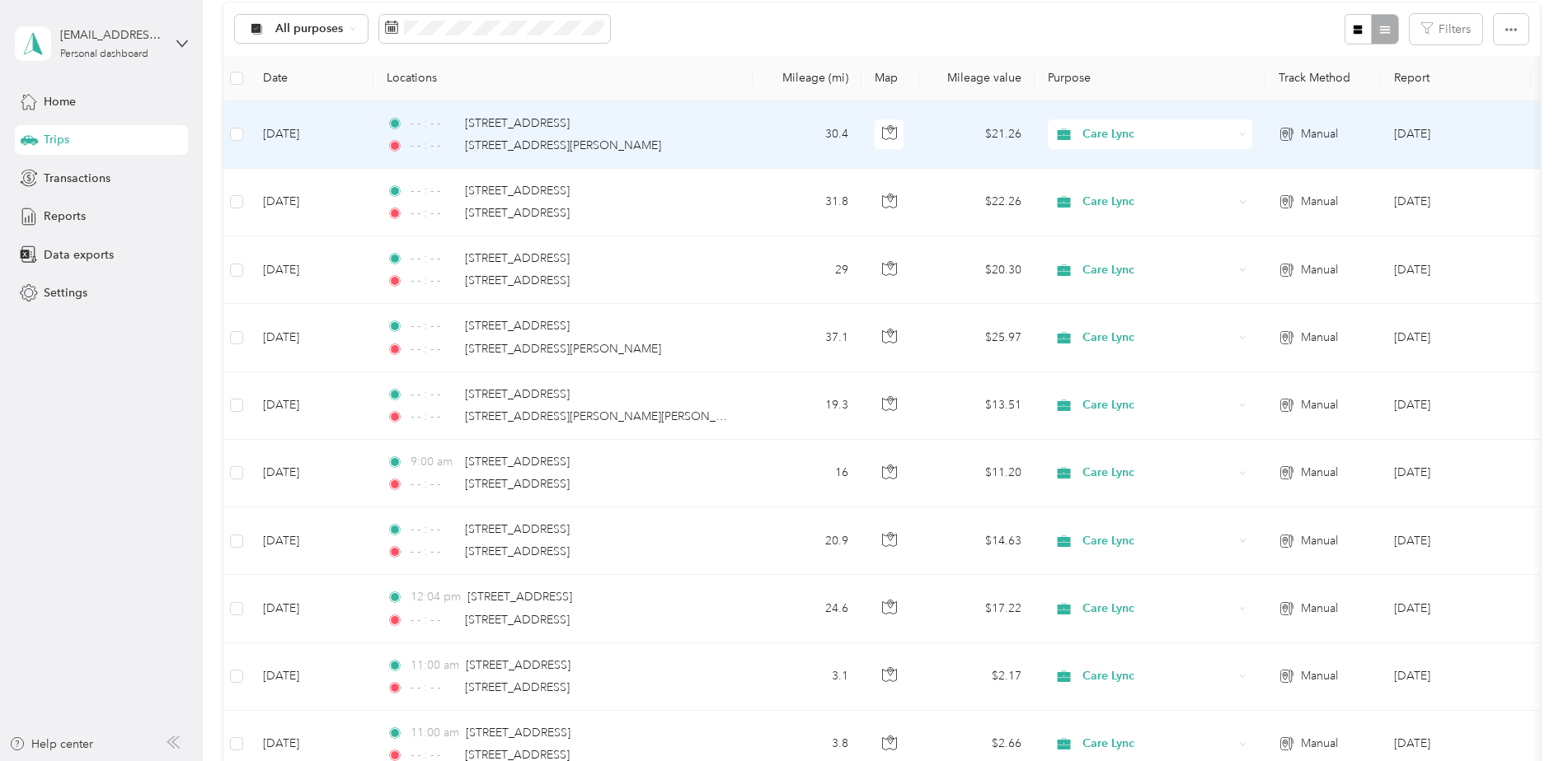
scroll to position [328, 0]
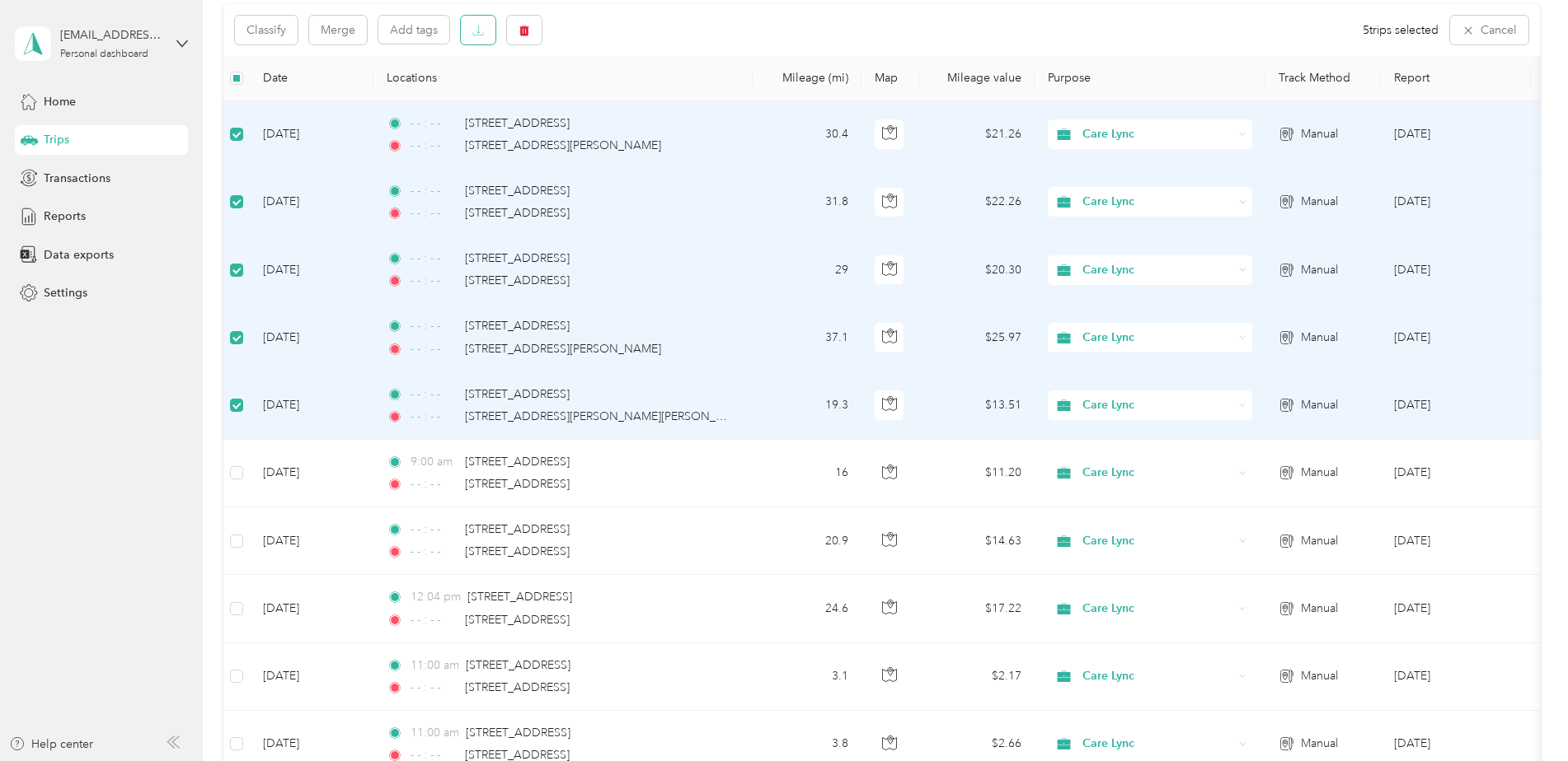
click at [479, 39] on button "button" at bounding box center [478, 30] width 35 height 29
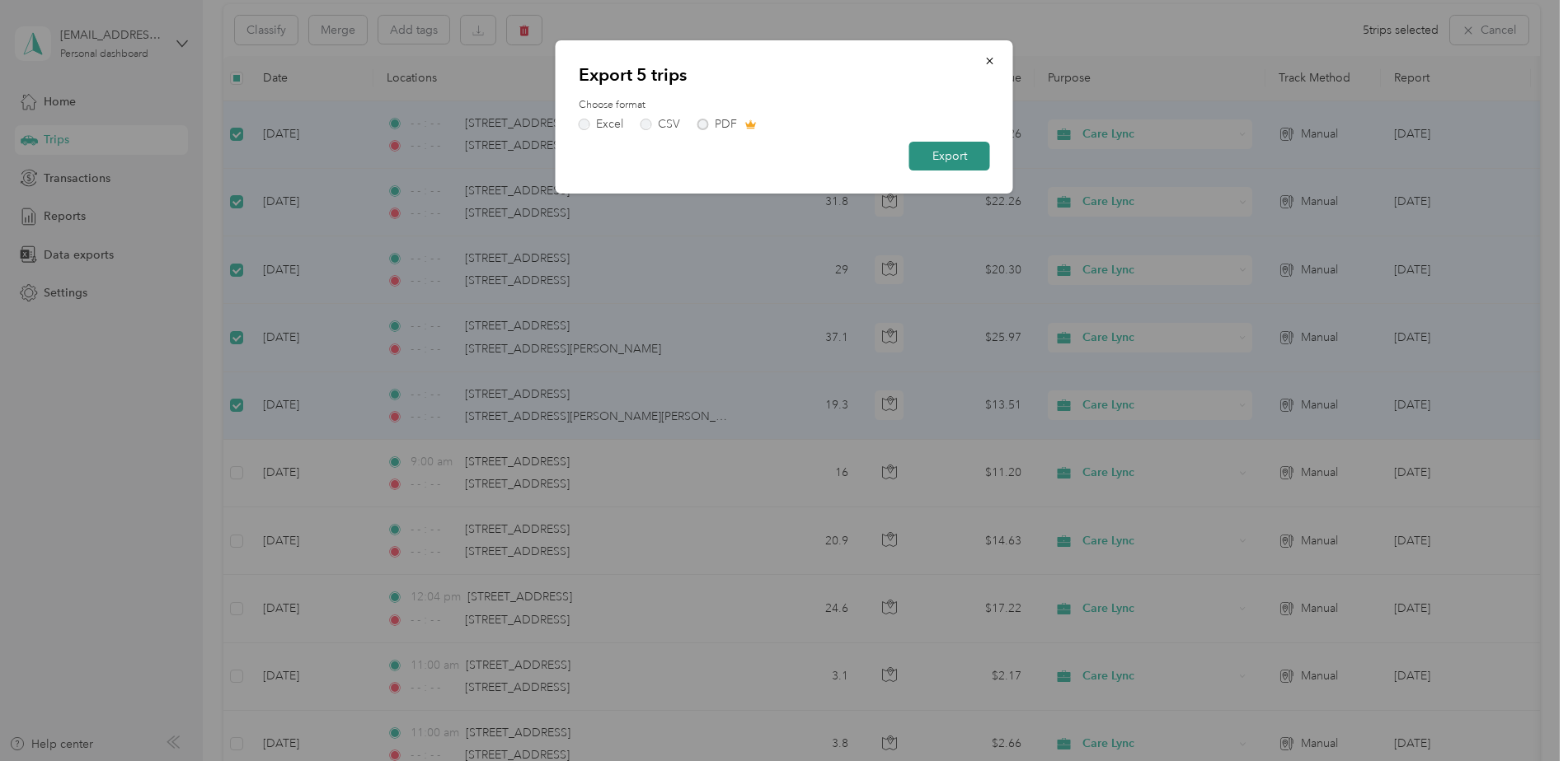
click at [949, 160] on button "Export" at bounding box center [950, 156] width 81 height 29
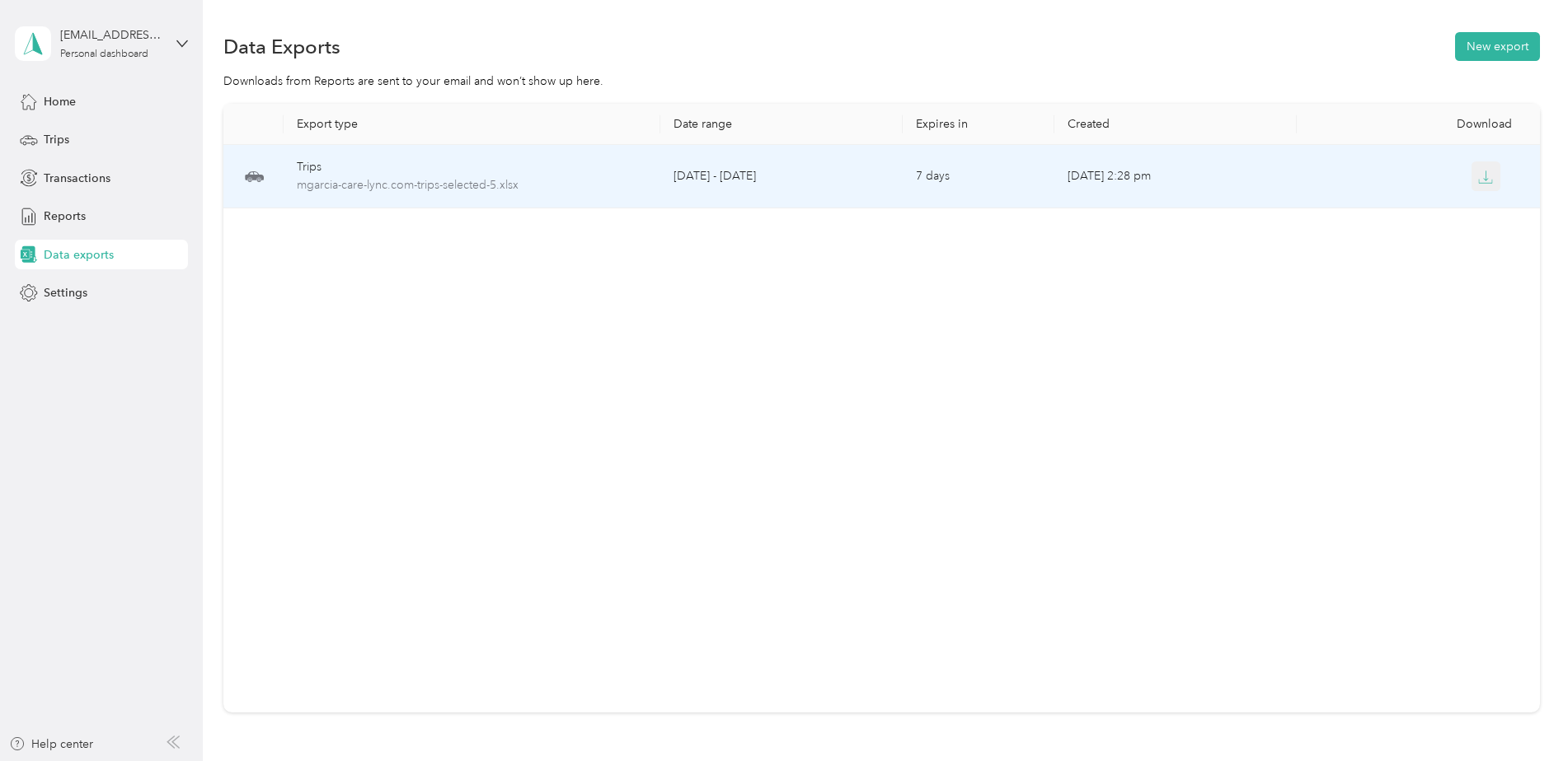
click at [1480, 180] on icon "button" at bounding box center [1486, 178] width 15 height 15
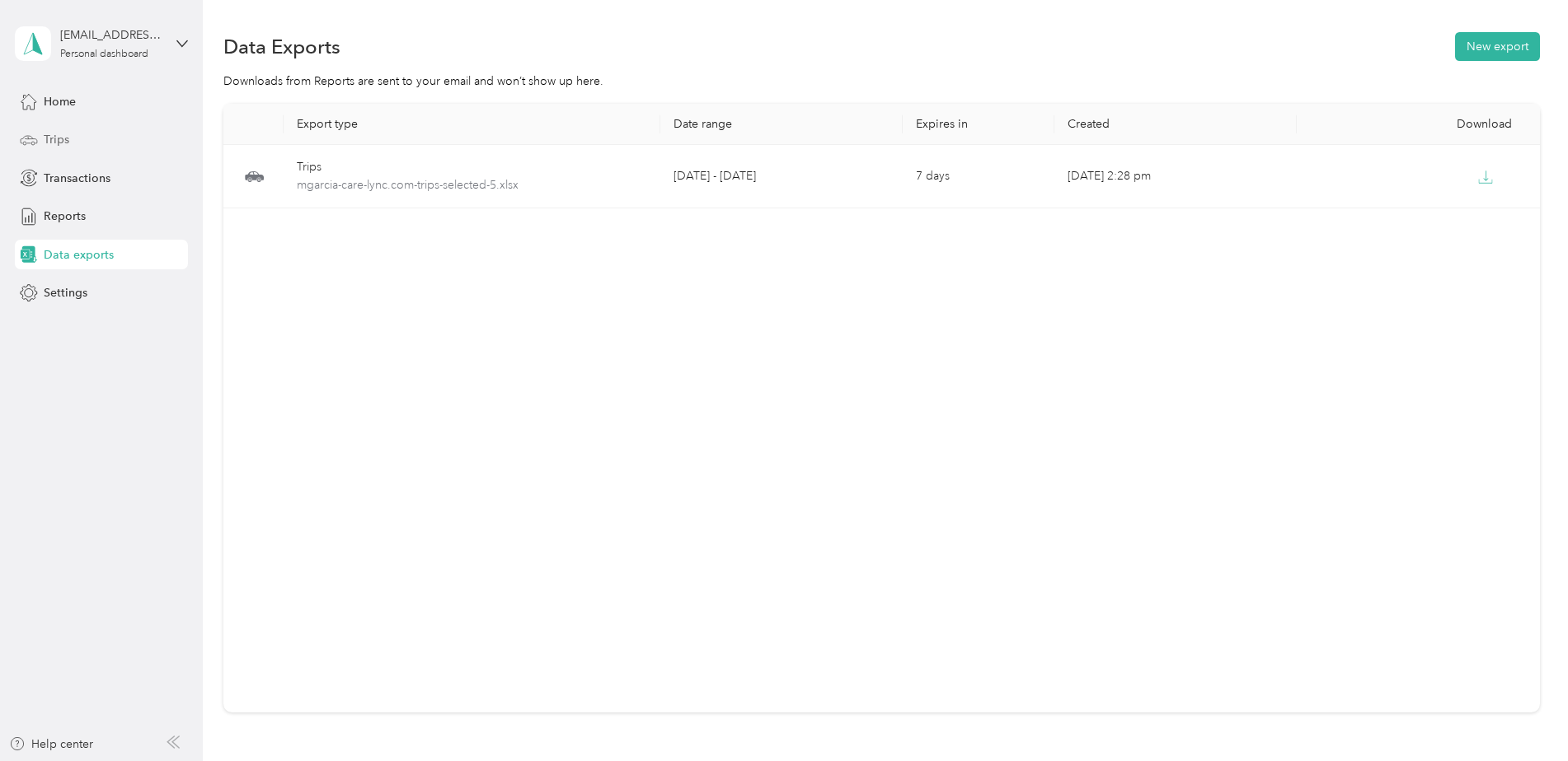
click at [58, 137] on span "Trips" at bounding box center [56, 140] width 26 height 17
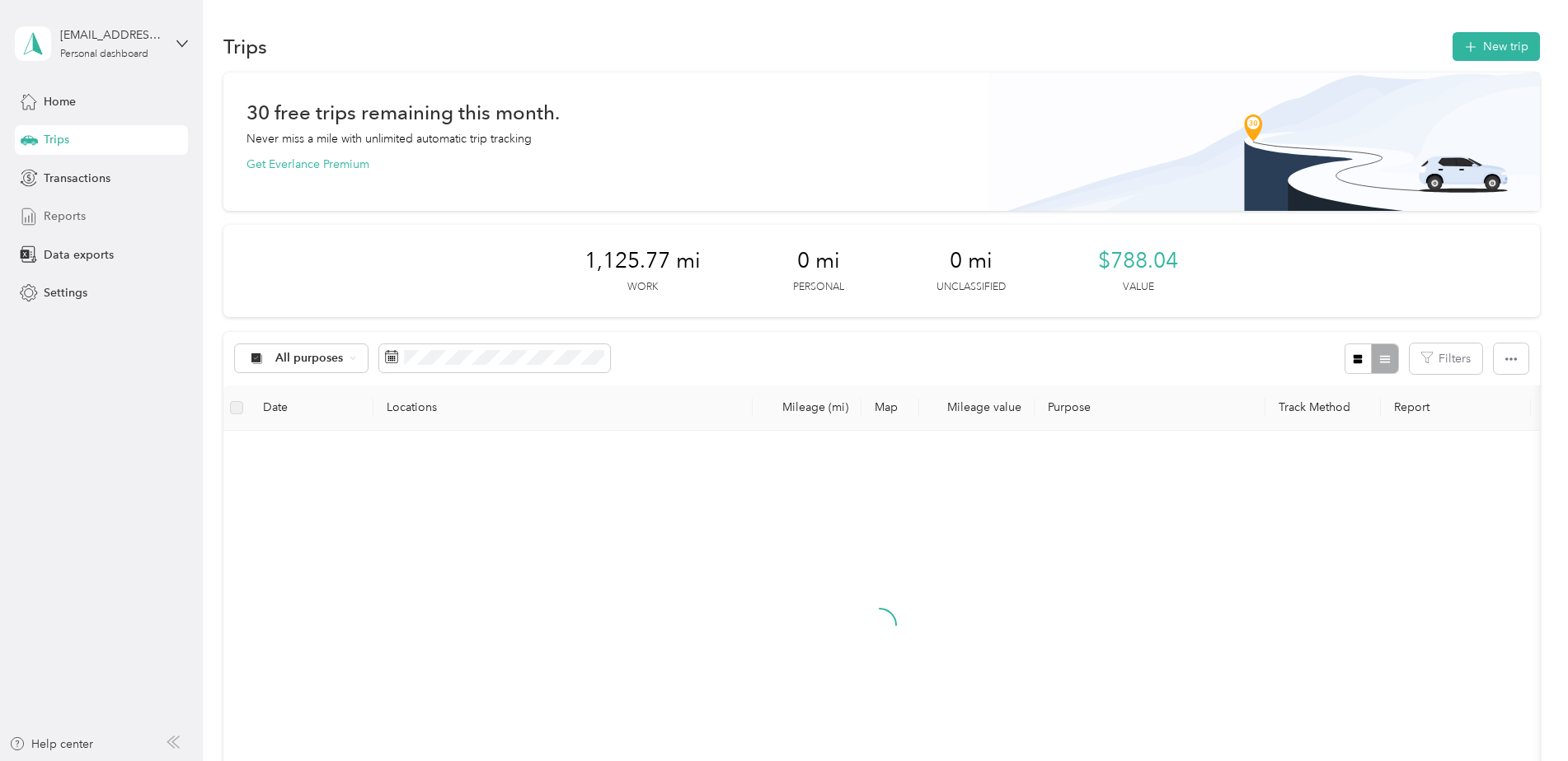
click at [64, 215] on span "Reports" at bounding box center [64, 216] width 43 height 17
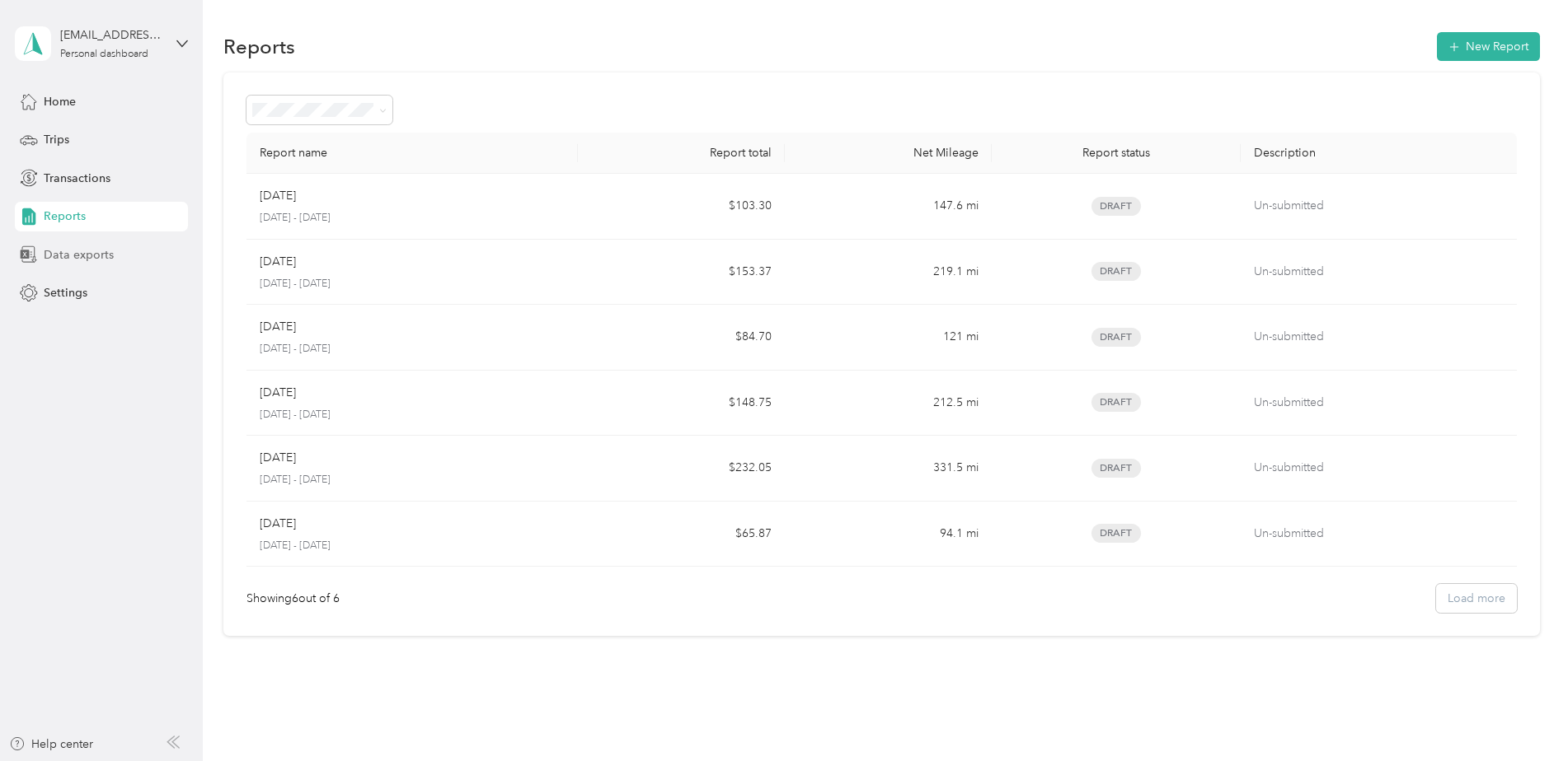
click at [66, 259] on span "Data exports" at bounding box center [78, 255] width 70 height 17
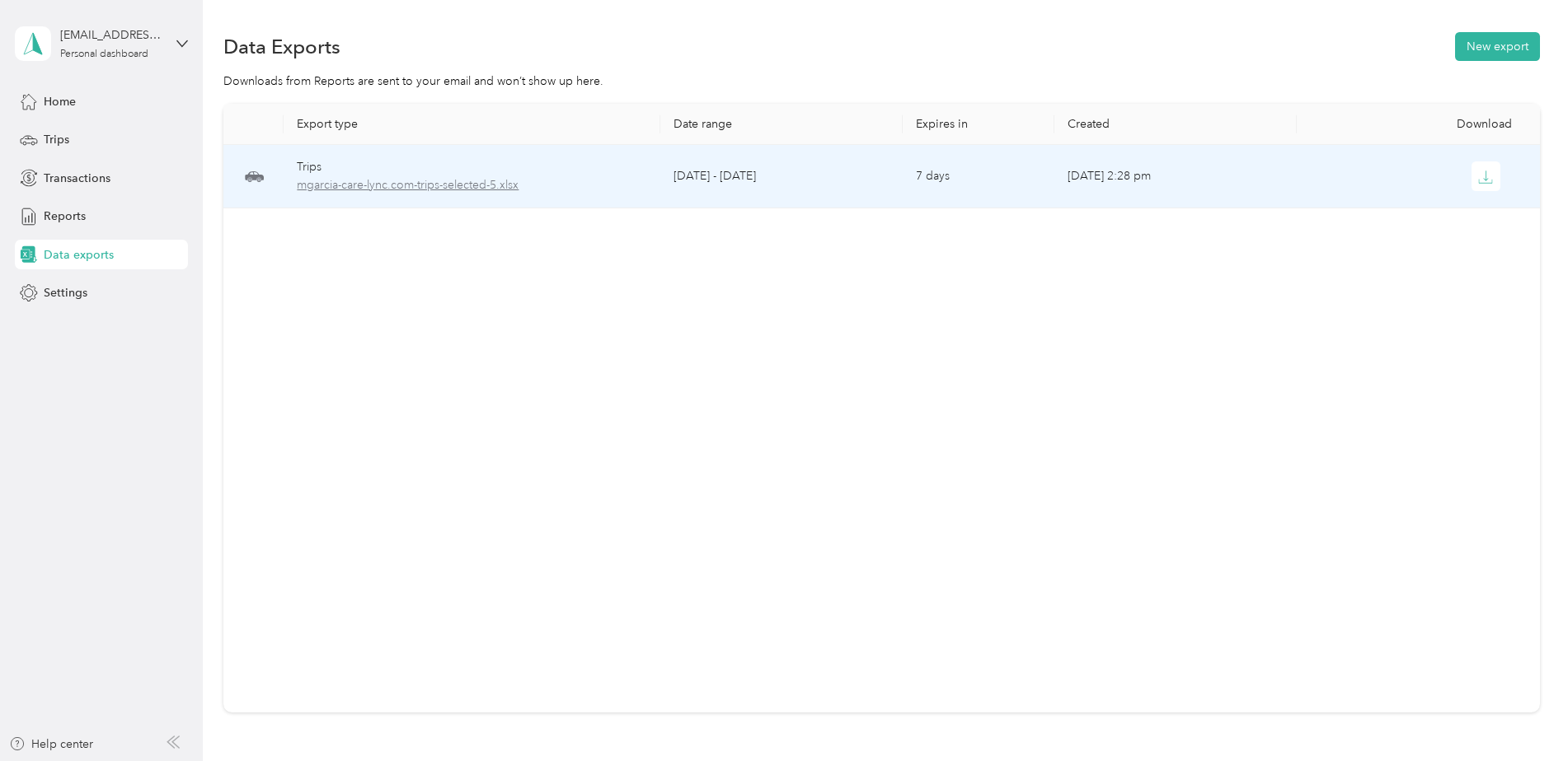
click at [479, 192] on span "mgarcia-care-lync.com-trips-selected-5.xlsx" at bounding box center [471, 185] width 349 height 18
click at [478, 164] on div "Trips" at bounding box center [471, 167] width 349 height 18
drag, startPoint x: 478, startPoint y: 164, endPoint x: 463, endPoint y: 172, distance: 17.0
click at [478, 164] on div "Trips" at bounding box center [471, 167] width 349 height 18
click at [452, 191] on span "mgarcia-care-lync.com-trips-selected-5.xlsx" at bounding box center [471, 185] width 349 height 18
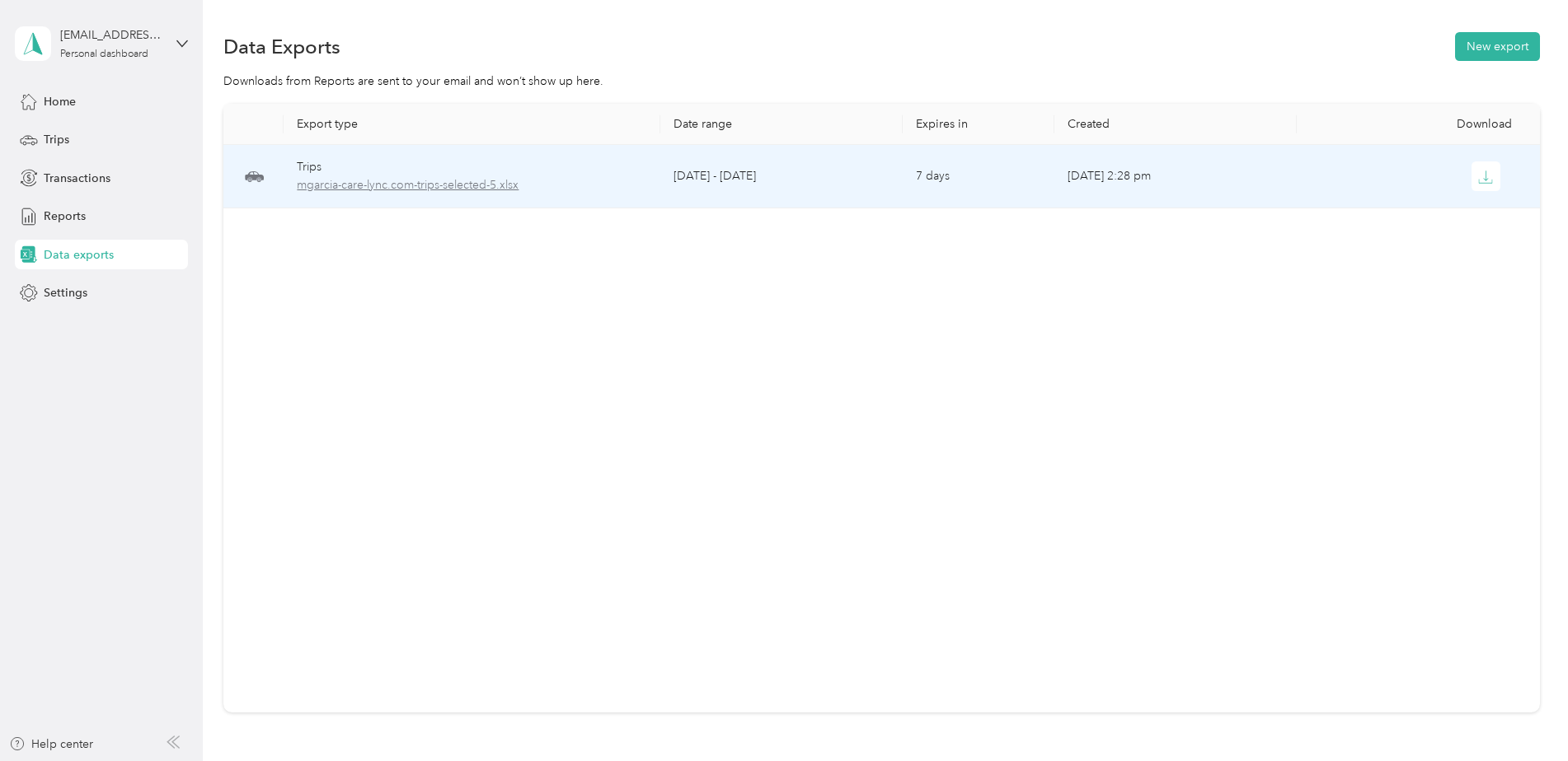
click at [467, 187] on span "mgarcia-care-lync.com-trips-selected-5.xlsx" at bounding box center [471, 185] width 349 height 18
drag, startPoint x: 467, startPoint y: 187, endPoint x: 469, endPoint y: 306, distance: 119.0
click at [470, 305] on div "Export type Date range Expires in Created Download Trips mgarcia-care-lync.com-…" at bounding box center [882, 408] width 1317 height 609
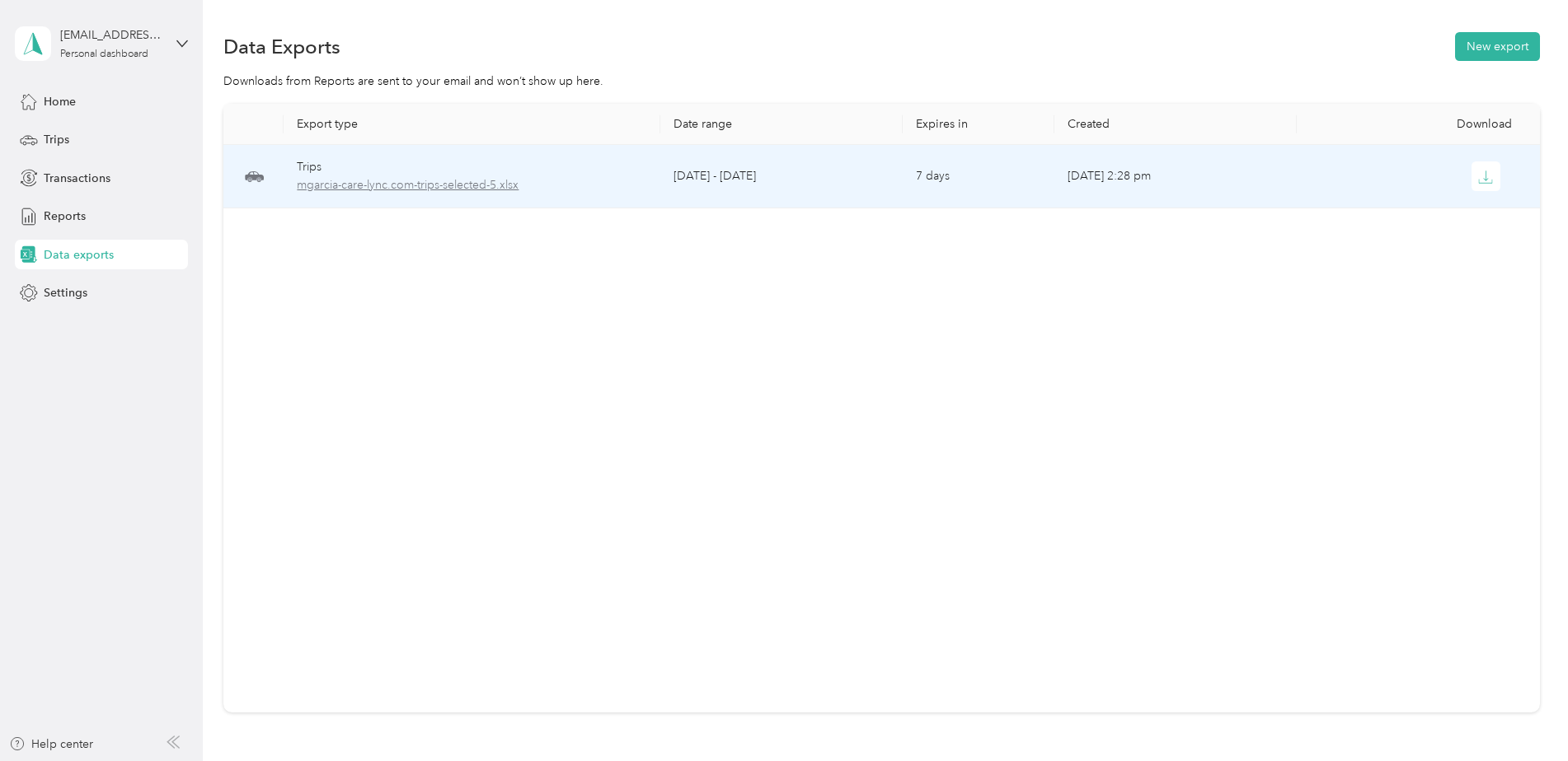
click at [393, 187] on span "mgarcia-care-lync.com-trips-selected-5.xlsx" at bounding box center [471, 185] width 349 height 18
click at [392, 187] on span "mgarcia-care-lync.com-trips-selected-5.xlsx" at bounding box center [471, 185] width 349 height 18
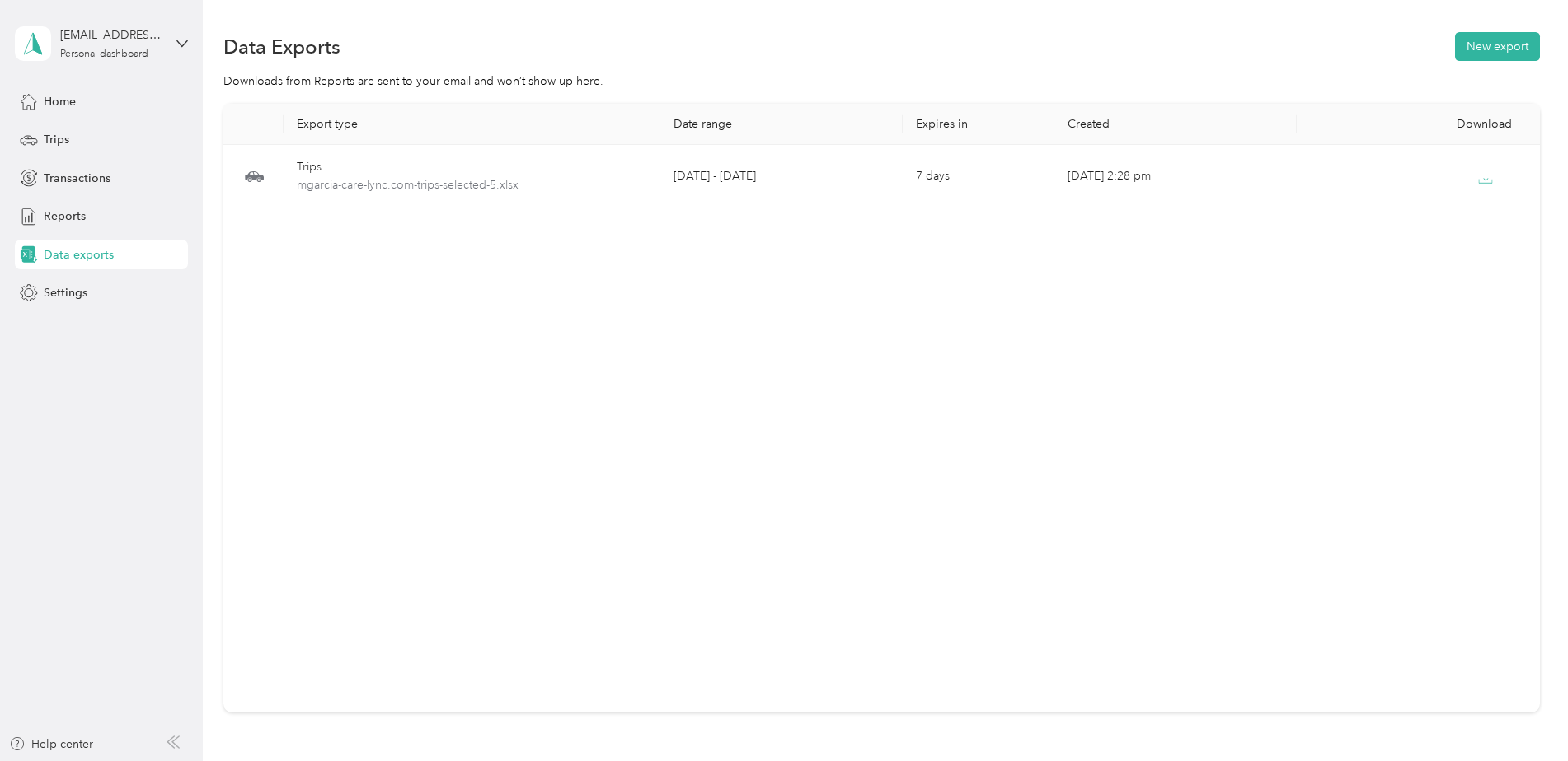
drag, startPoint x: 392, startPoint y: 187, endPoint x: 567, endPoint y: 302, distance: 209.4
click at [567, 302] on div "Export type Date range Expires in Created Download Trips mgarcia-care-lync.com-…" at bounding box center [882, 408] width 1317 height 609
